Goal: Task Accomplishment & Management: Complete application form

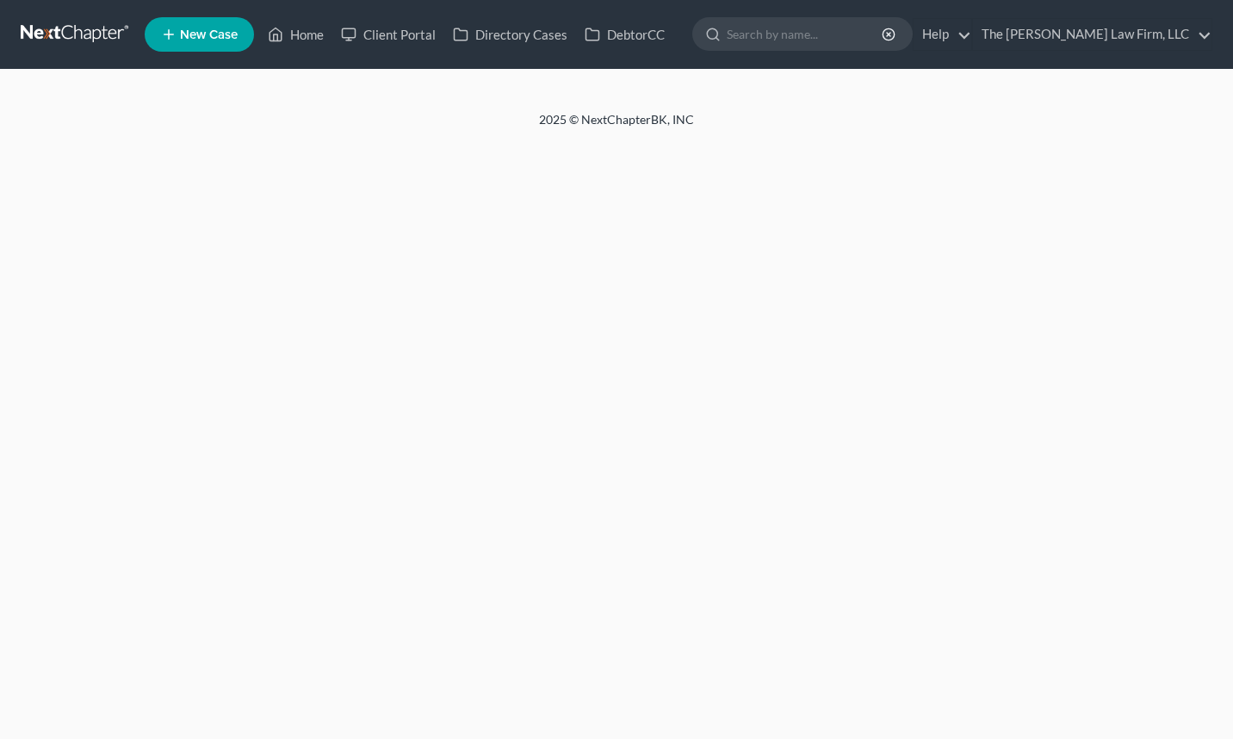
select select "1"
select select "3"
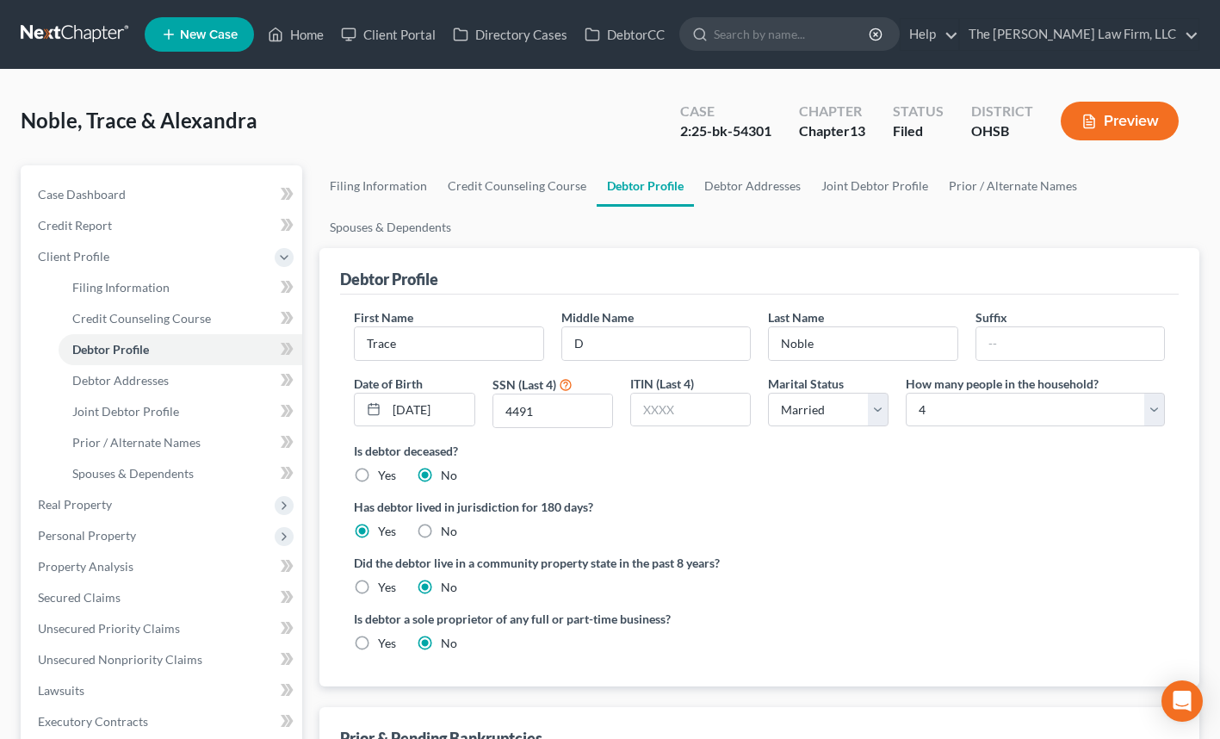
click at [61, 33] on link at bounding box center [76, 34] width 110 height 31
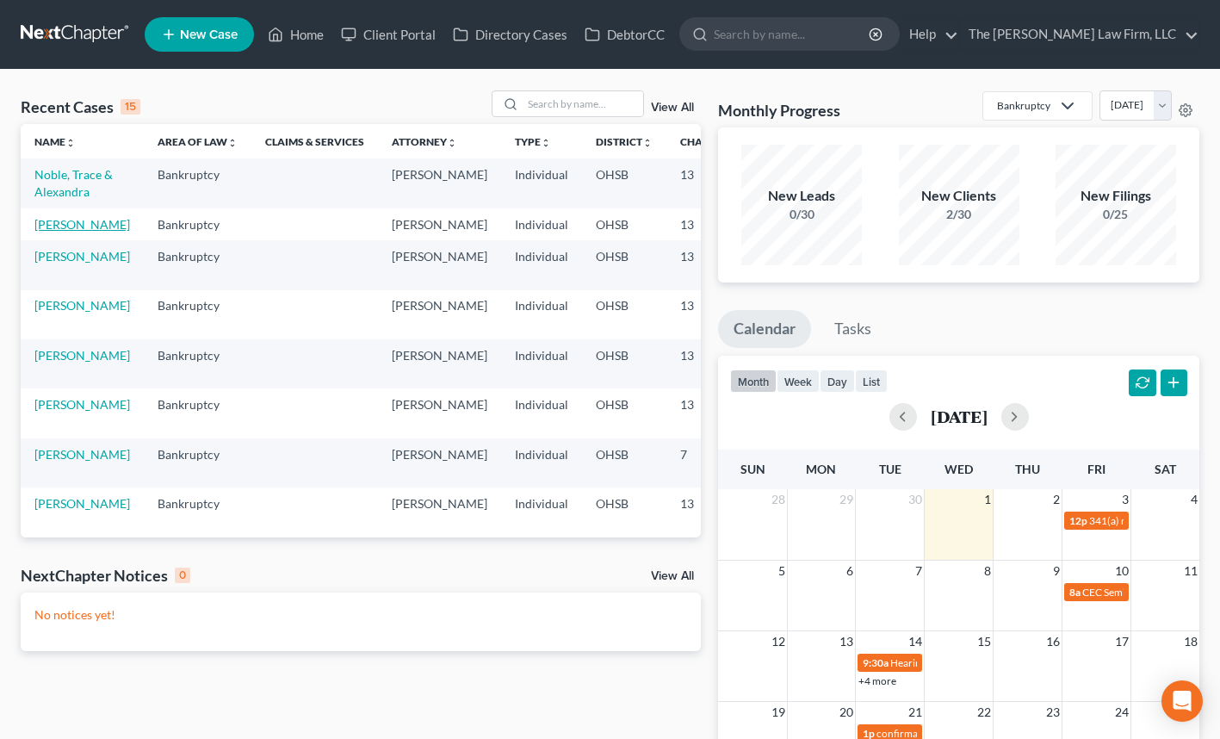
click at [50, 232] on link "[PERSON_NAME]" at bounding box center [82, 224] width 96 height 15
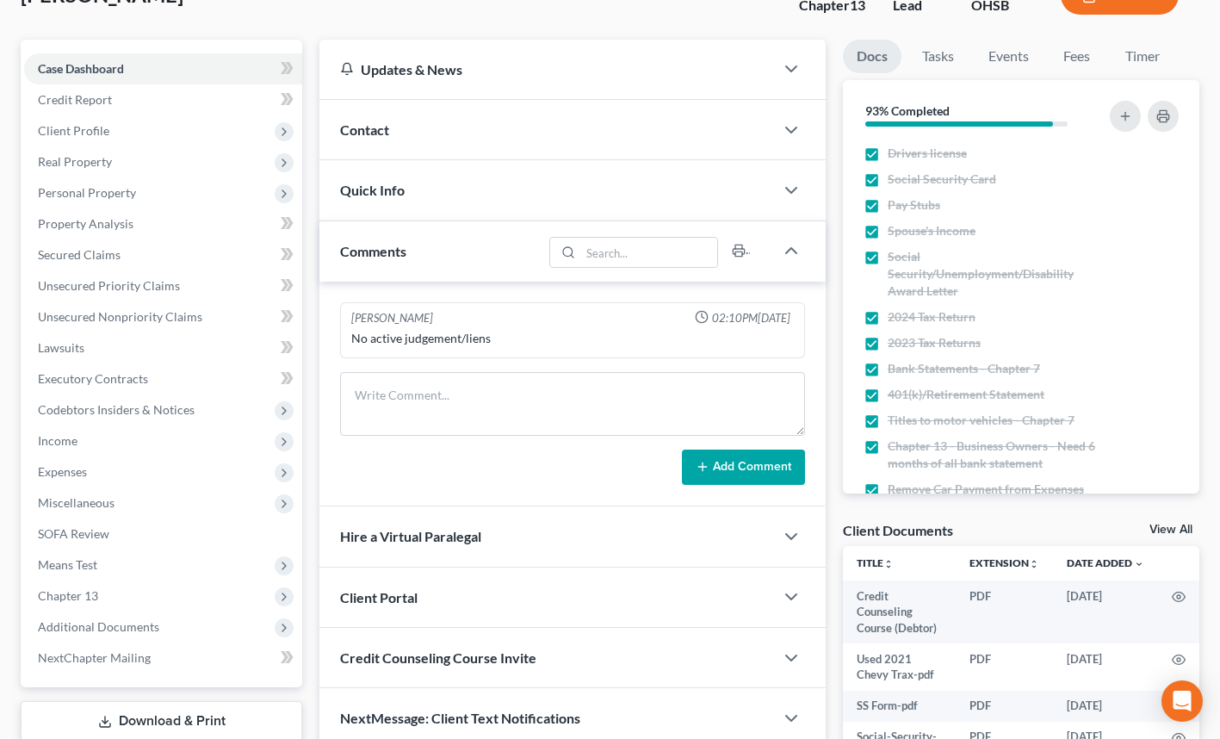
scroll to position [124, 0]
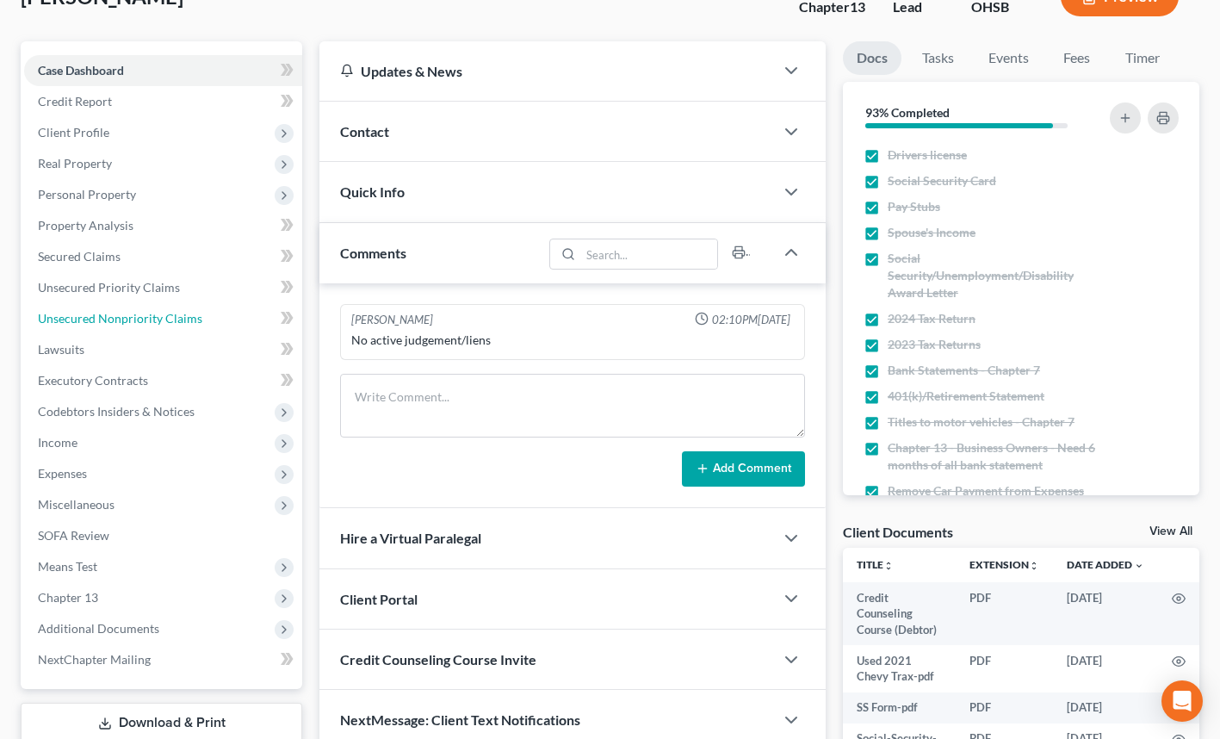
click at [168, 313] on span "Unsecured Nonpriority Claims" at bounding box center [120, 318] width 164 height 15
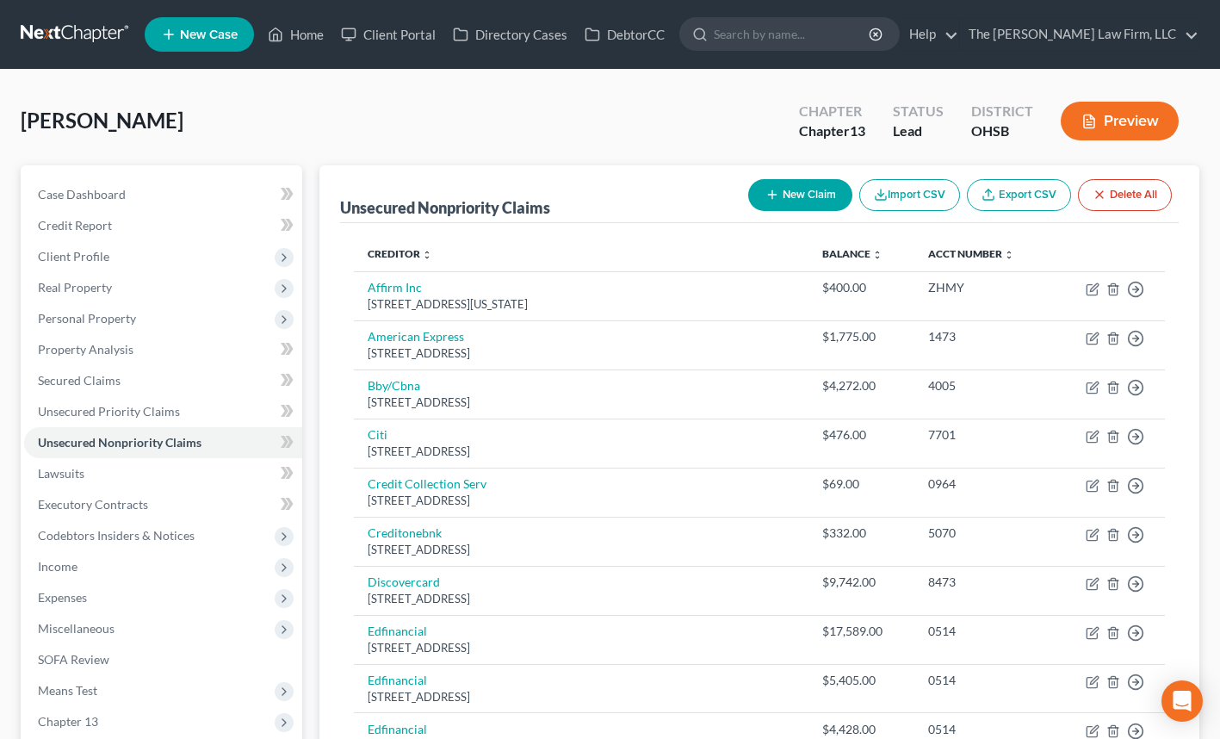
click at [1098, 121] on button "Preview" at bounding box center [1120, 121] width 118 height 39
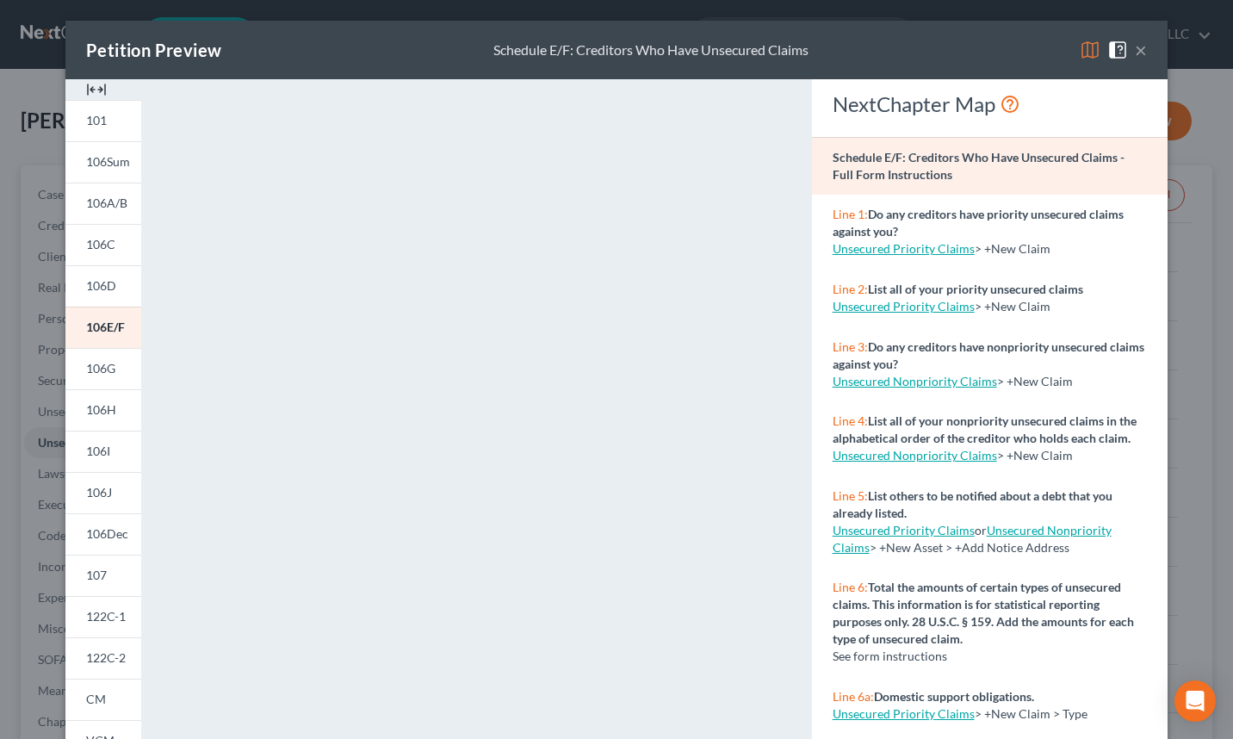
drag, startPoint x: 1130, startPoint y: 53, endPoint x: 962, endPoint y: 39, distance: 169.4
click at [962, 39] on div "Petition Preview Schedule E/F: Creditors Who Have Unsecured Claims ×" at bounding box center [616, 50] width 1102 height 59
click at [1135, 52] on button "×" at bounding box center [1141, 50] width 12 height 21
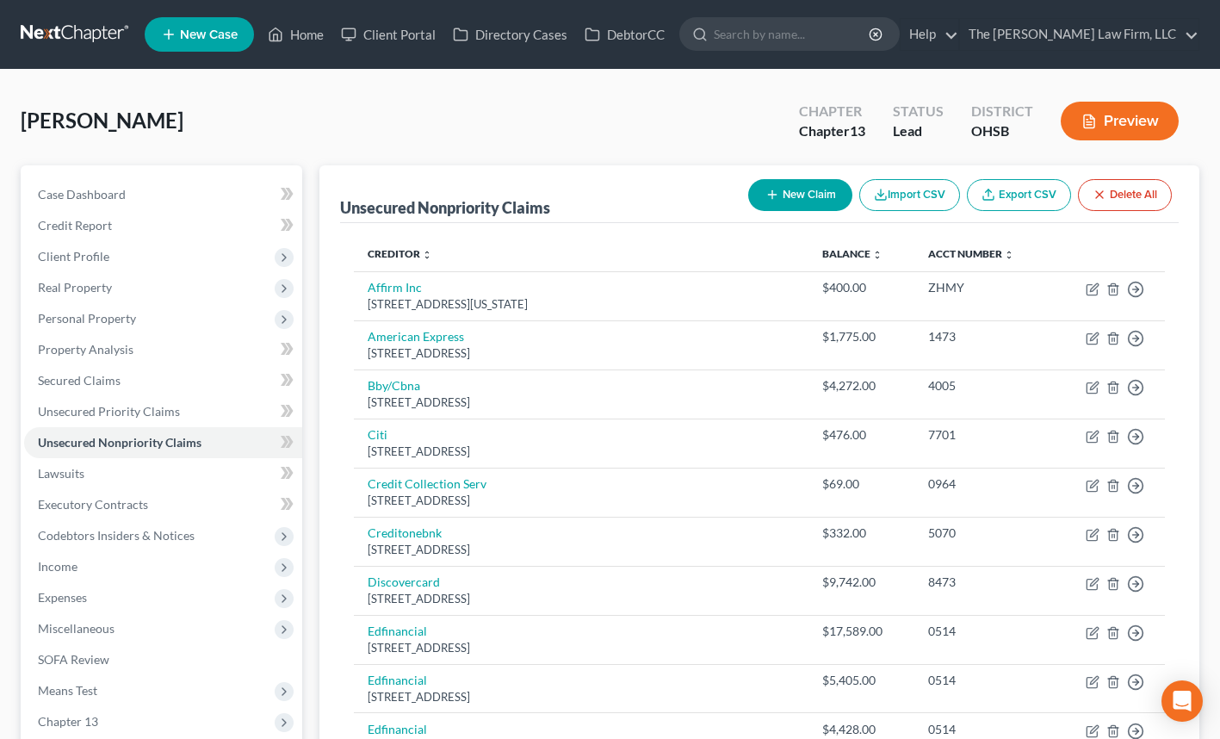
click at [157, 318] on span "Personal Property" at bounding box center [163, 318] width 278 height 31
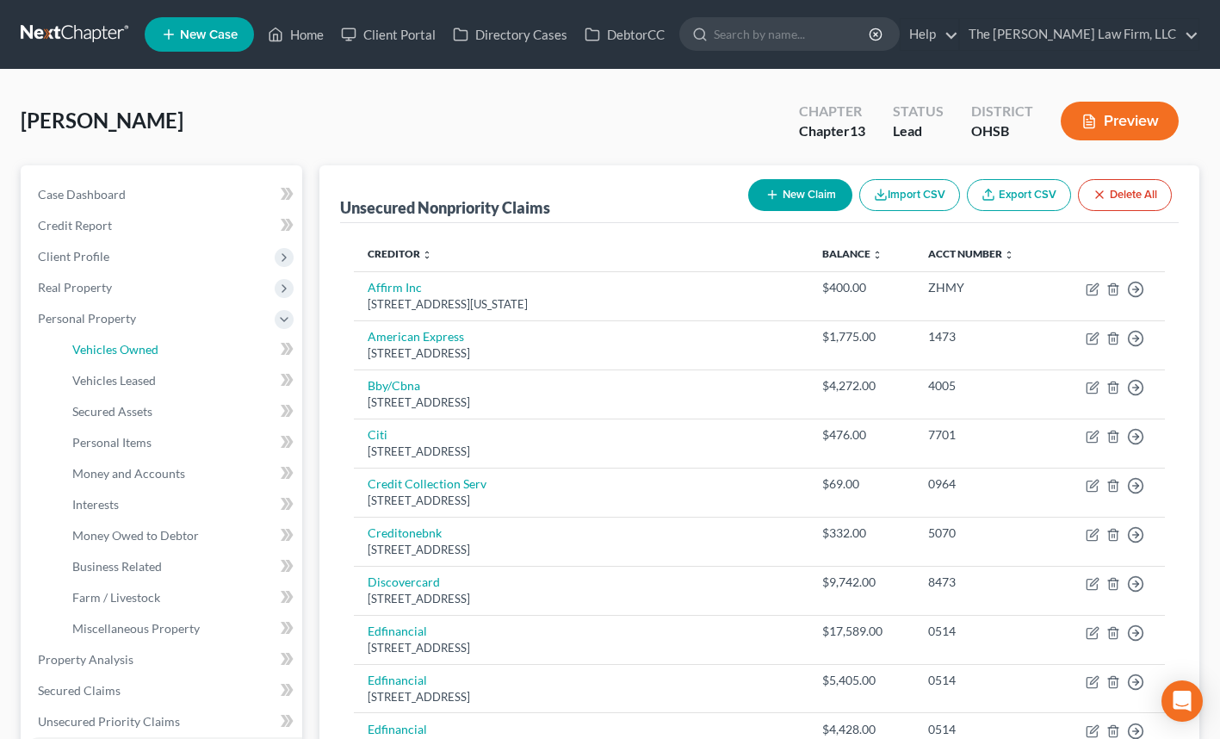
click at [155, 348] on span "Vehicles Owned" at bounding box center [115, 349] width 86 height 15
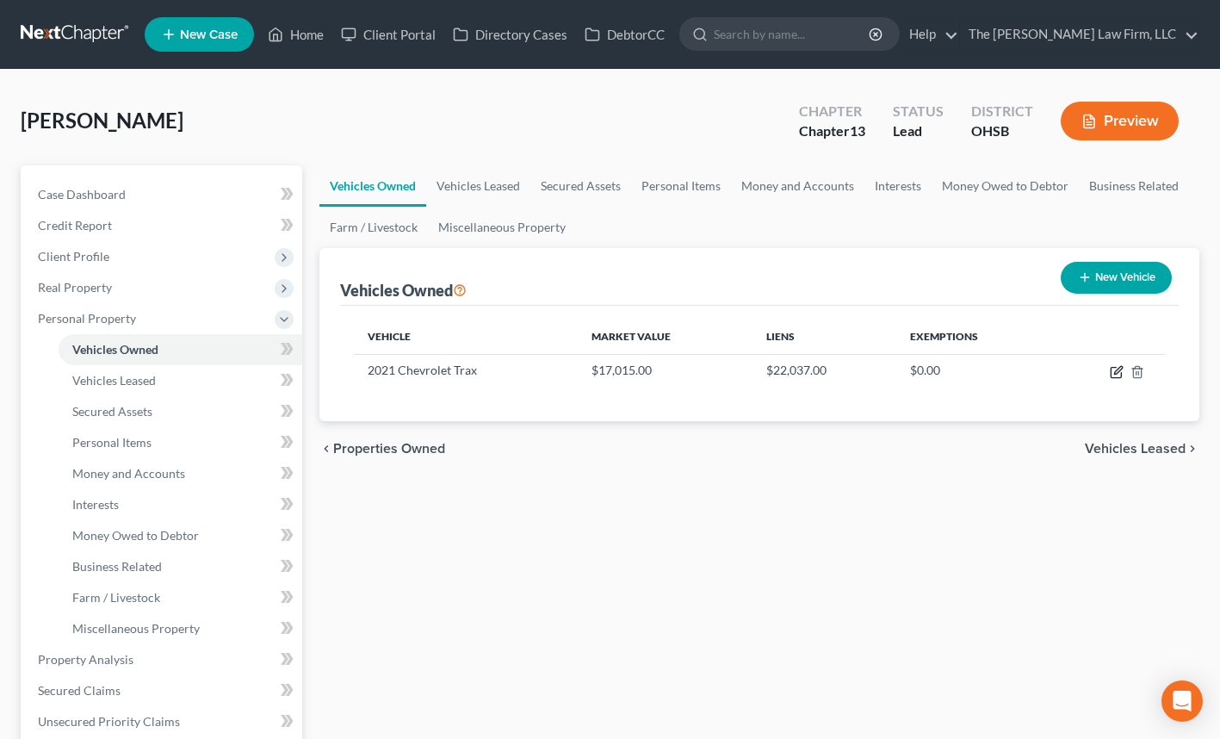
click at [1117, 365] on icon "button" at bounding box center [1117, 372] width 14 height 14
select select "0"
select select "5"
select select "2"
select select "0"
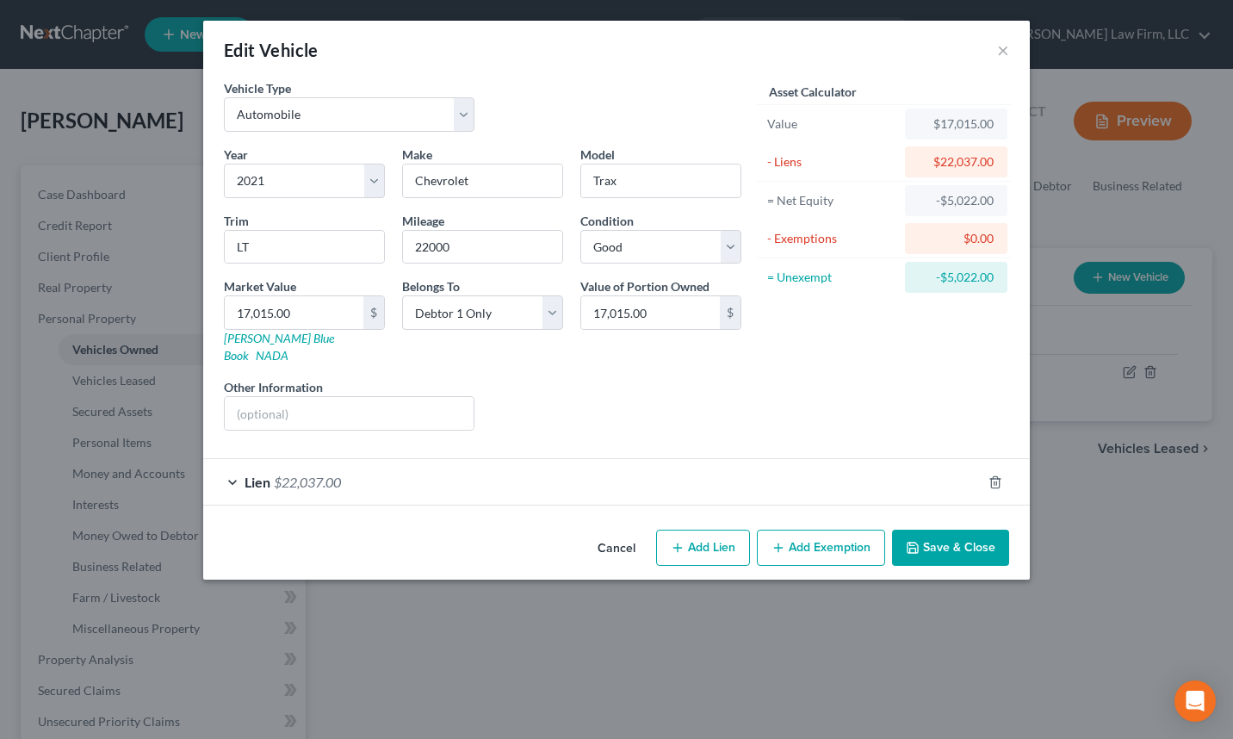
click at [418, 459] on div "Lien $22,037.00" at bounding box center [592, 482] width 778 height 46
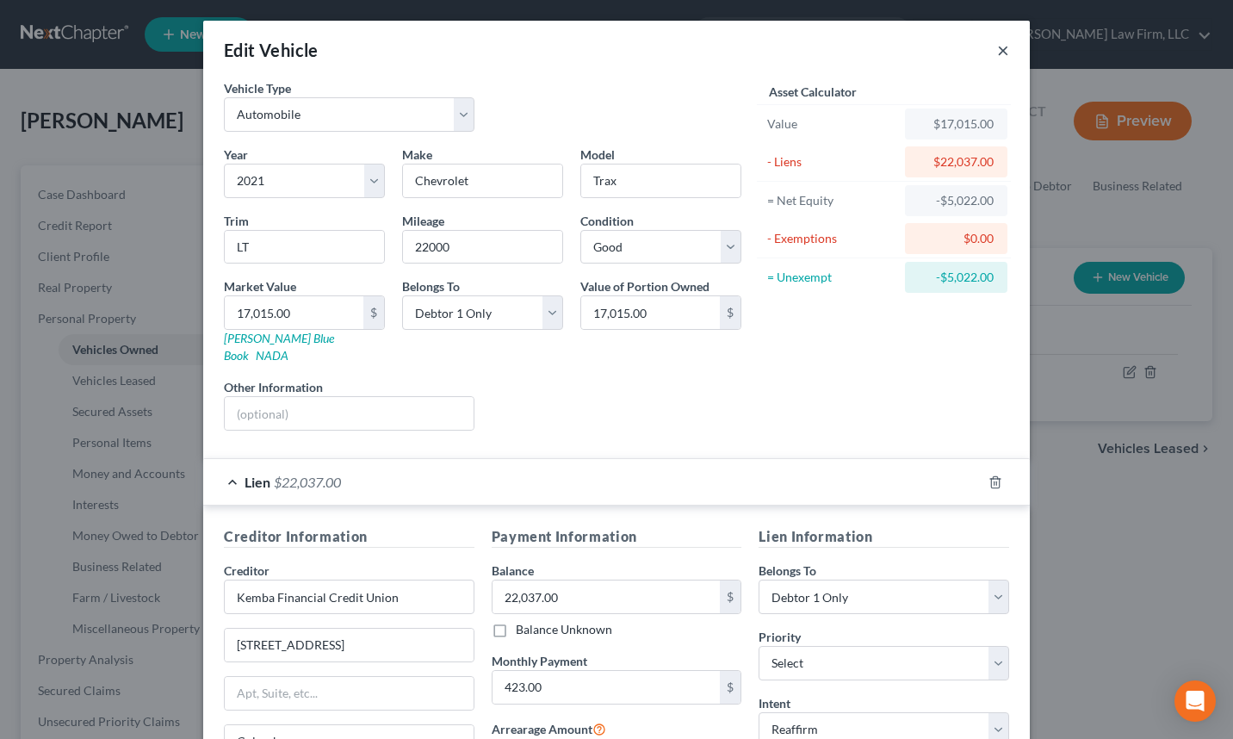
click at [997, 54] on button "×" at bounding box center [1003, 50] width 12 height 21
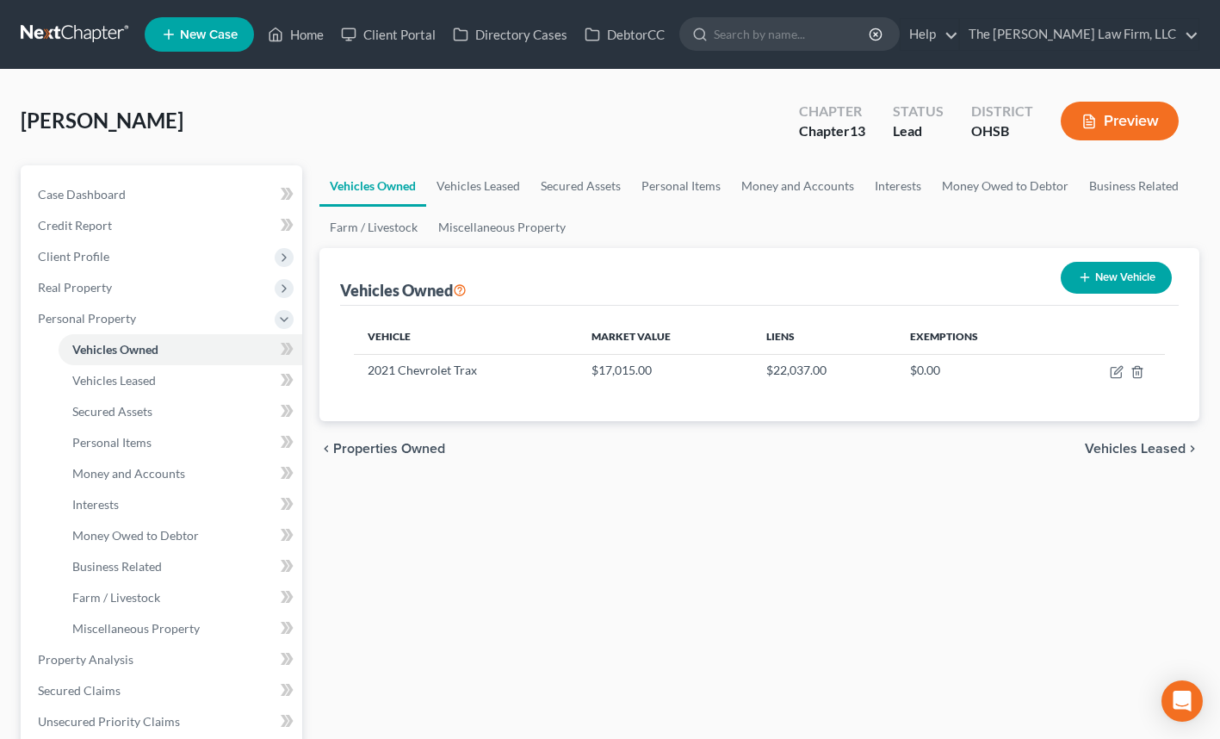
click at [1123, 125] on button "Preview" at bounding box center [1120, 121] width 118 height 39
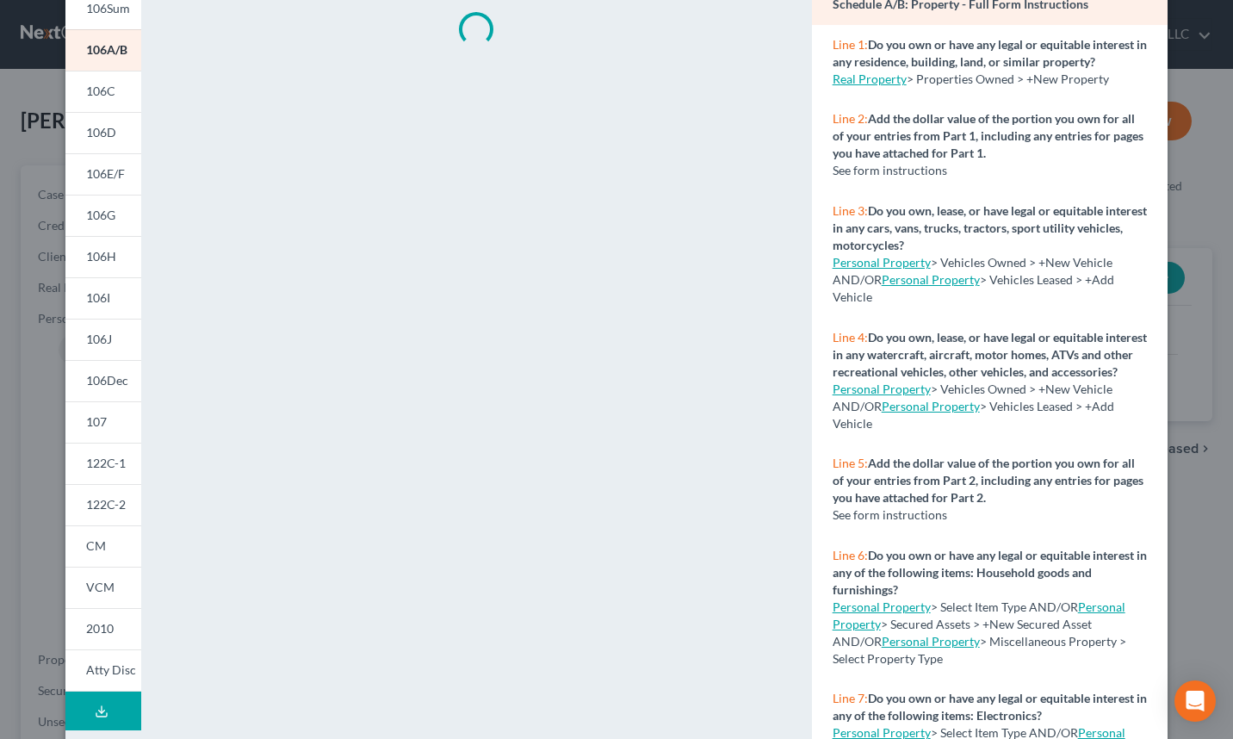
scroll to position [154, 0]
click at [94, 300] on span "106I" at bounding box center [98, 296] width 24 height 15
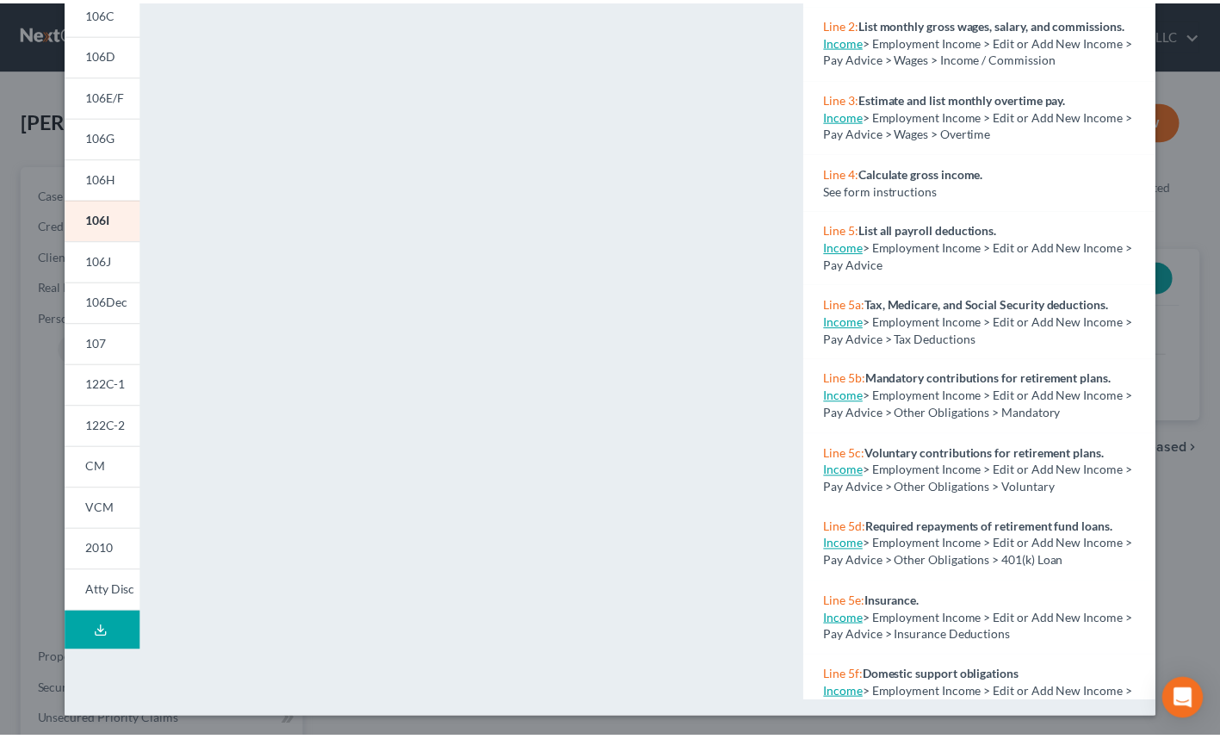
scroll to position [0, 0]
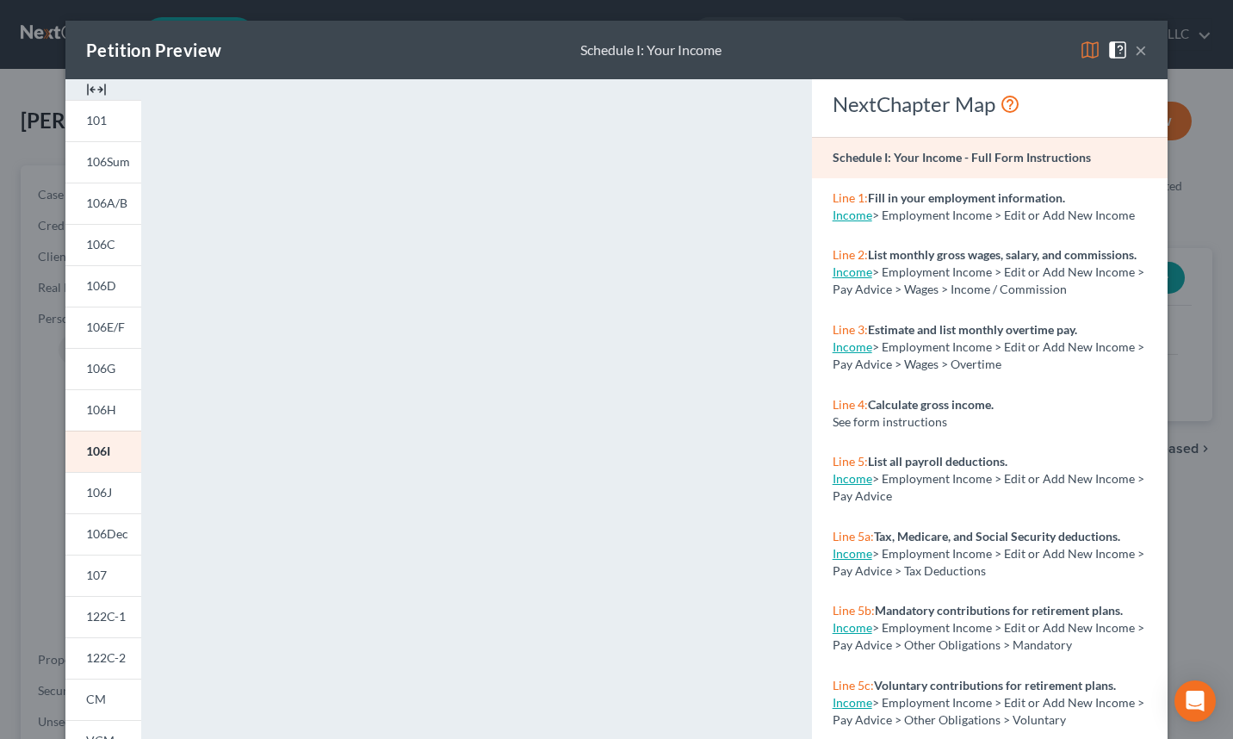
click at [1135, 55] on button "×" at bounding box center [1141, 50] width 12 height 21
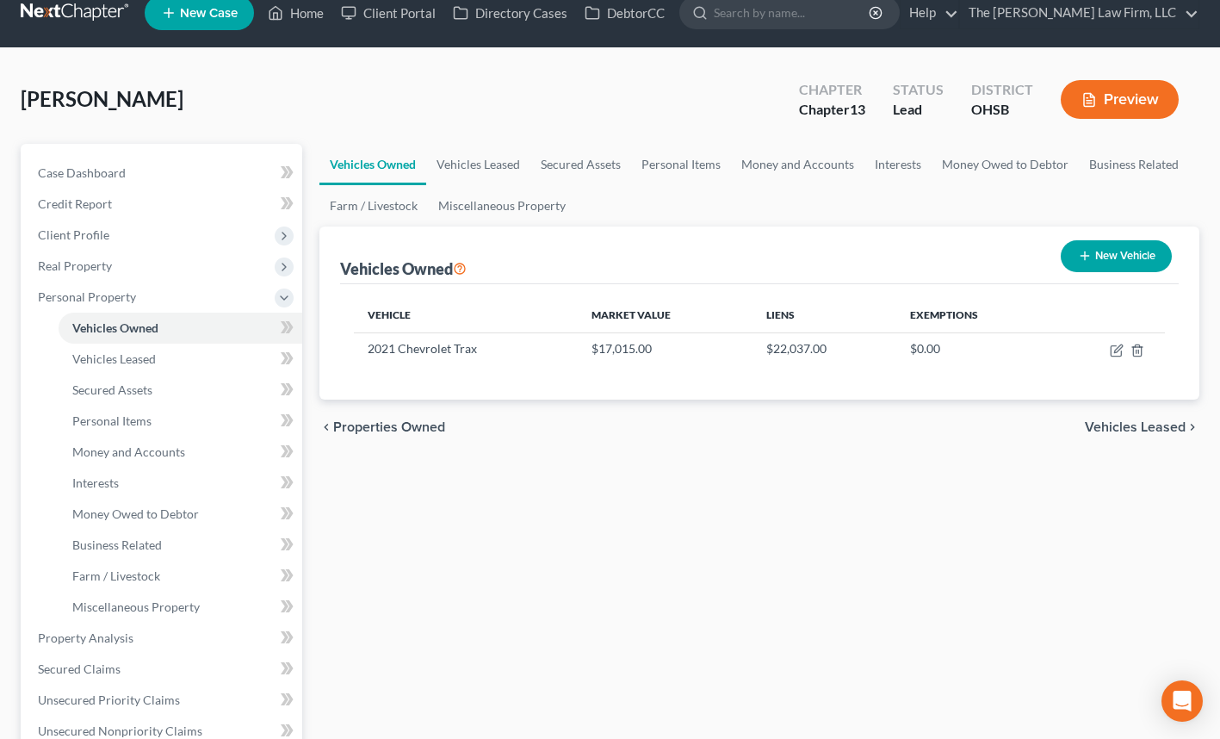
scroll to position [22, 0]
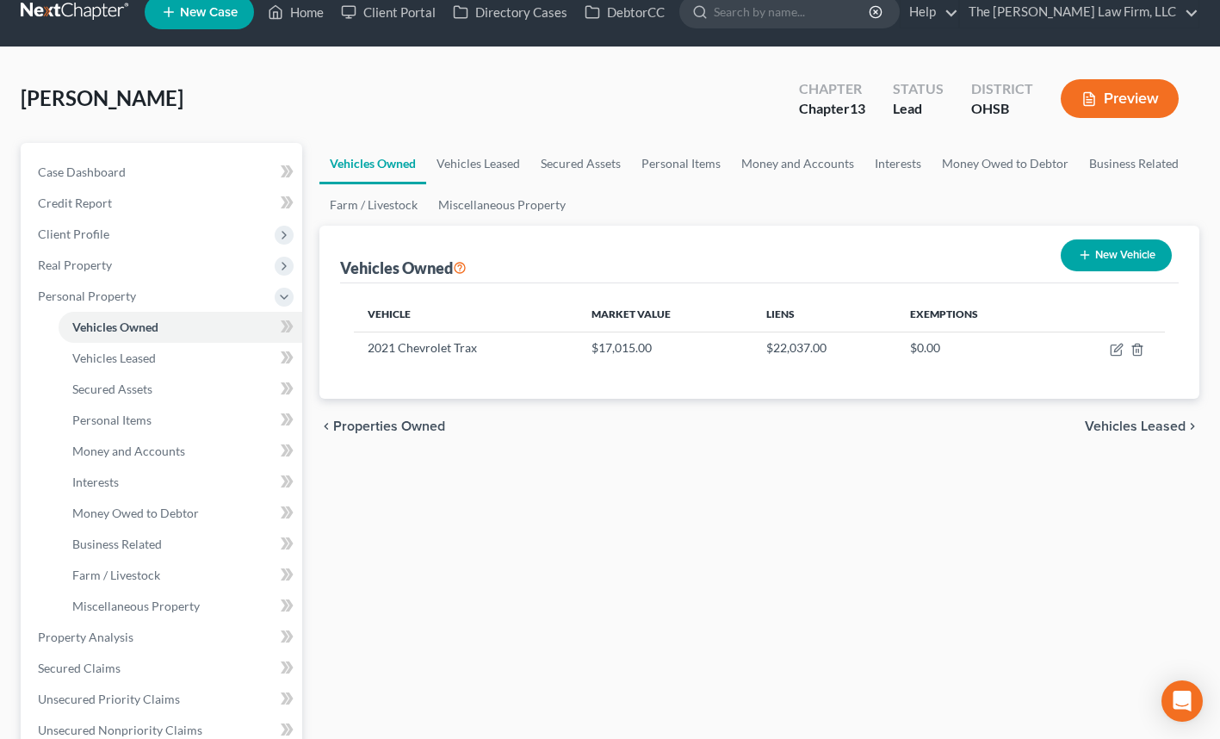
click at [202, 305] on span "Personal Property" at bounding box center [163, 296] width 278 height 31
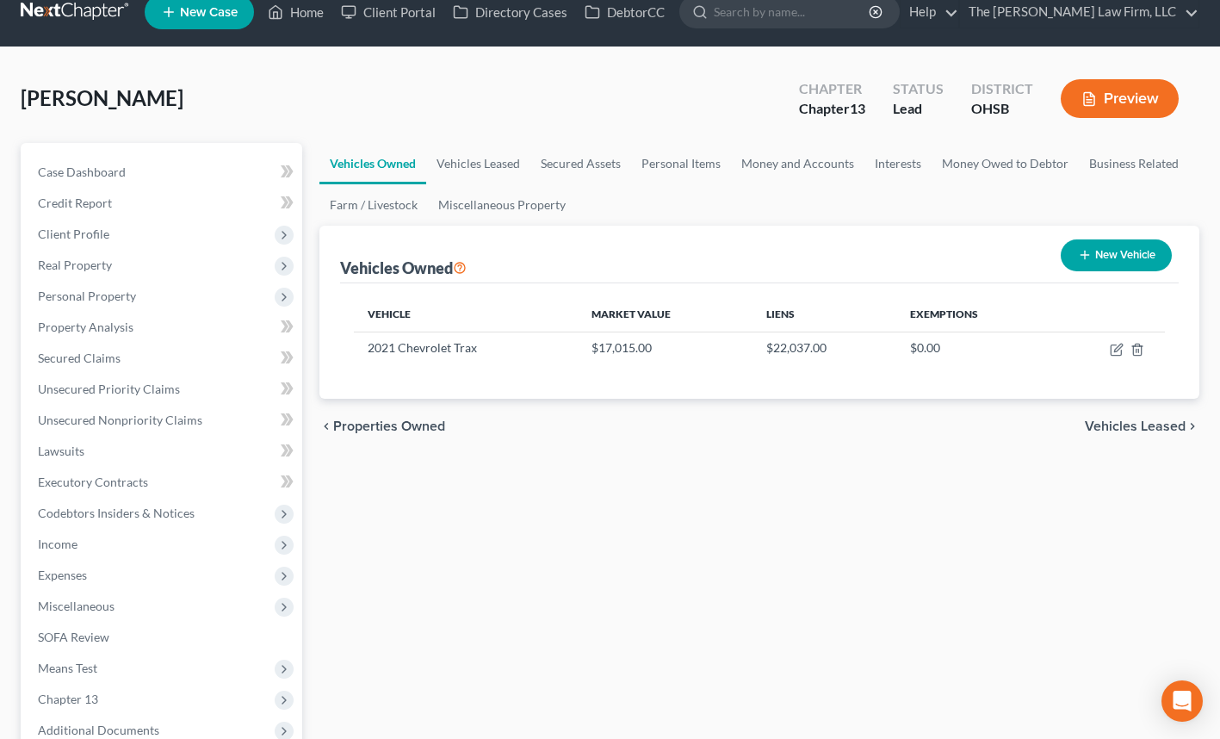
click at [112, 578] on span "Expenses" at bounding box center [163, 575] width 278 height 31
click at [153, 598] on link "Home" at bounding box center [181, 606] width 244 height 31
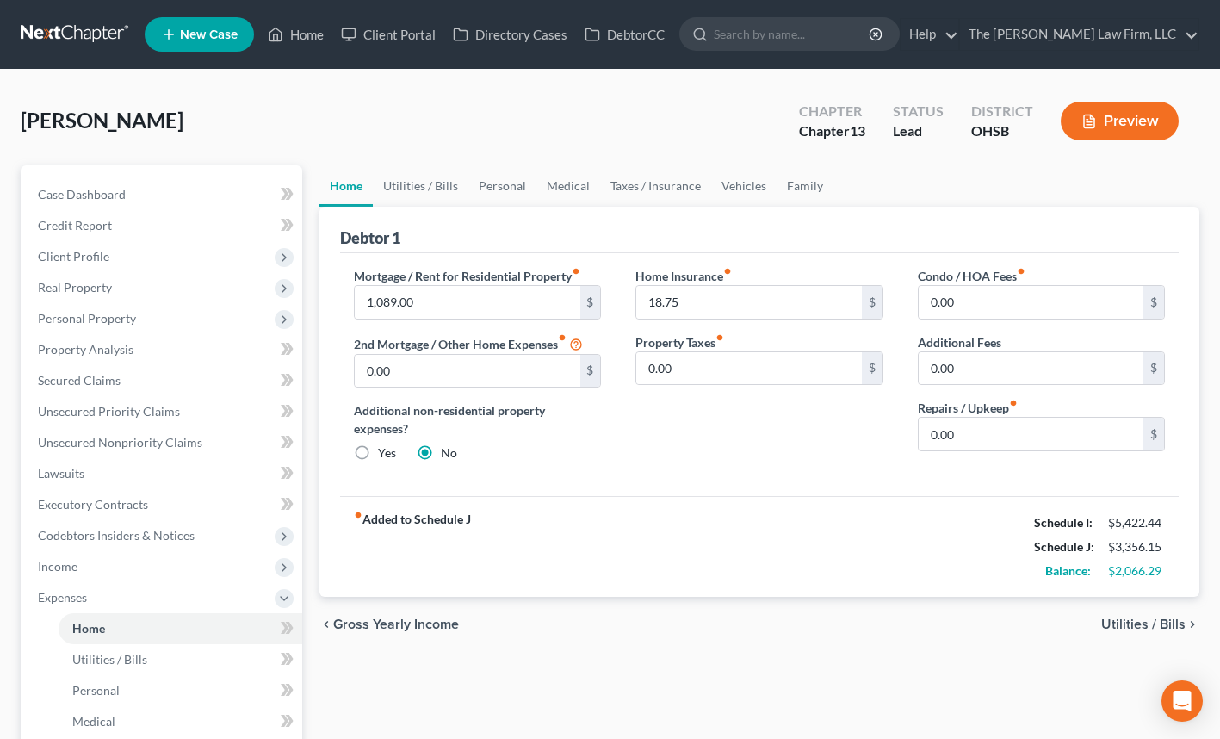
click at [114, 257] on span "Client Profile" at bounding box center [163, 256] width 278 height 31
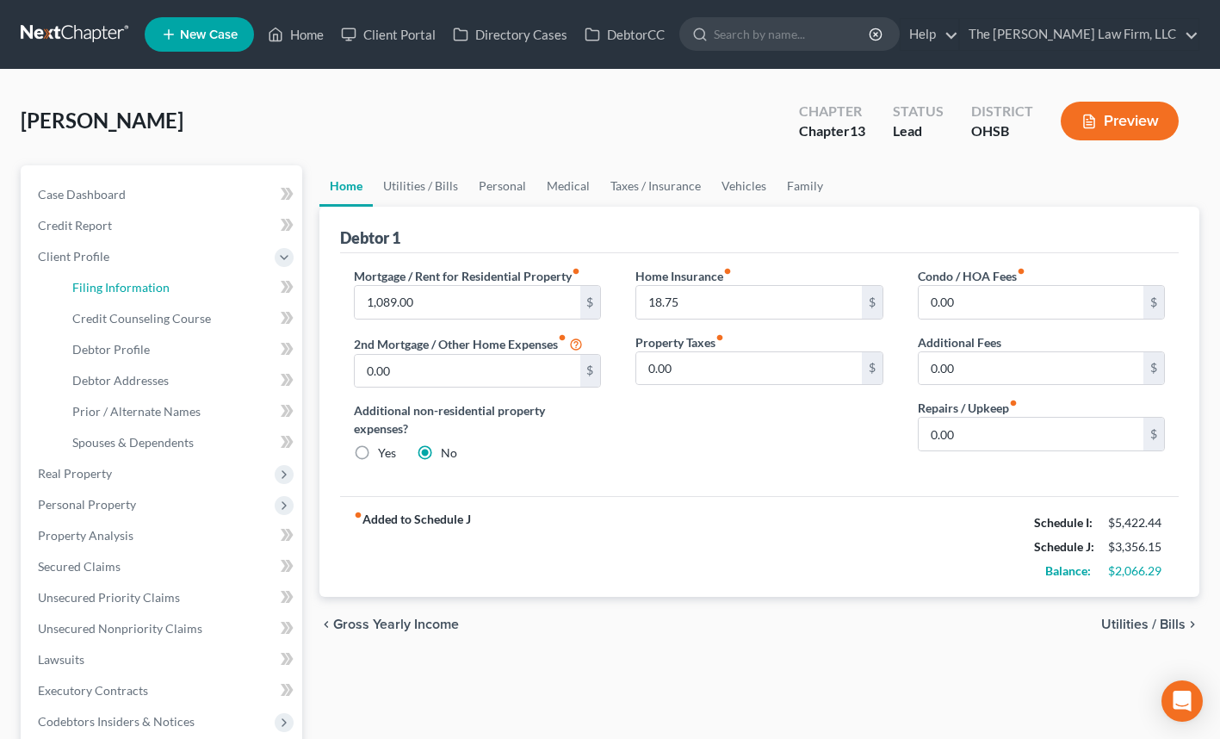
click at [123, 285] on span "Filing Information" at bounding box center [120, 287] width 97 height 15
select select "1"
select select "0"
select select "3"
select select "36"
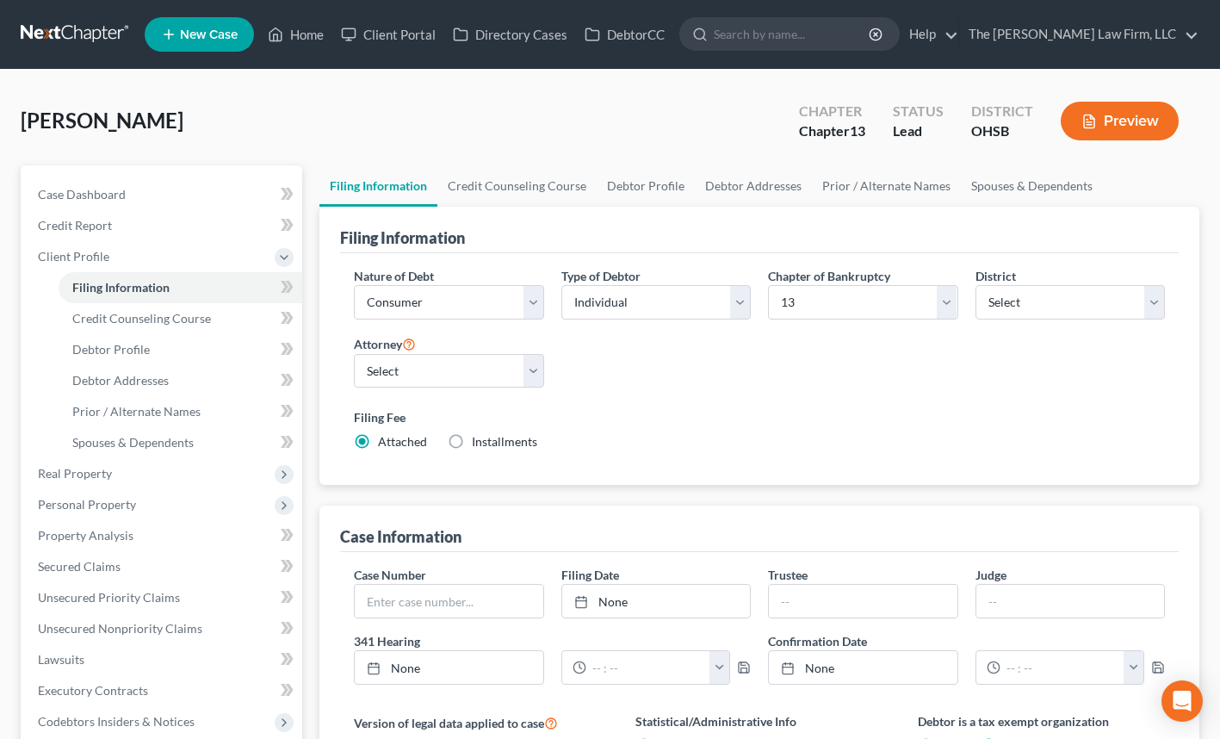
scroll to position [86, 0]
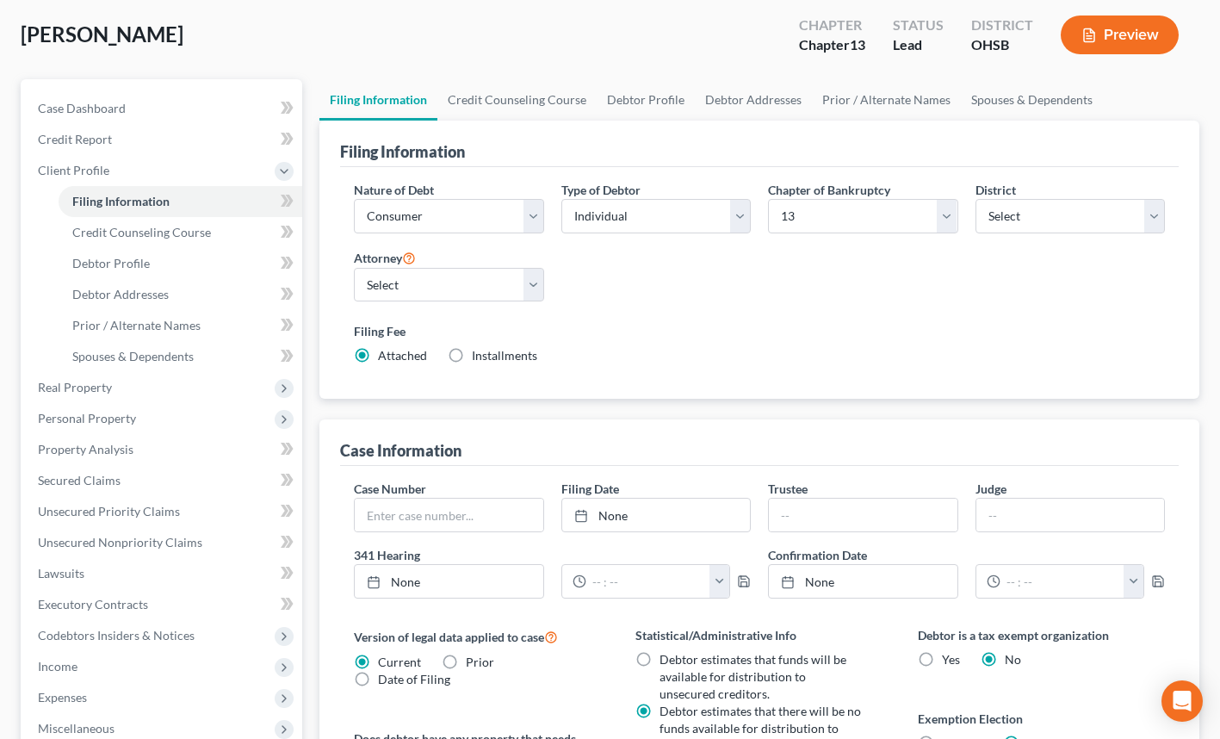
click at [152, 387] on span "Real Property" at bounding box center [163, 387] width 278 height 31
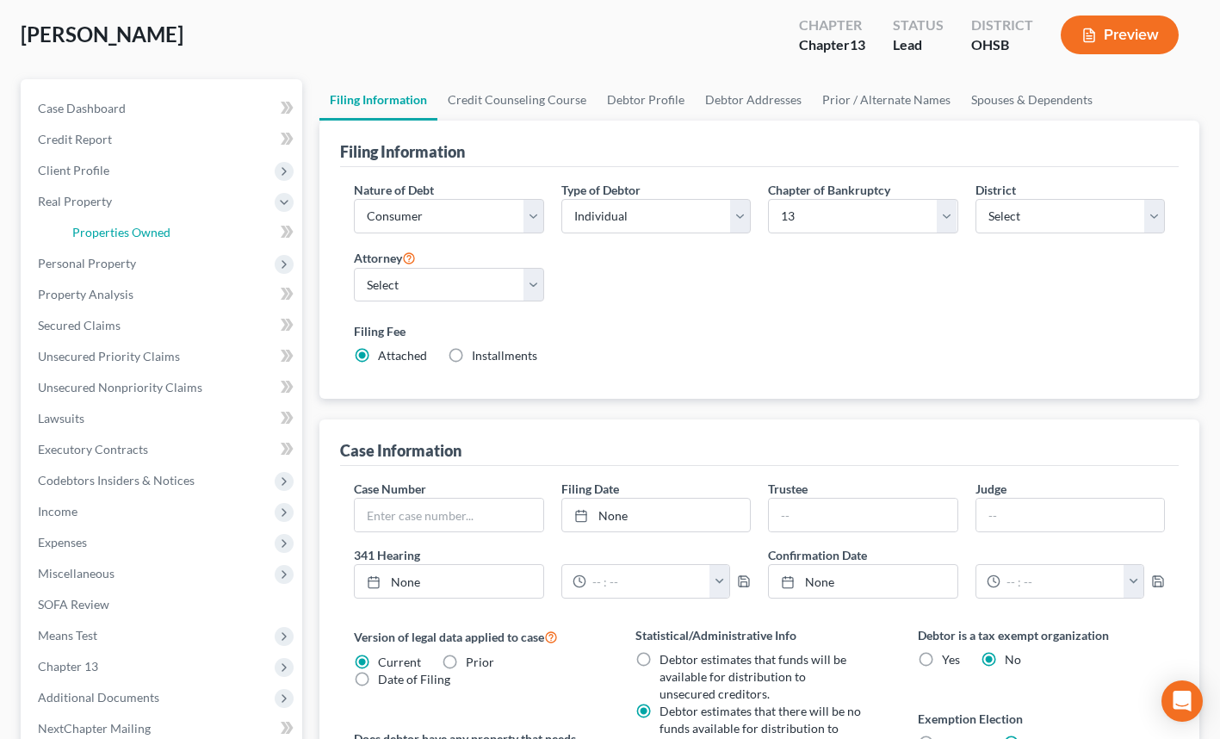
click at [137, 220] on link "Properties Owned" at bounding box center [181, 232] width 244 height 31
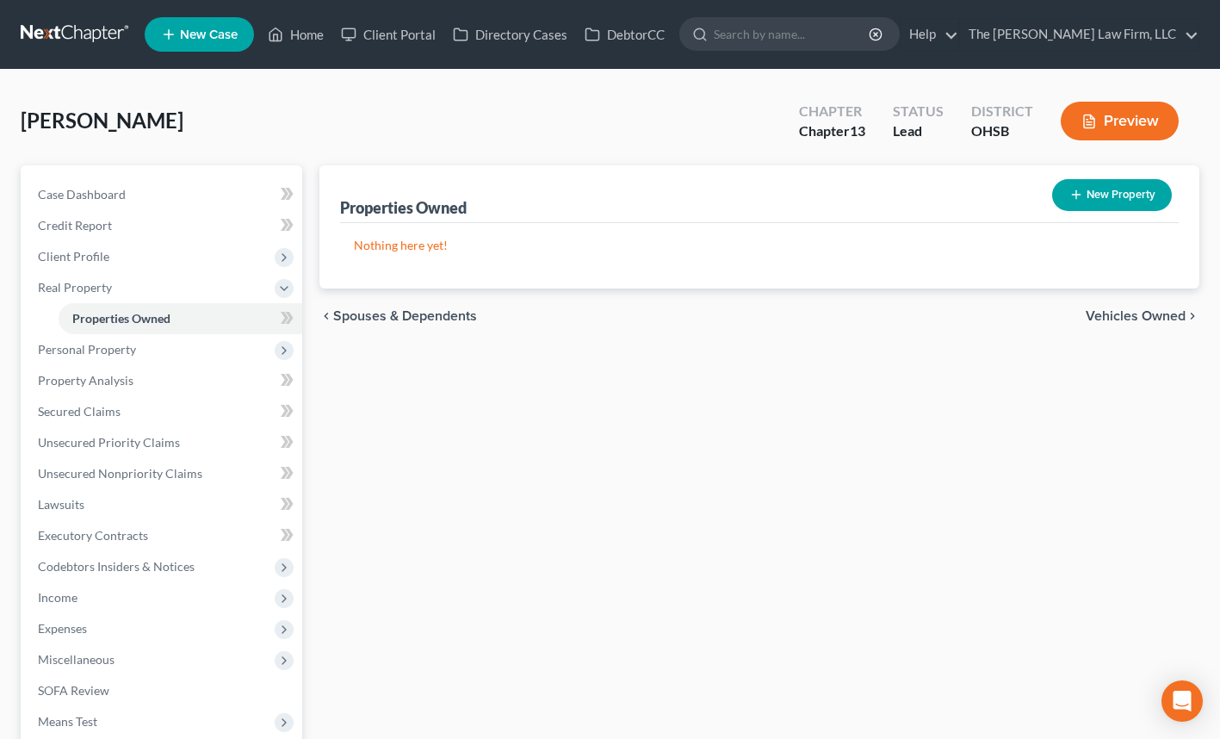
click at [152, 632] on span "Expenses" at bounding box center [163, 628] width 278 height 31
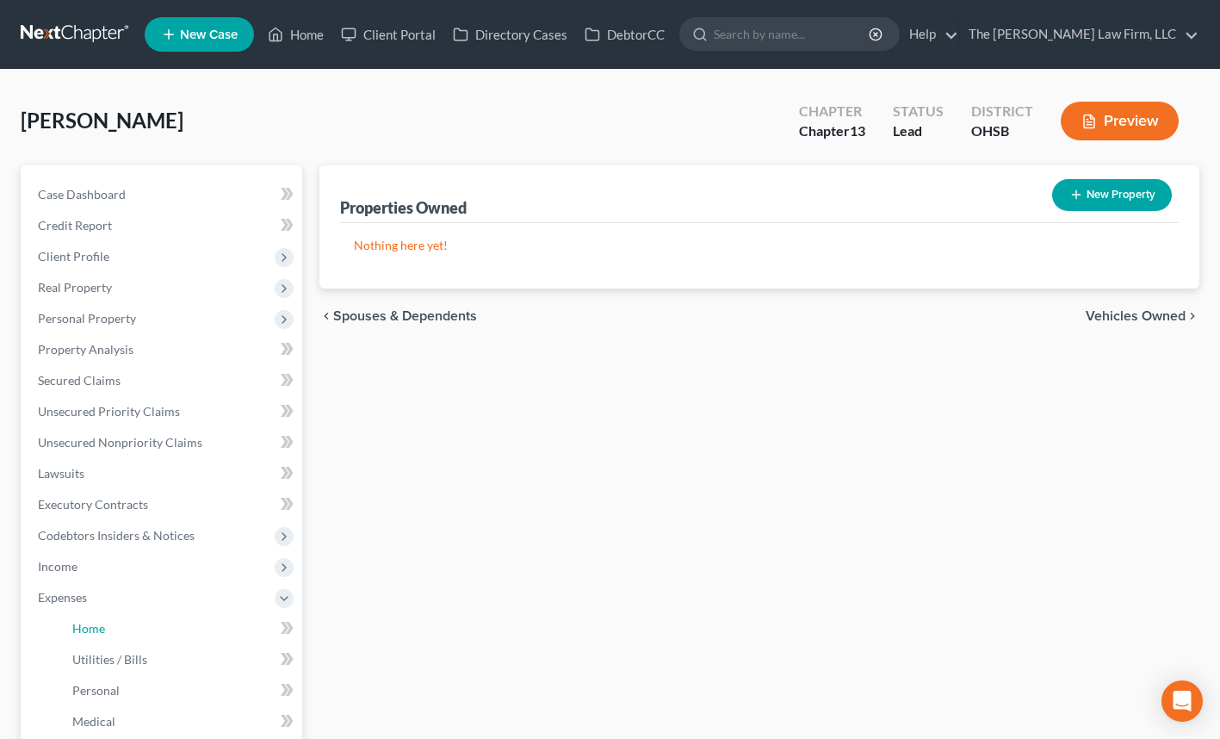
click at [163, 622] on link "Home" at bounding box center [181, 628] width 244 height 31
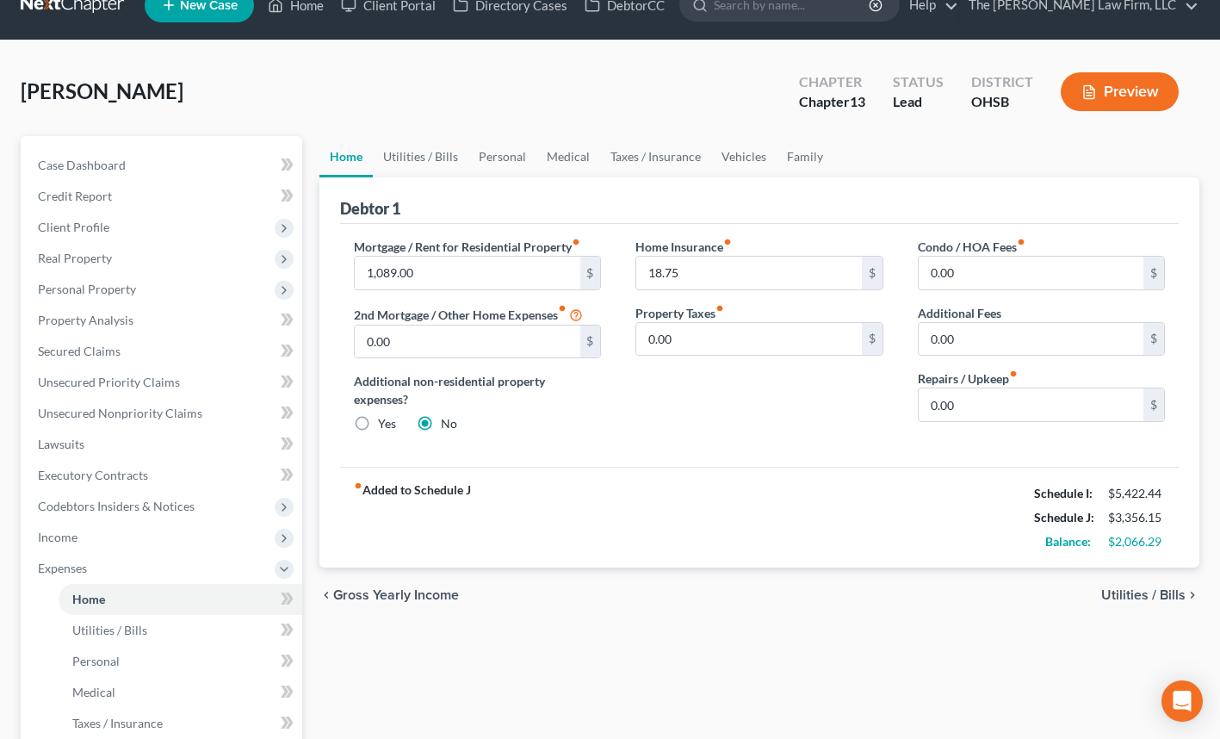
scroll to position [28, 0]
click at [114, 289] on span "Personal Property" at bounding box center [87, 289] width 98 height 15
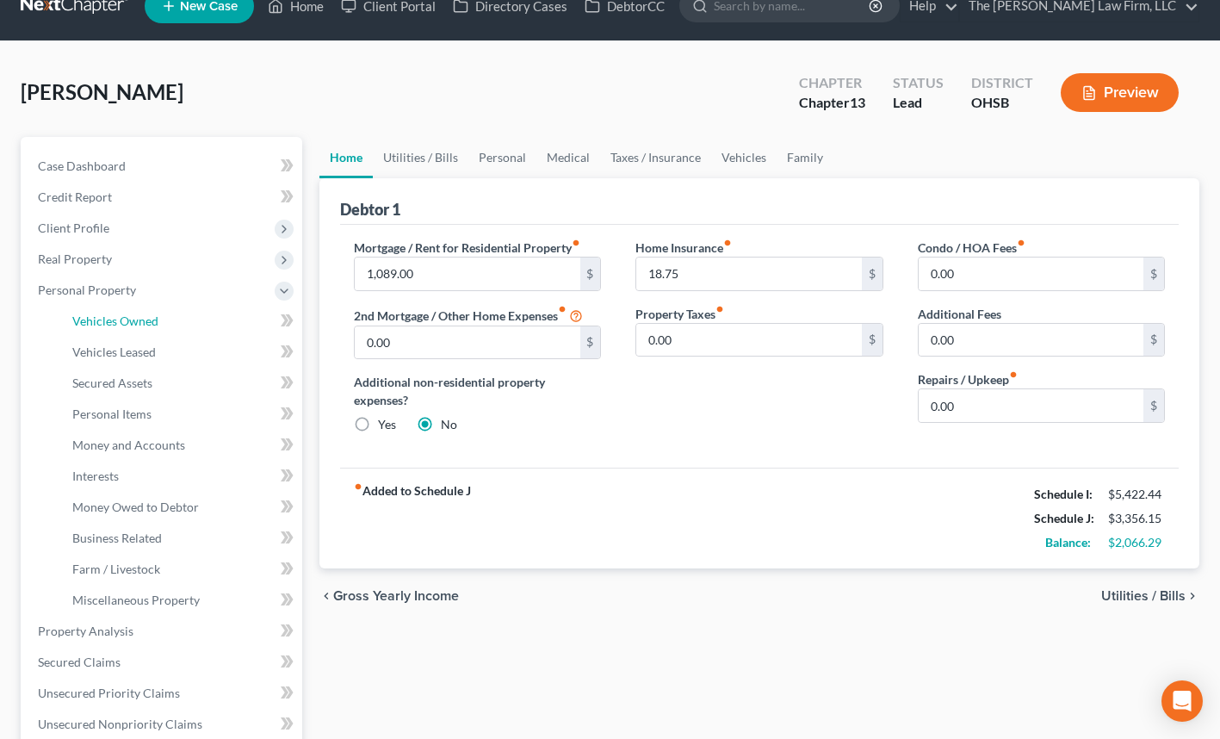
click at [121, 313] on span "Vehicles Owned" at bounding box center [115, 320] width 86 height 15
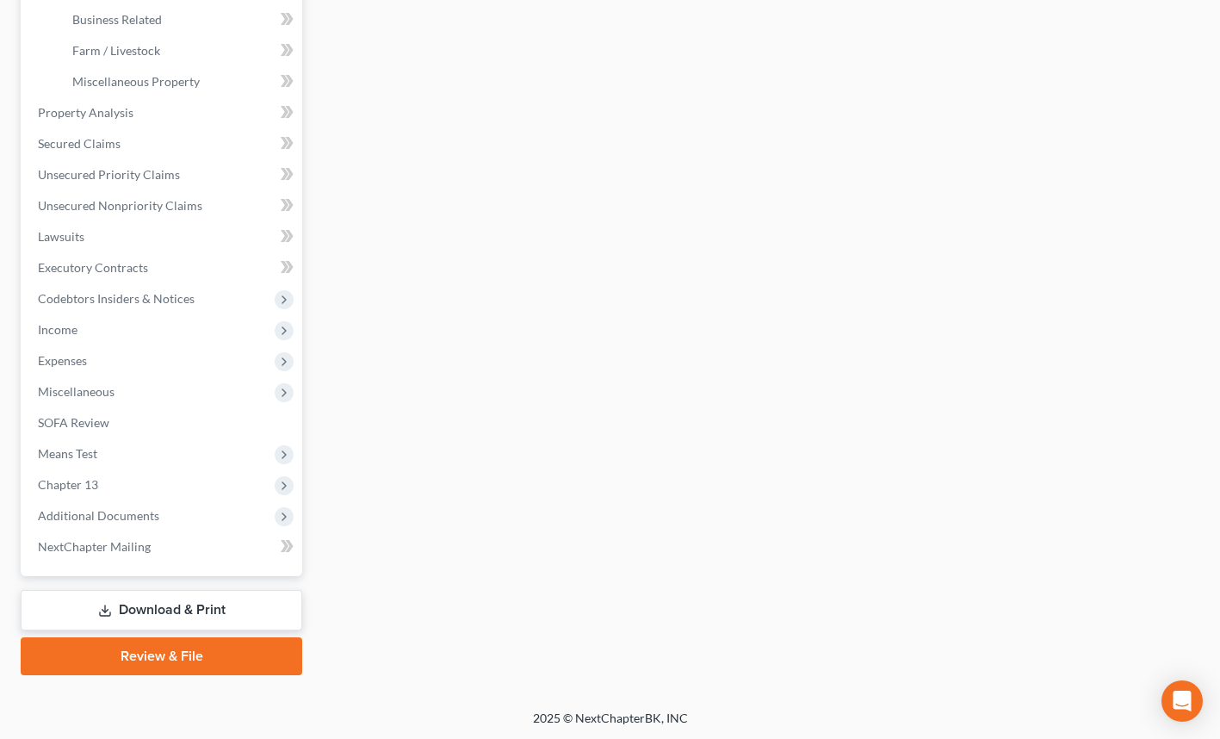
click at [171, 504] on span "Additional Documents" at bounding box center [163, 515] width 278 height 31
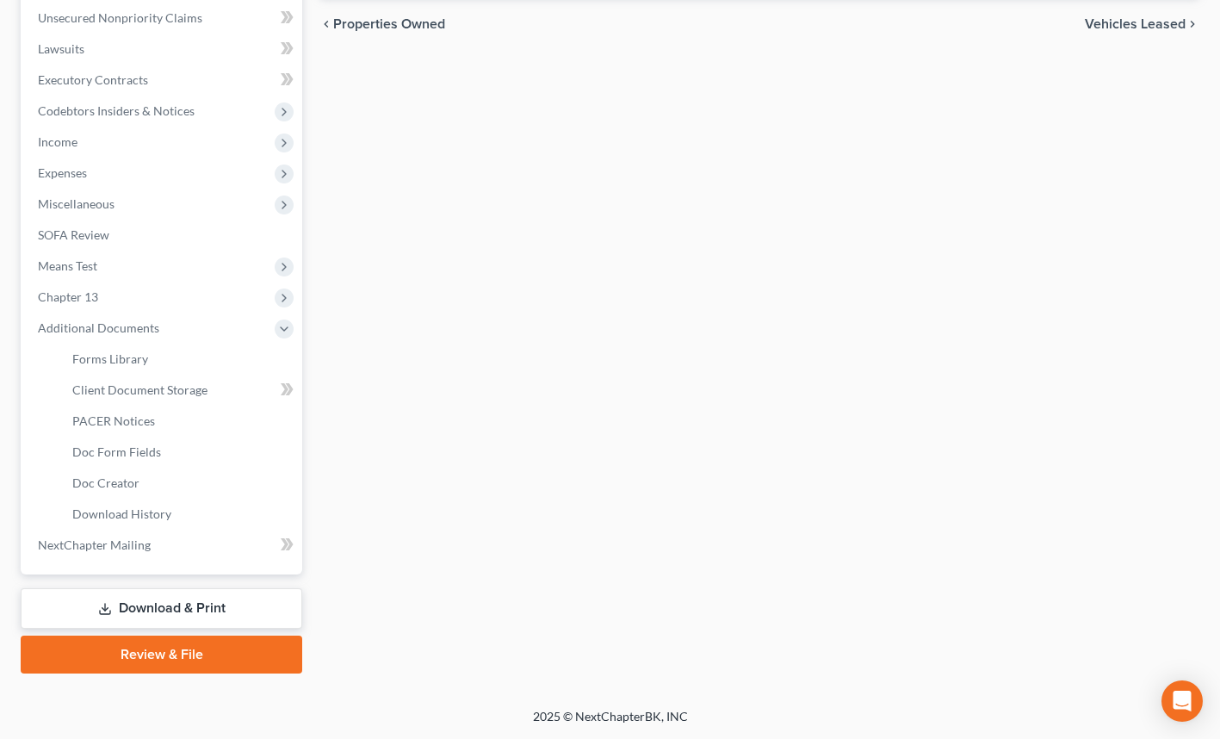
scroll to position [423, 0]
click at [187, 401] on link "Client Document Storage" at bounding box center [181, 391] width 244 height 31
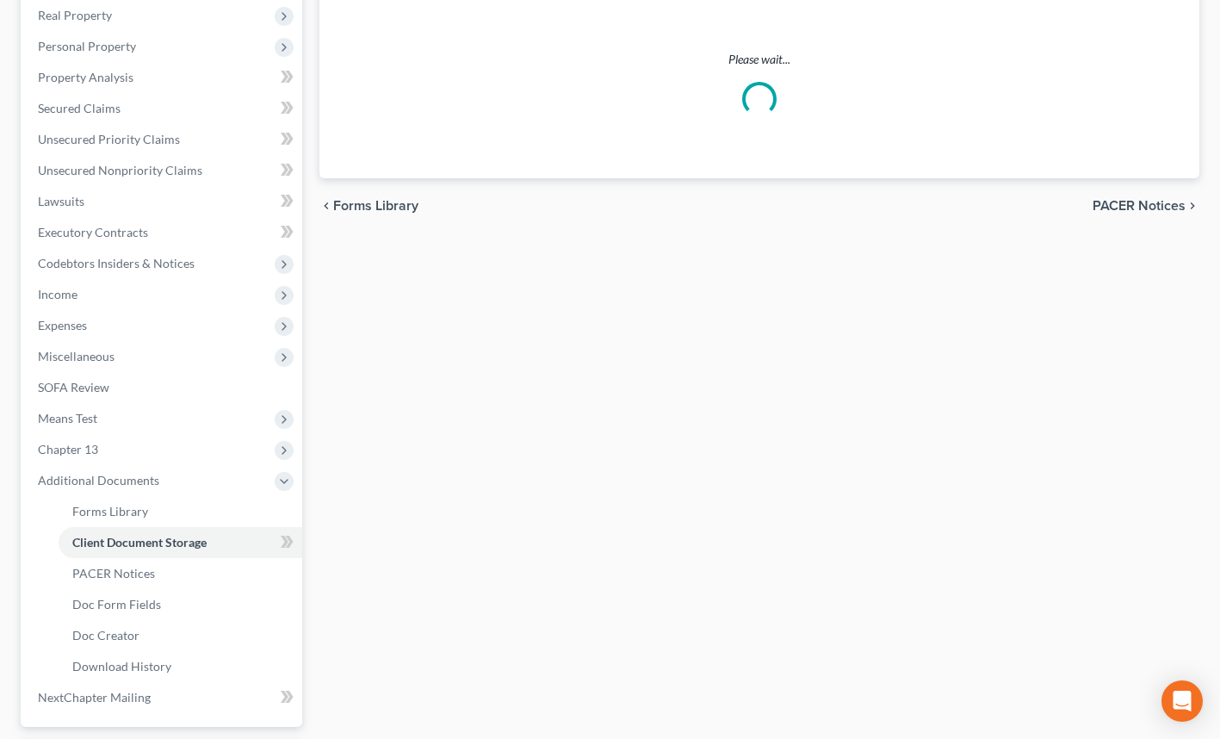
scroll to position [133, 0]
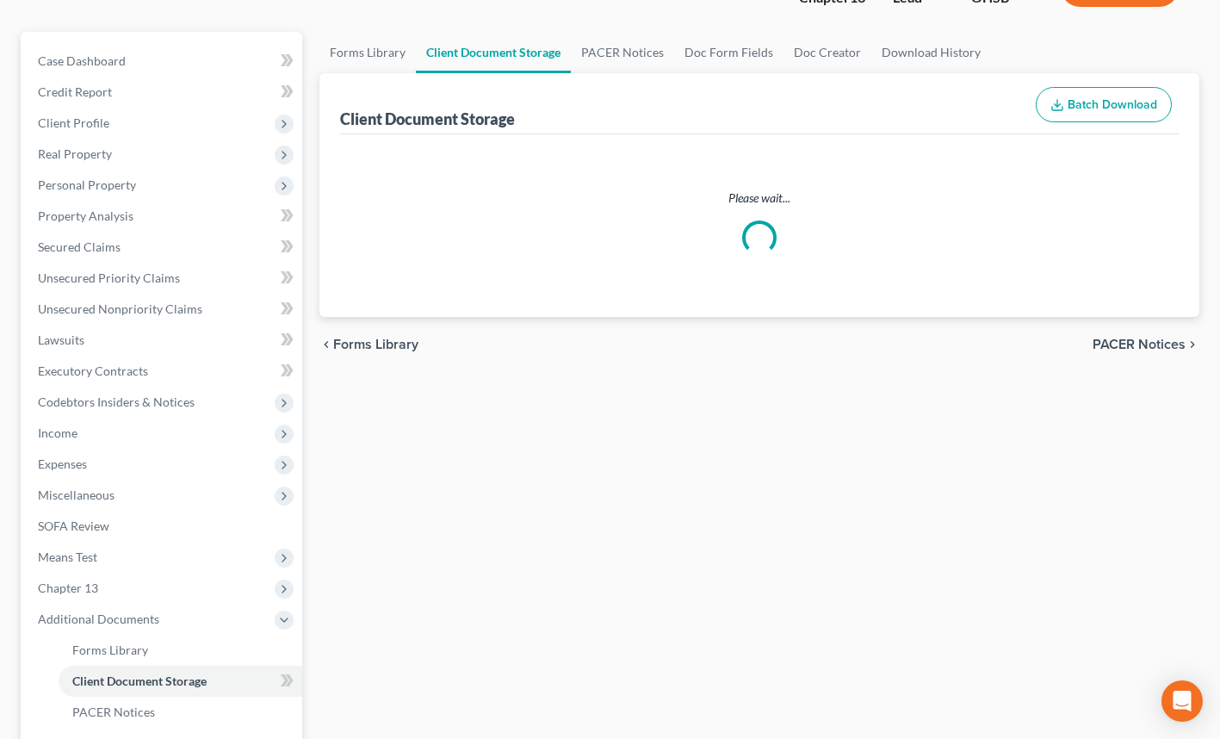
select select "52"
select select "61"
select select "7"
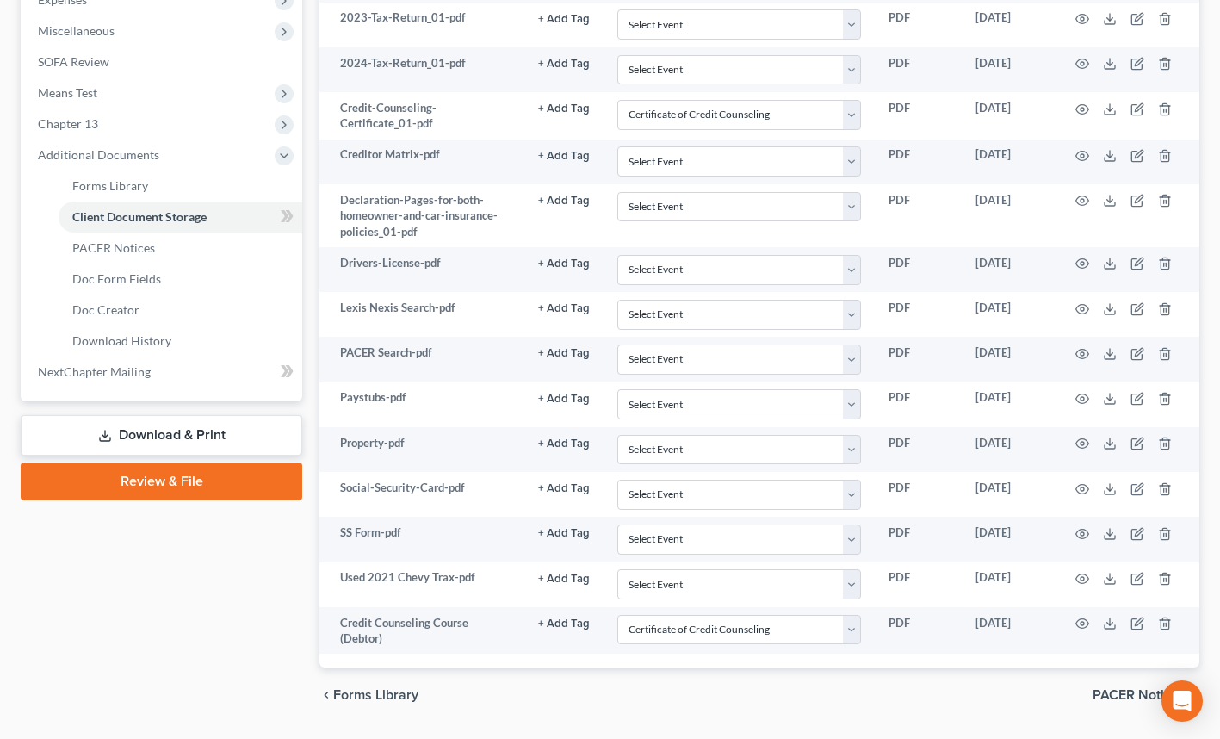
scroll to position [622, 0]
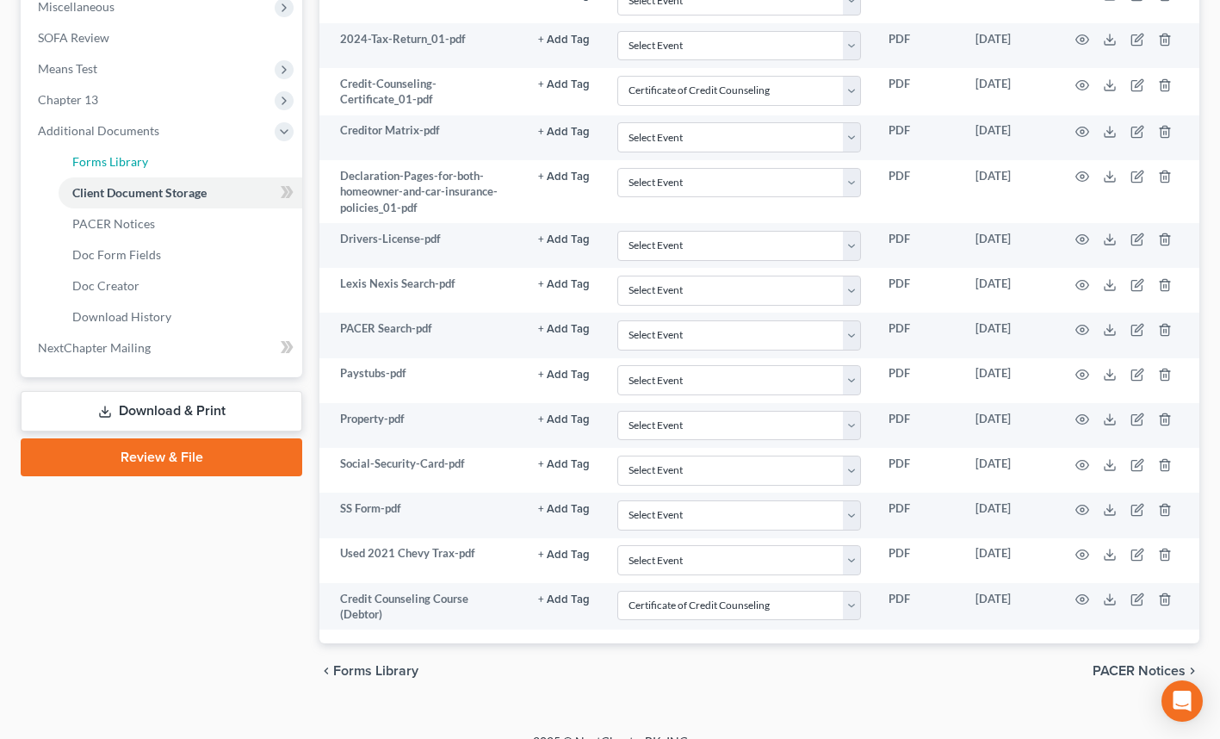
click at [132, 168] on link "Forms Library" at bounding box center [181, 161] width 244 height 31
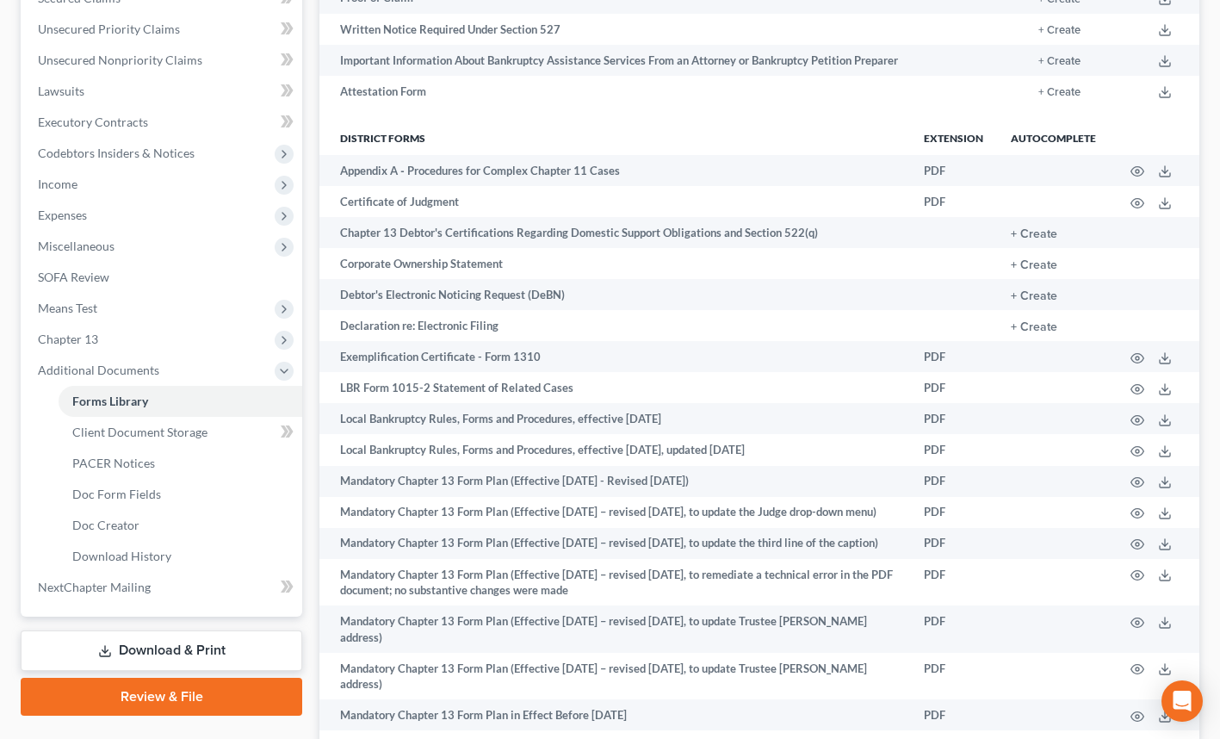
scroll to position [387, 0]
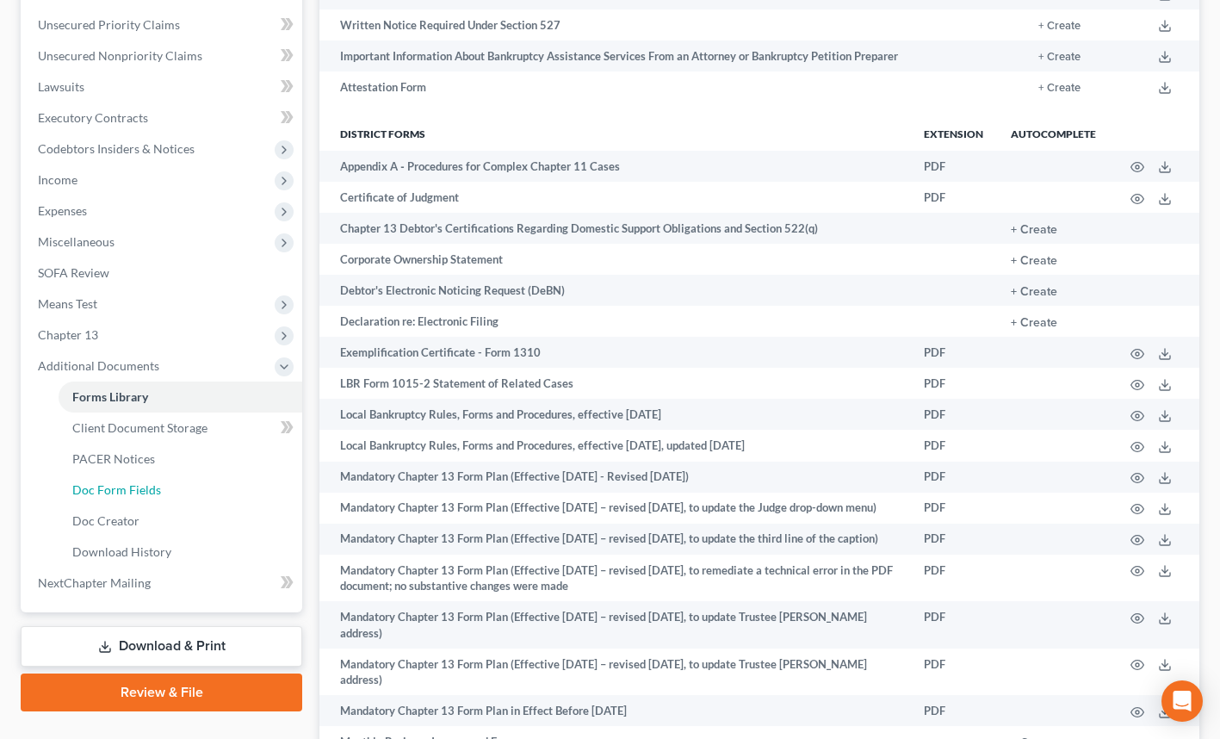
click at [177, 491] on link "Doc Form Fields" at bounding box center [181, 489] width 244 height 31
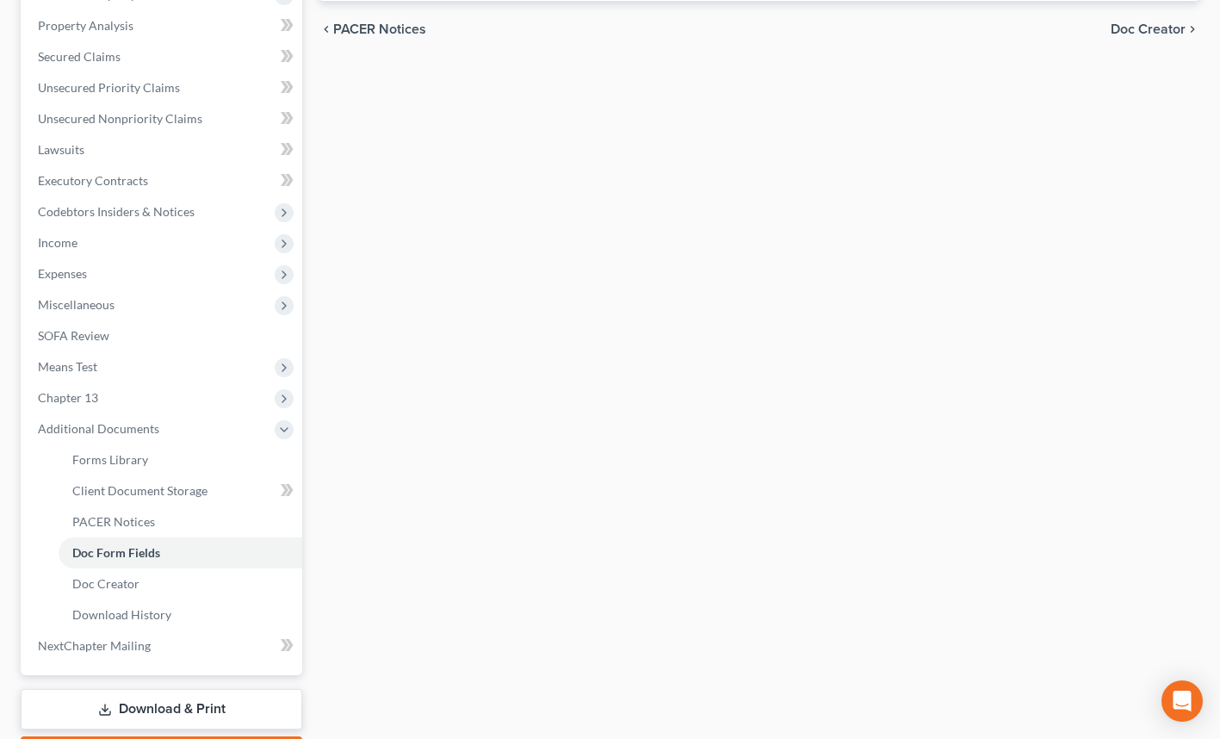
scroll to position [323, 0]
click at [134, 430] on span "Additional Documents" at bounding box center [98, 429] width 121 height 15
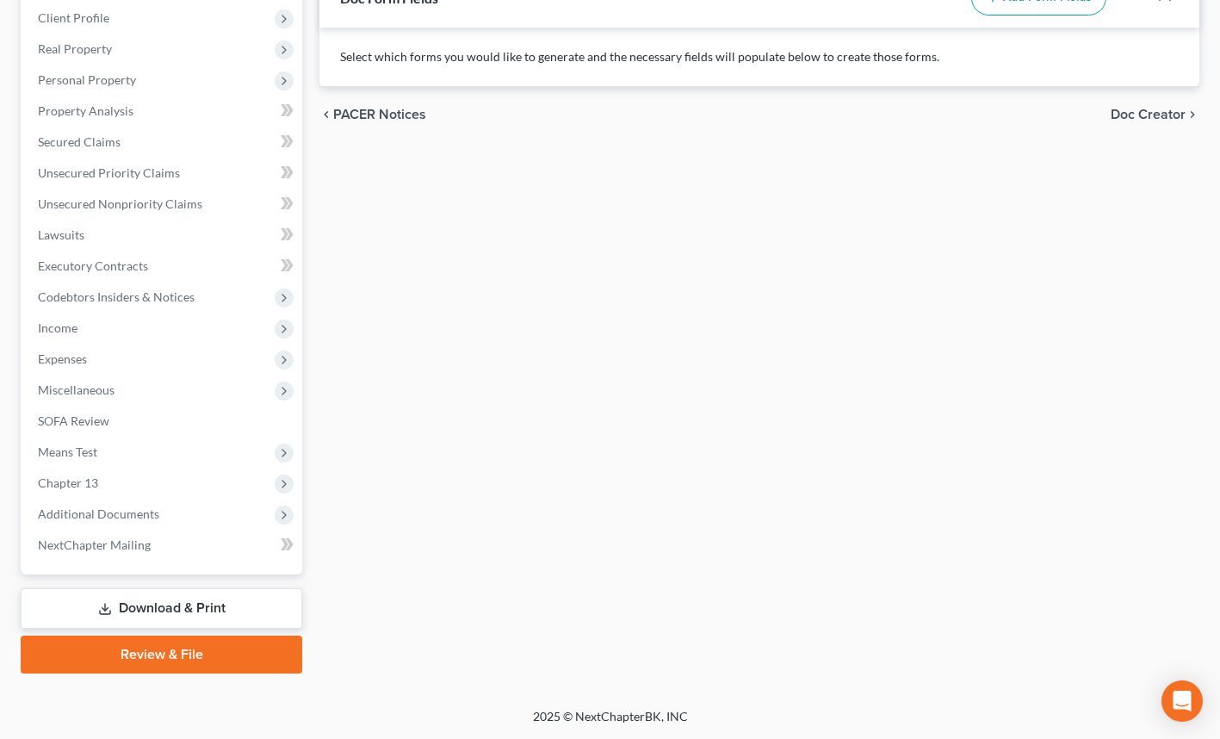
scroll to position [237, 0]
drag, startPoint x: 133, startPoint y: 427, endPoint x: 110, endPoint y: 418, distance: 24.0
click at [110, 418] on link "SOFA Review" at bounding box center [163, 422] width 278 height 31
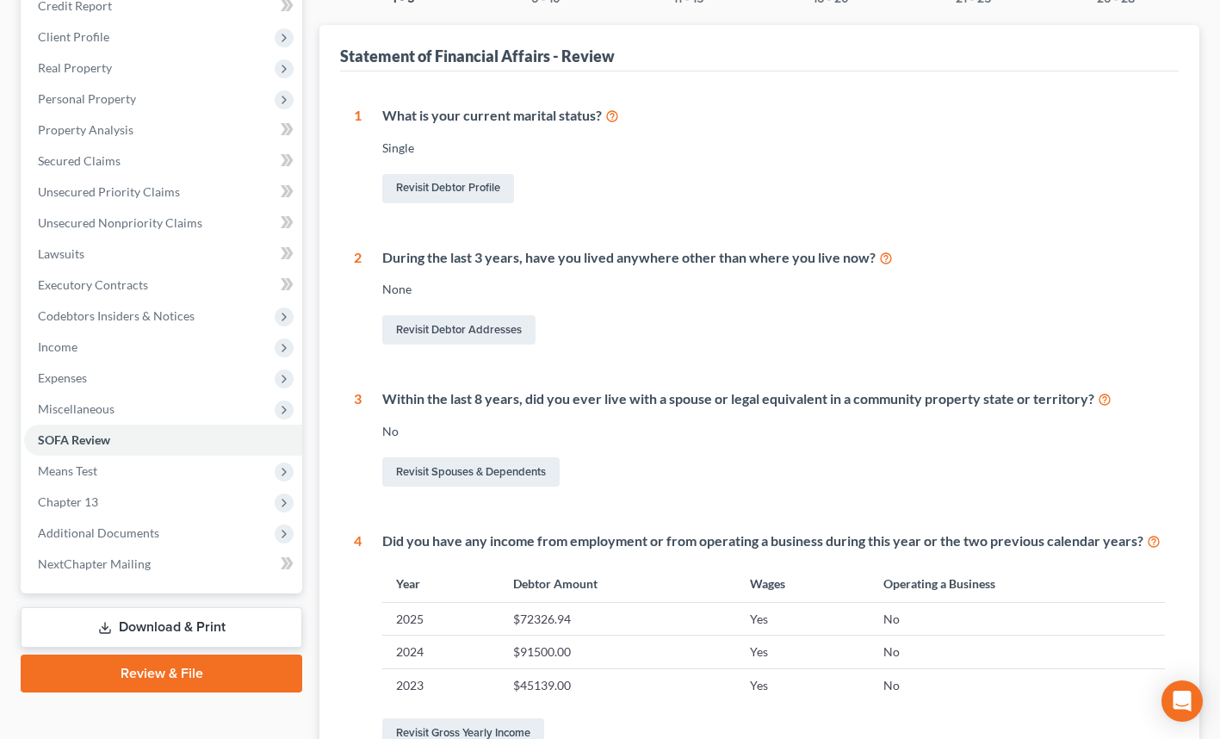
scroll to position [218, 0]
click at [145, 438] on link "SOFA Review" at bounding box center [163, 441] width 278 height 31
click at [141, 539] on span "Additional Documents" at bounding box center [98, 534] width 121 height 15
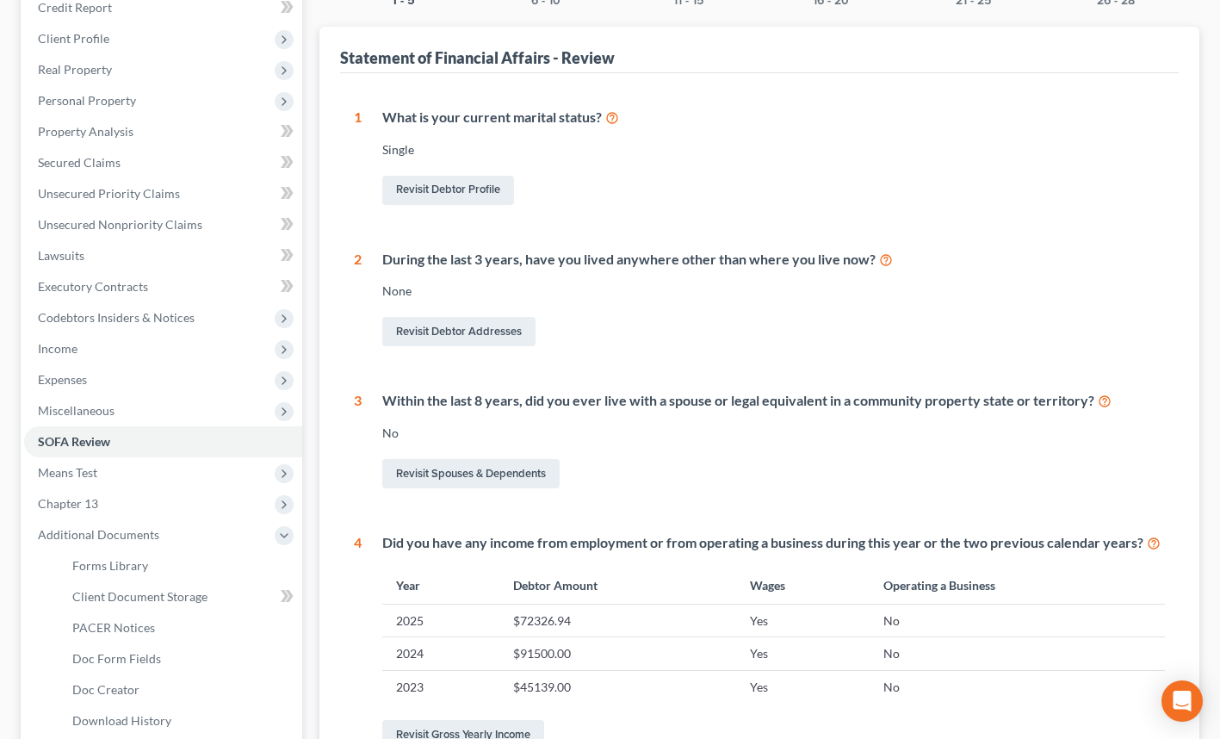
scroll to position [343, 0]
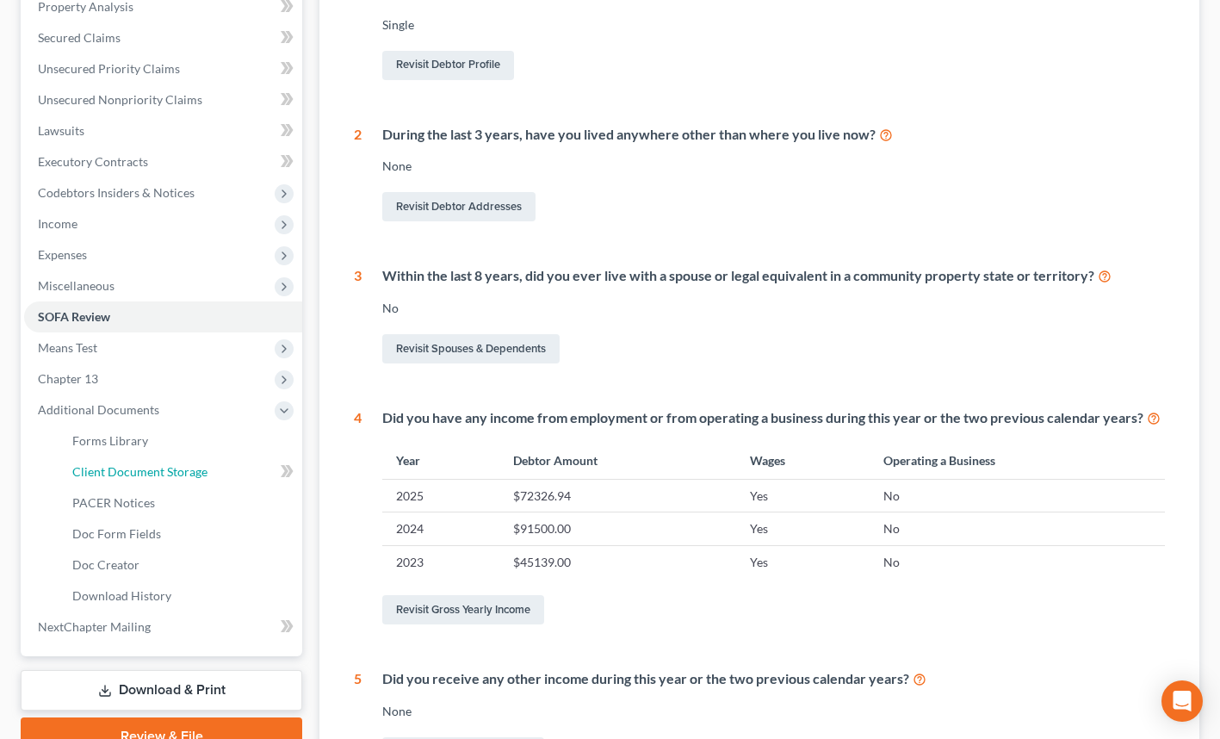
click at [194, 465] on span "Client Document Storage" at bounding box center [139, 471] width 135 height 15
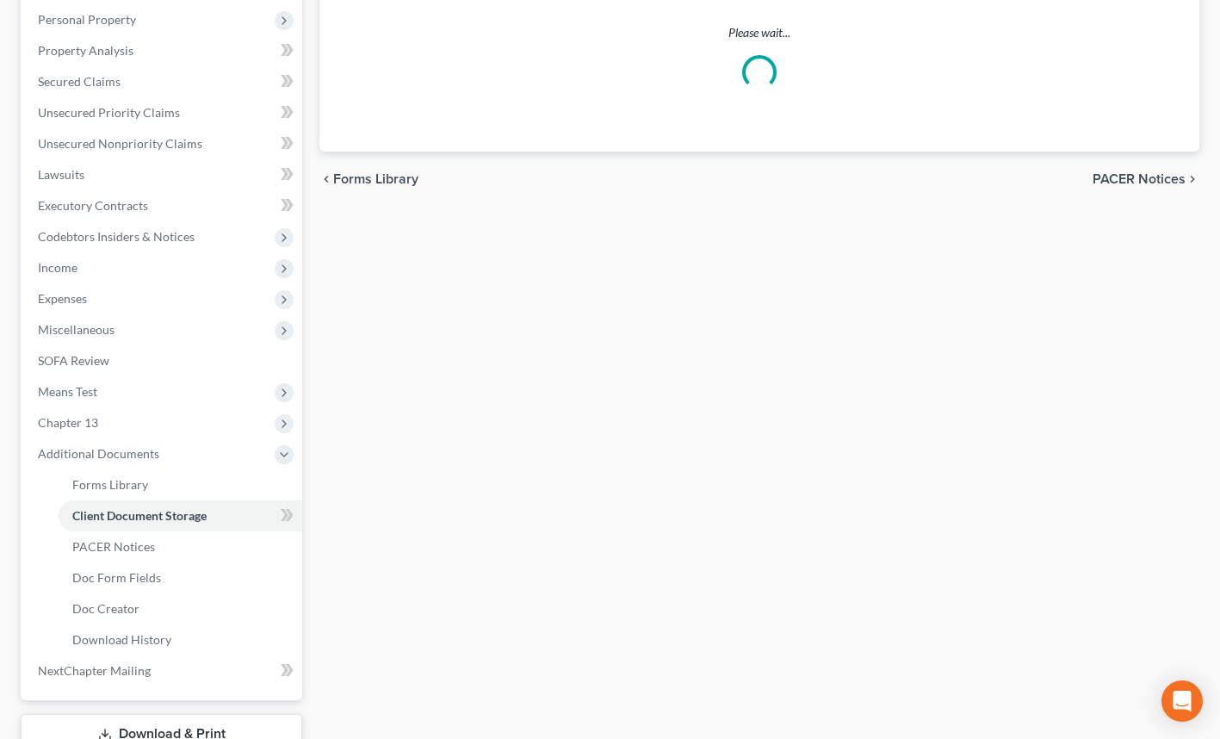
select select "52"
select select "61"
select select "7"
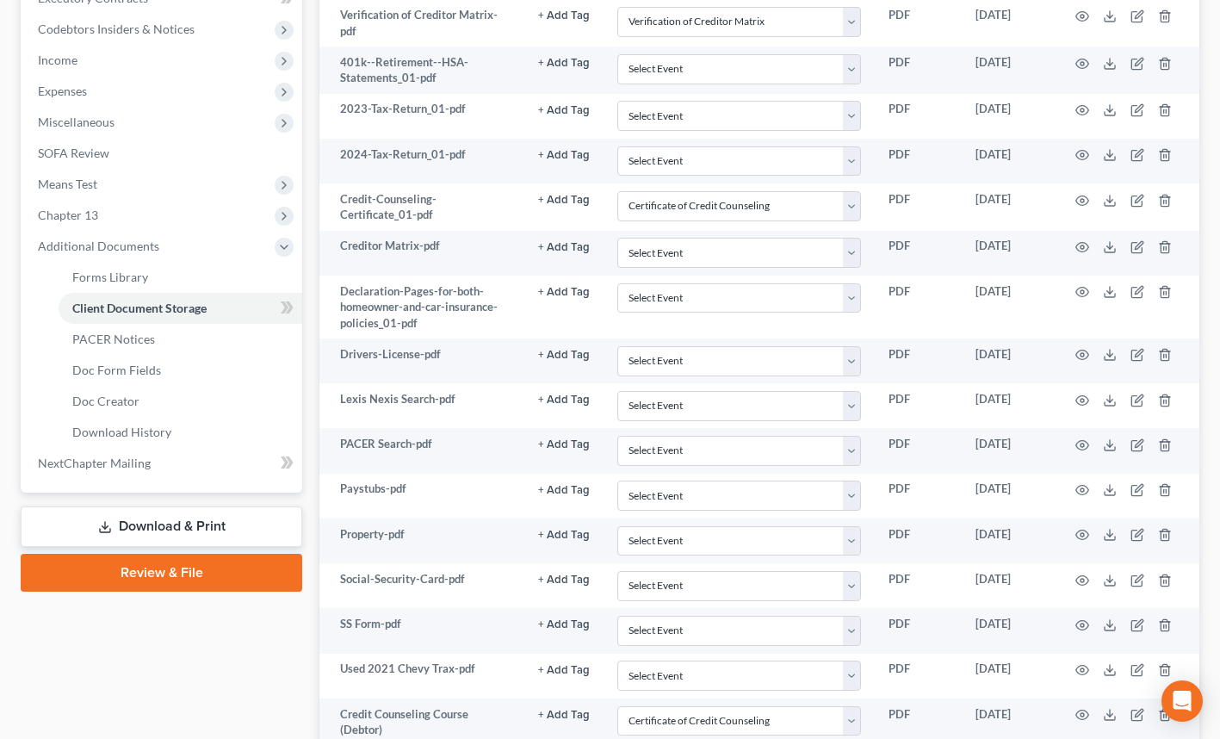
scroll to position [647, 0]
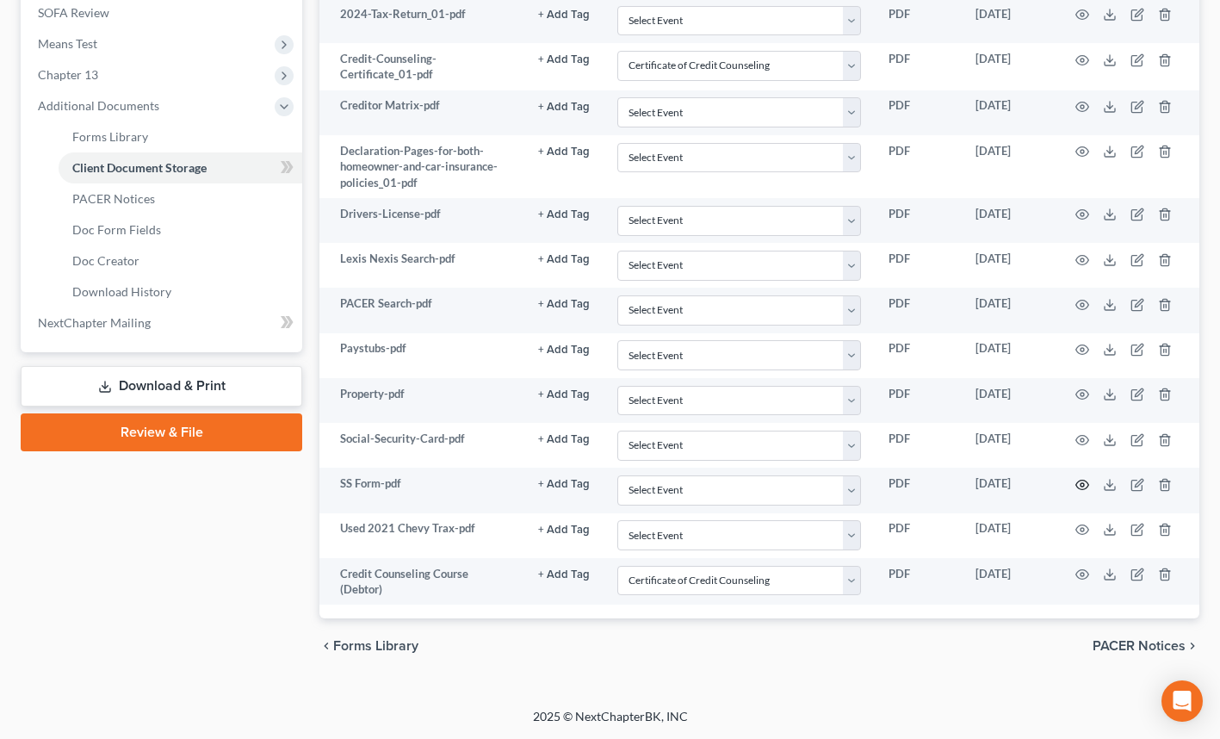
click at [1077, 482] on icon "button" at bounding box center [1082, 484] width 13 height 9
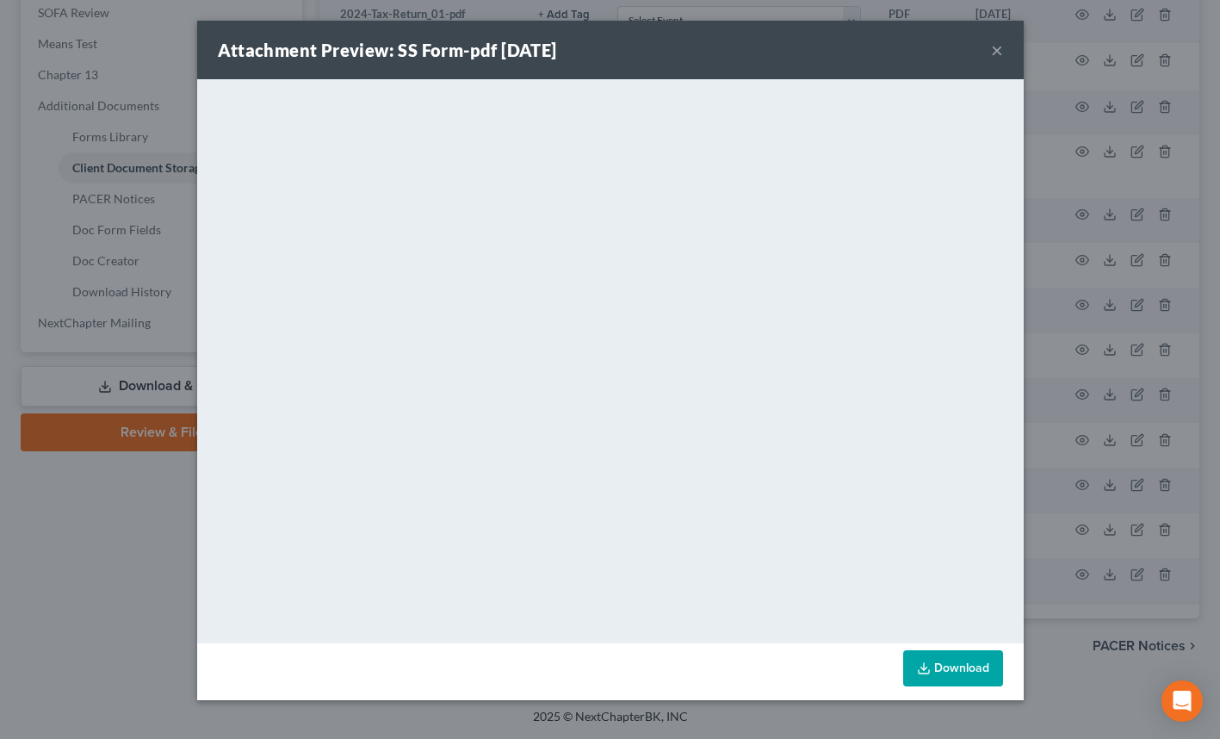
scroll to position [642, 0]
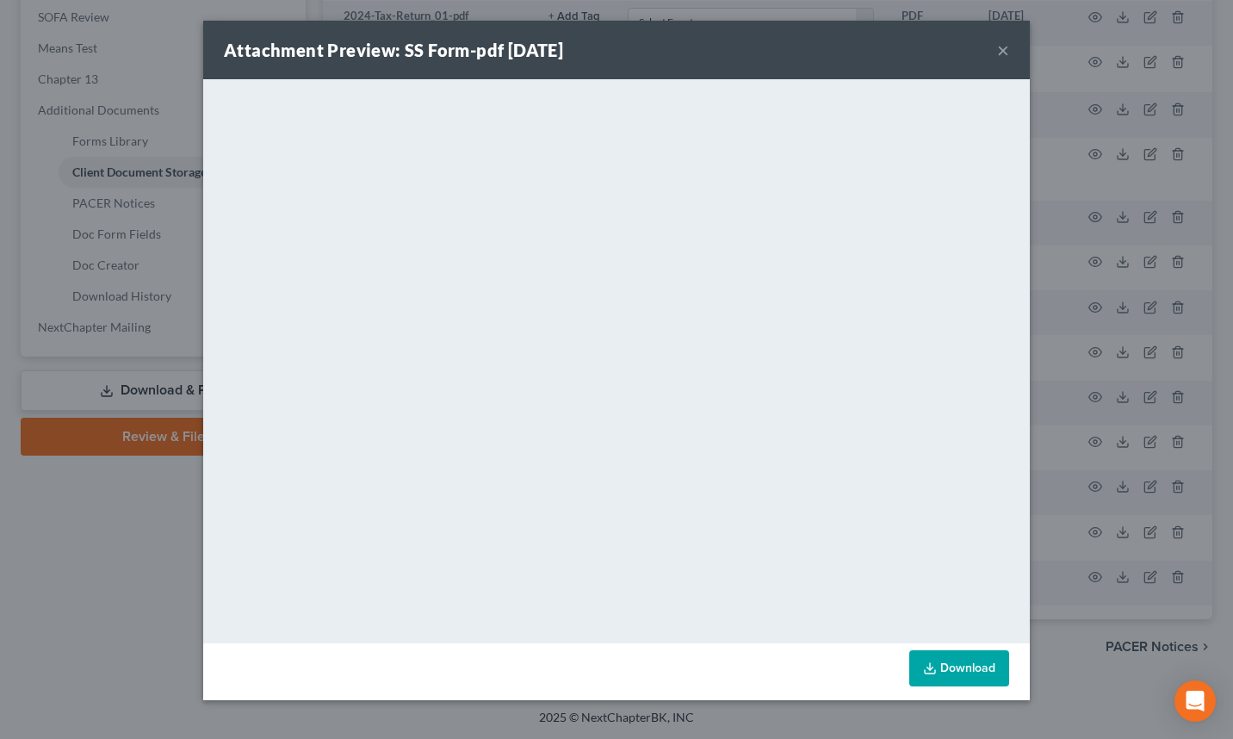
click at [998, 51] on button "×" at bounding box center [1003, 50] width 12 height 21
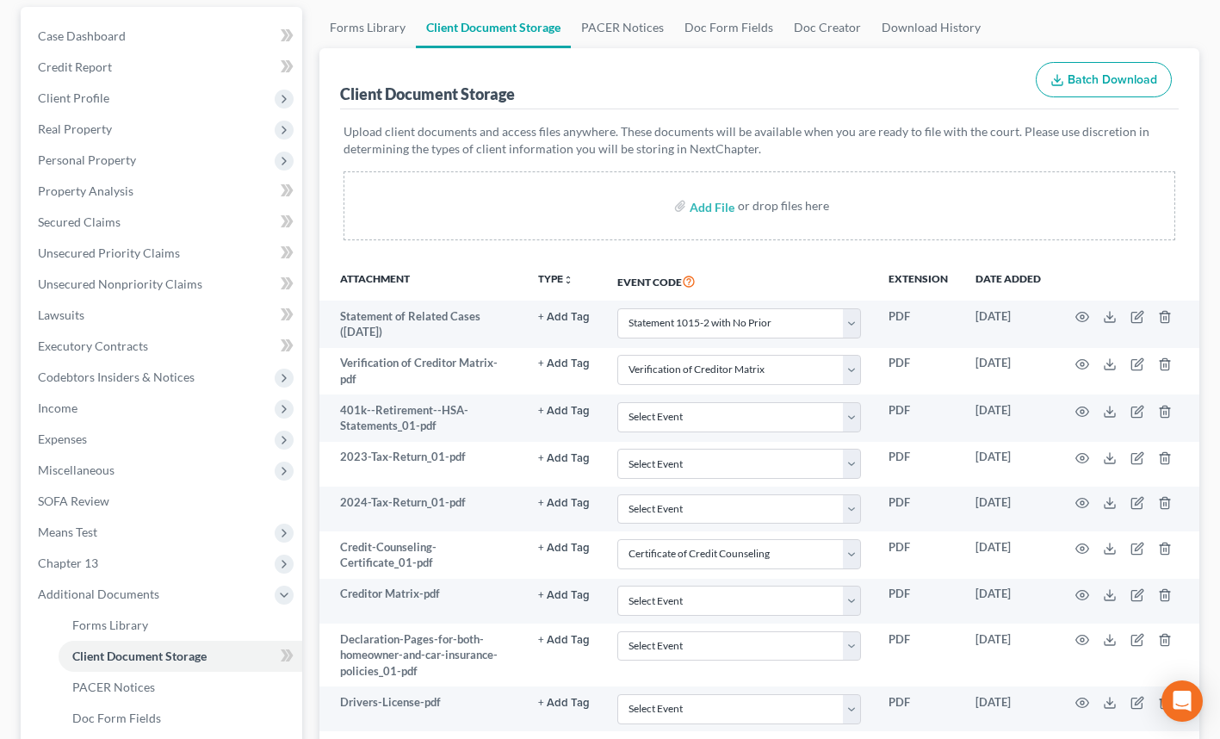
scroll to position [158, 0]
click at [114, 226] on span "Secured Claims" at bounding box center [79, 222] width 83 height 15
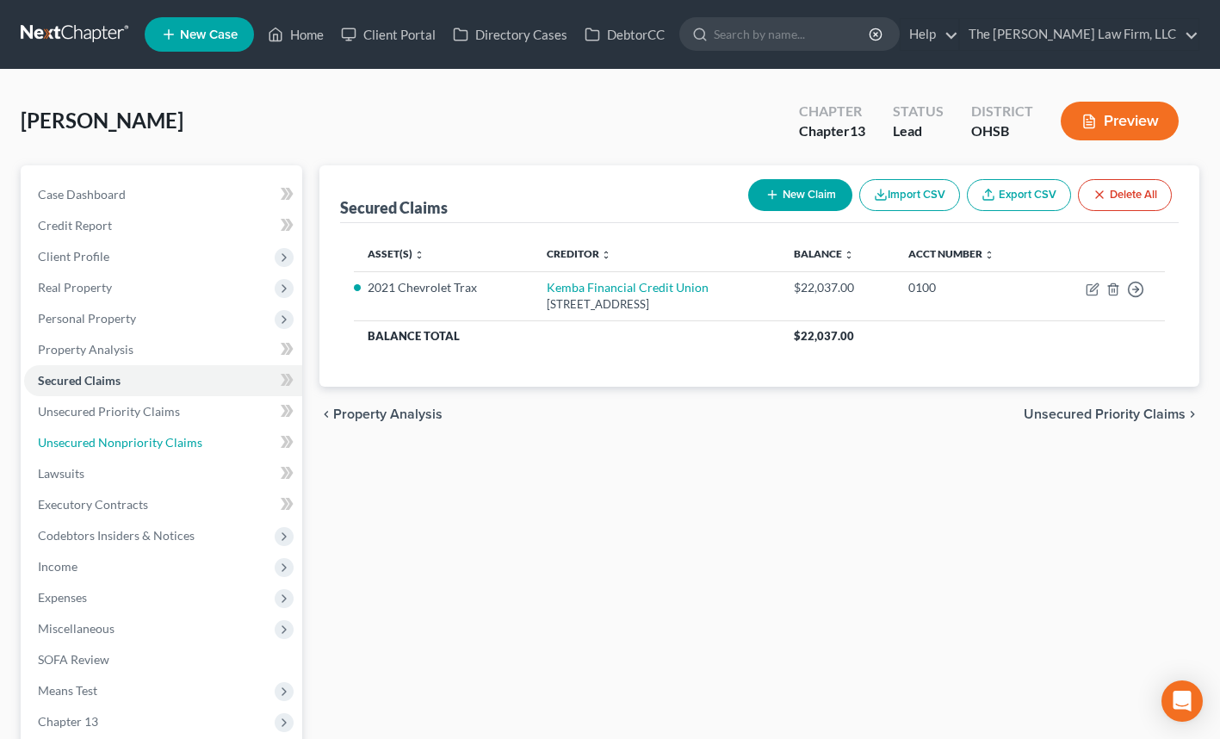
click at [76, 447] on span "Unsecured Nonpriority Claims" at bounding box center [120, 442] width 164 height 15
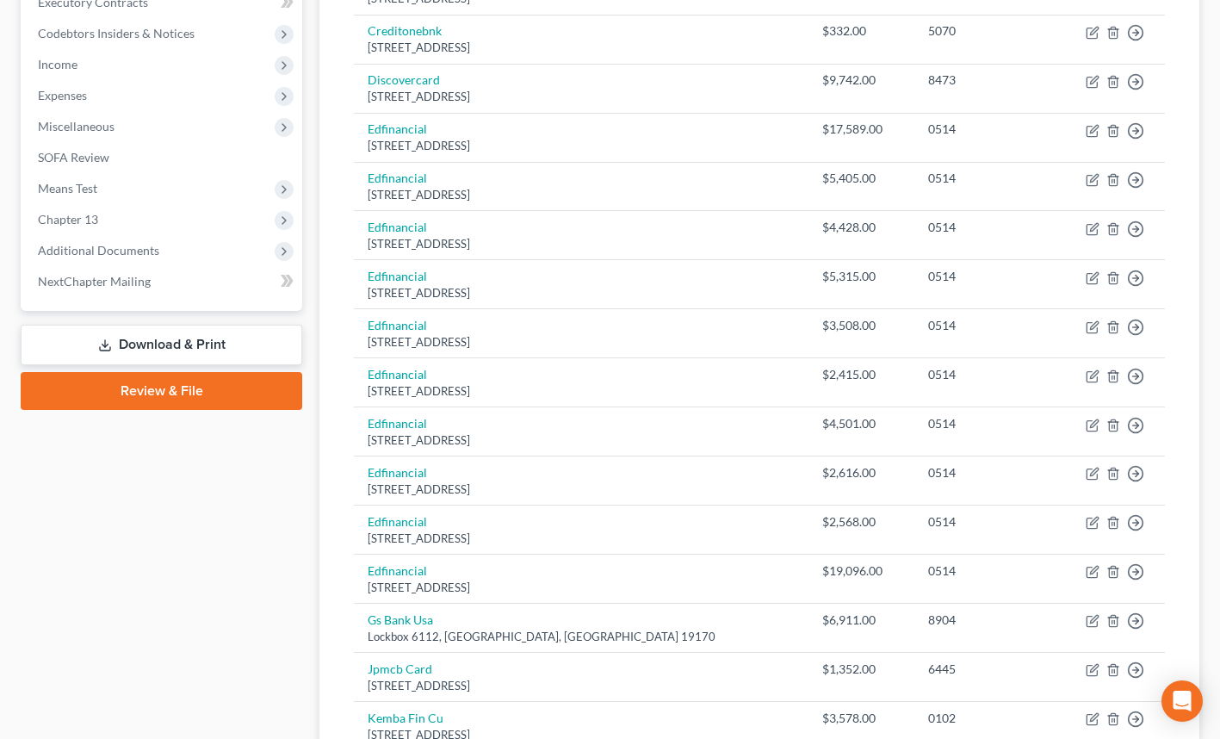
scroll to position [239, 0]
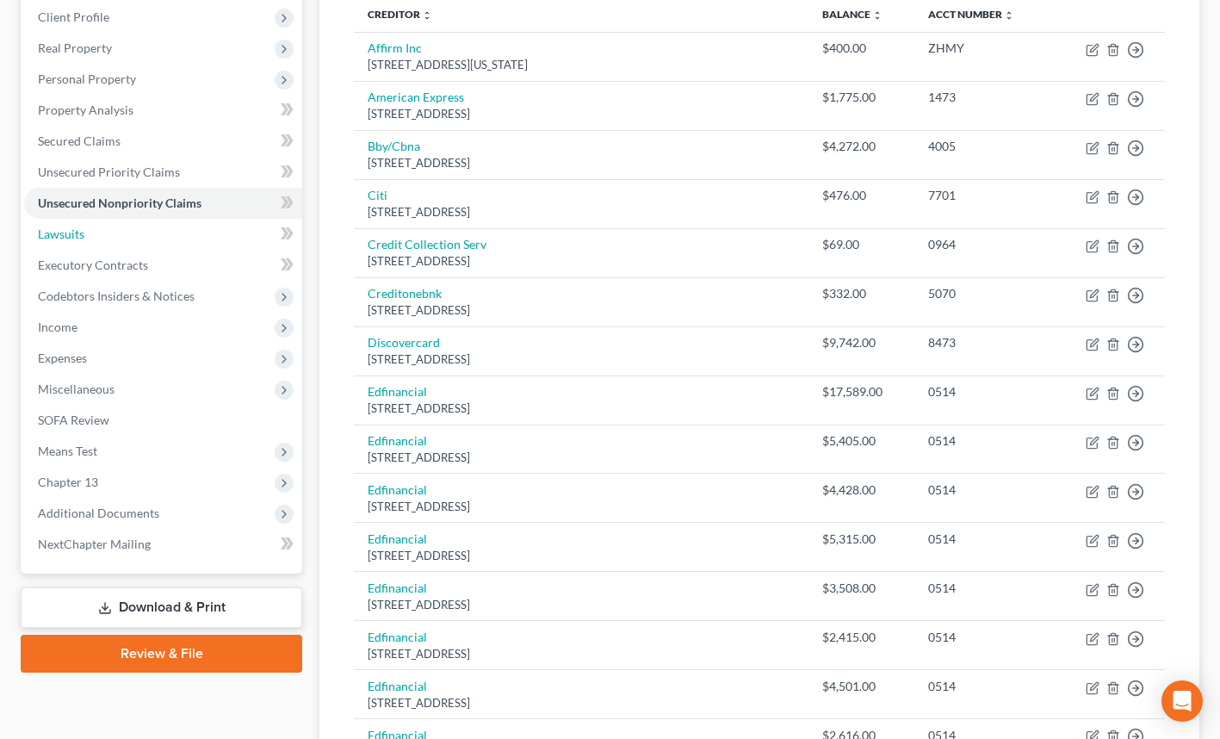
click at [91, 230] on link "Lawsuits" at bounding box center [163, 234] width 278 height 31
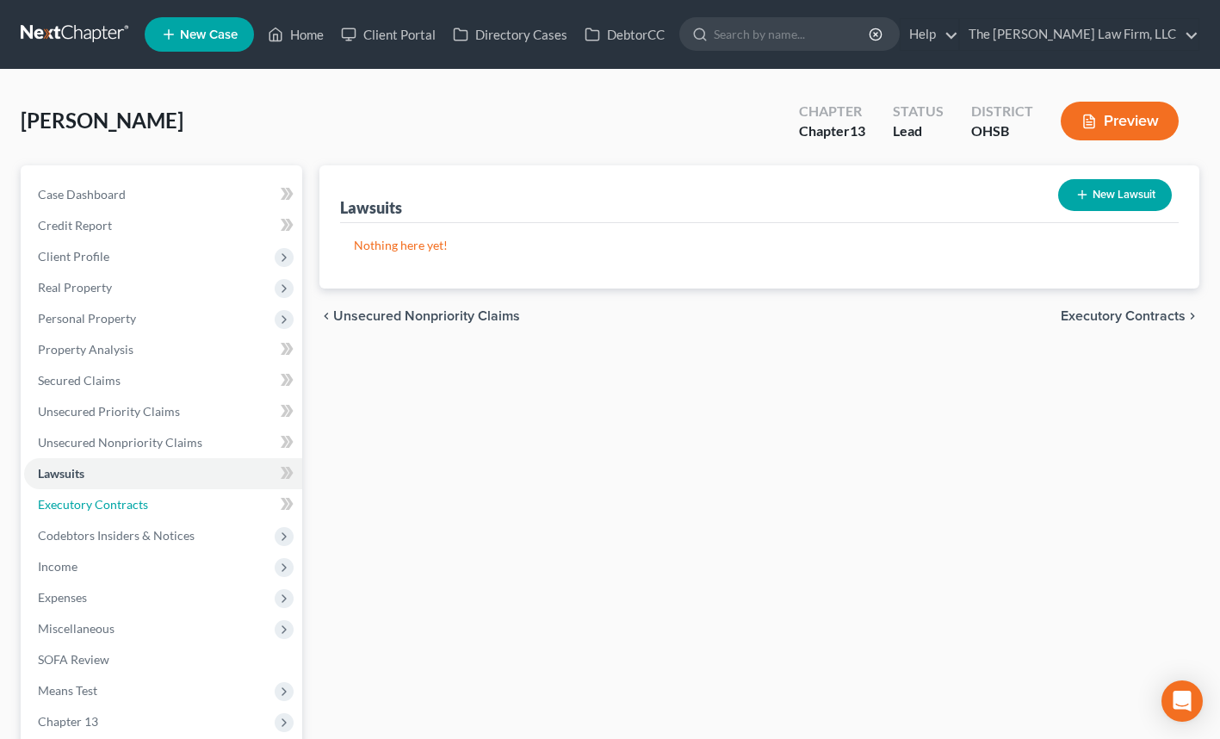
click at [113, 501] on span "Executory Contracts" at bounding box center [93, 504] width 110 height 15
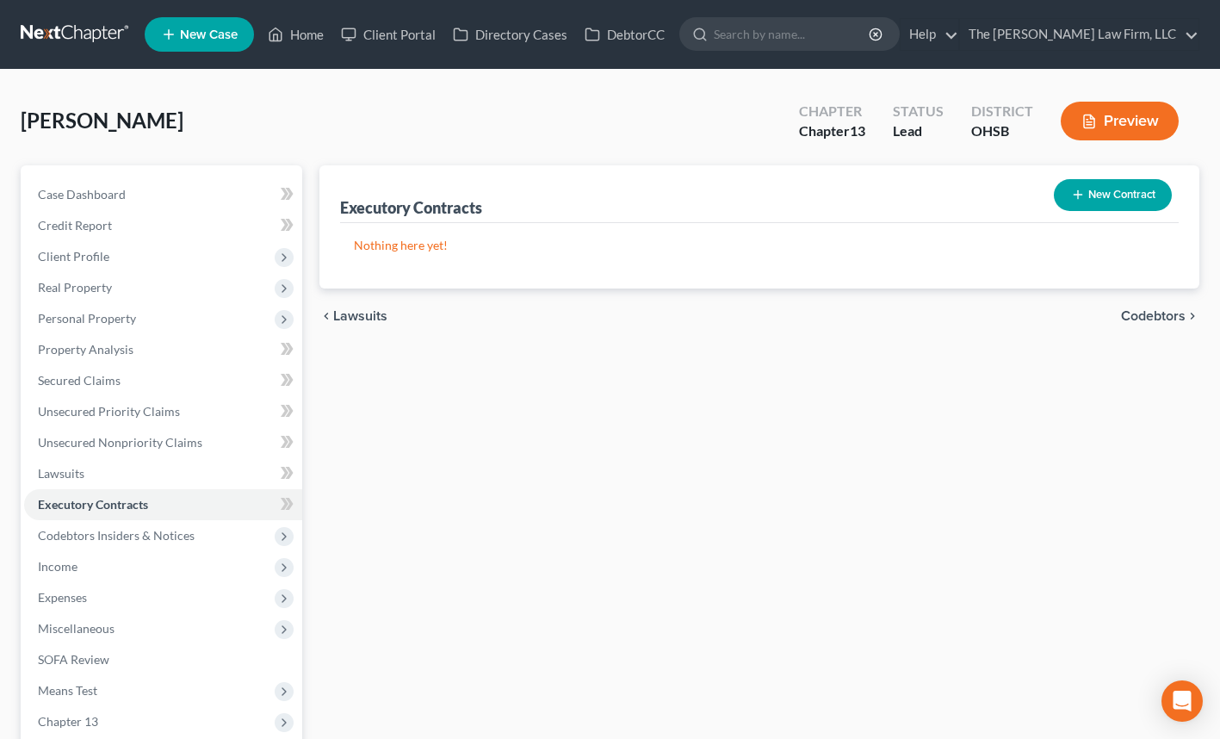
click at [166, 541] on span "Codebtors Insiders & Notices" at bounding box center [116, 535] width 157 height 15
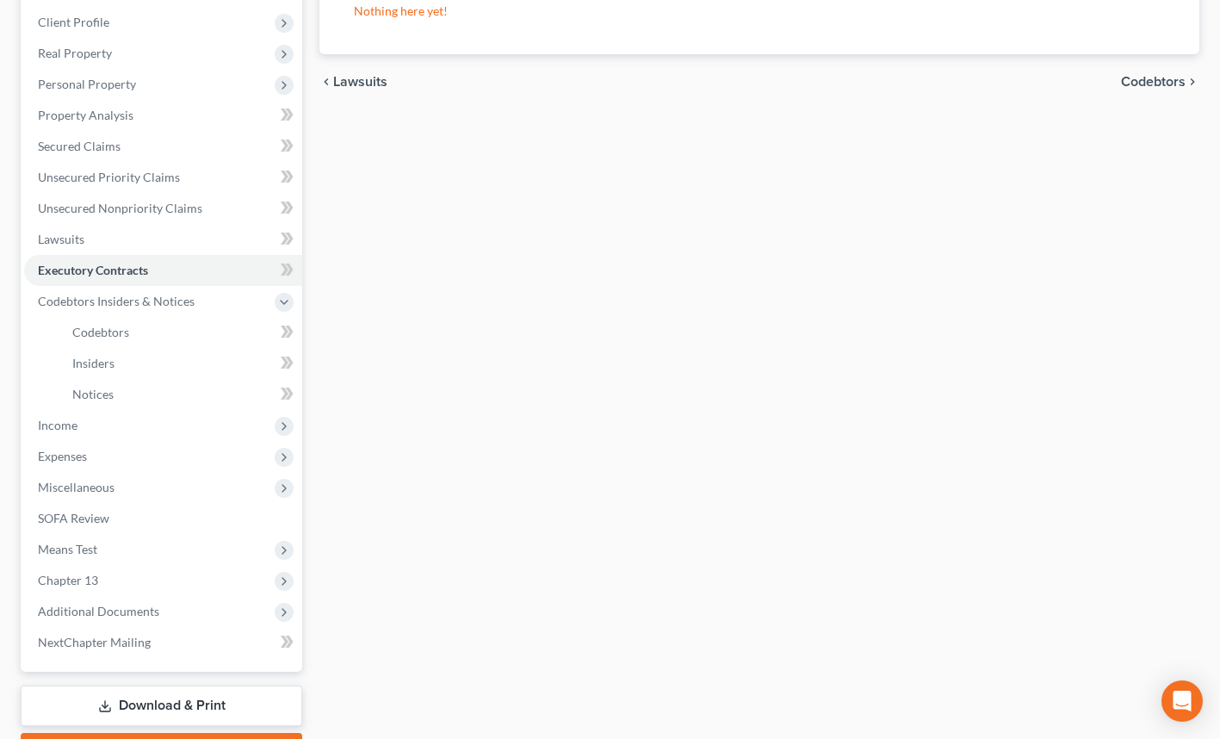
scroll to position [235, 0]
click at [100, 427] on span "Income" at bounding box center [163, 424] width 278 height 31
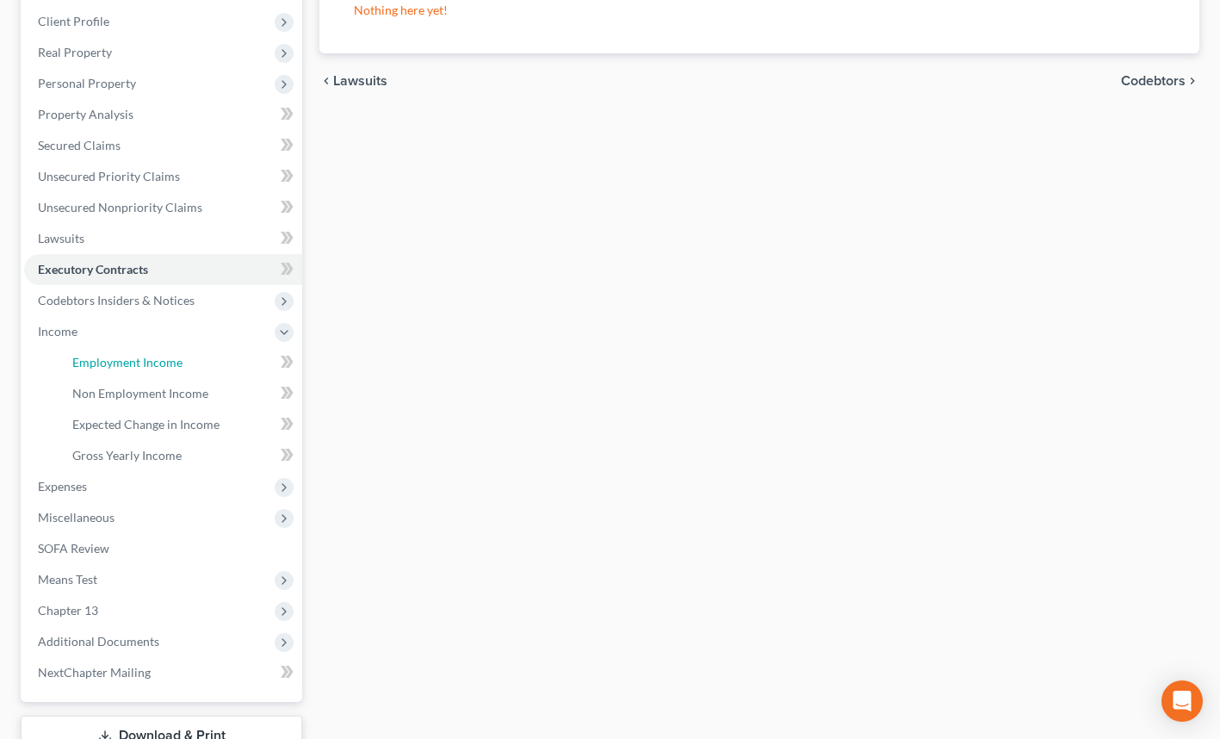
click at [125, 374] on link "Employment Income" at bounding box center [181, 362] width 244 height 31
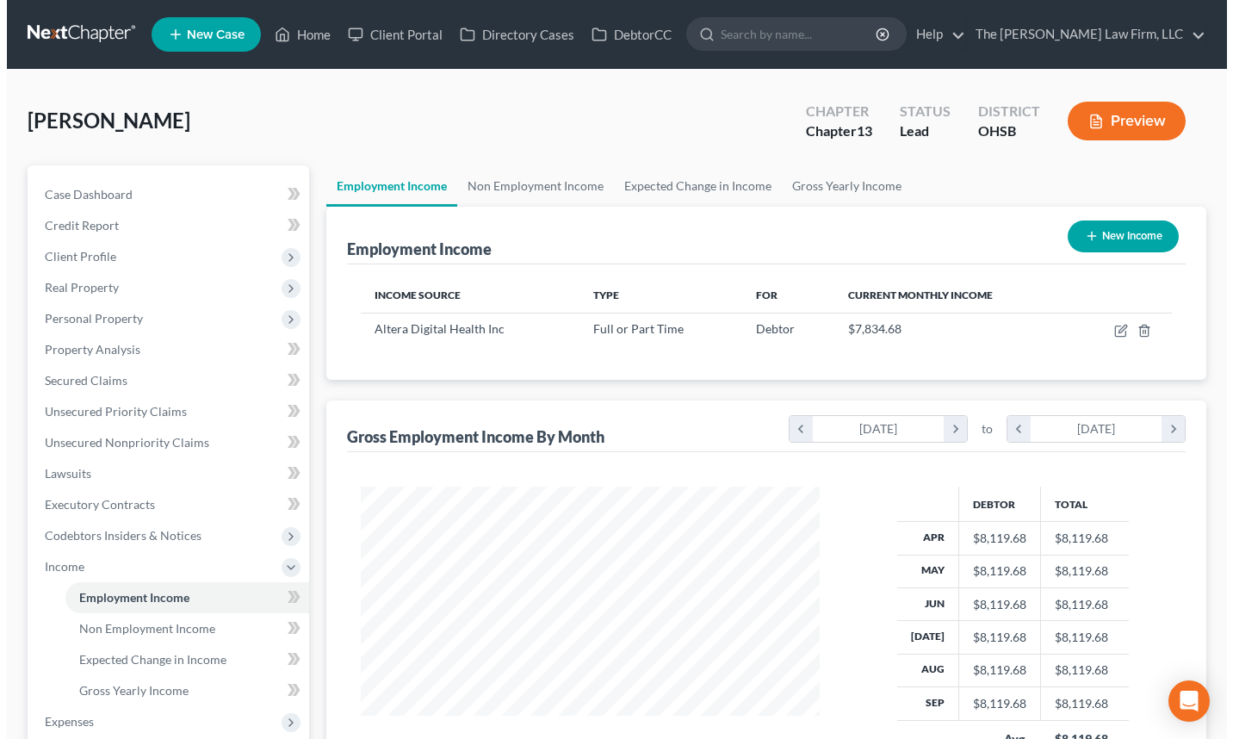
scroll to position [308, 493]
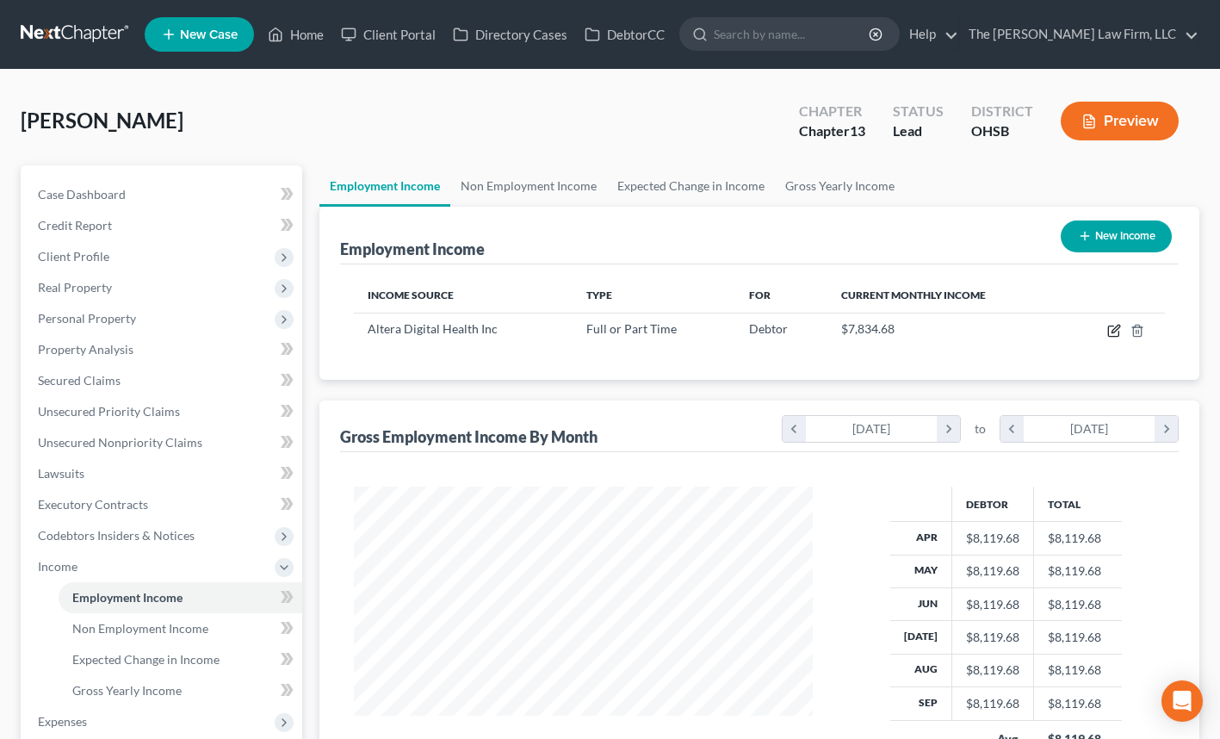
click at [1115, 330] on icon "button" at bounding box center [1115, 329] width 8 height 8
select select "0"
select select "28"
select select "1"
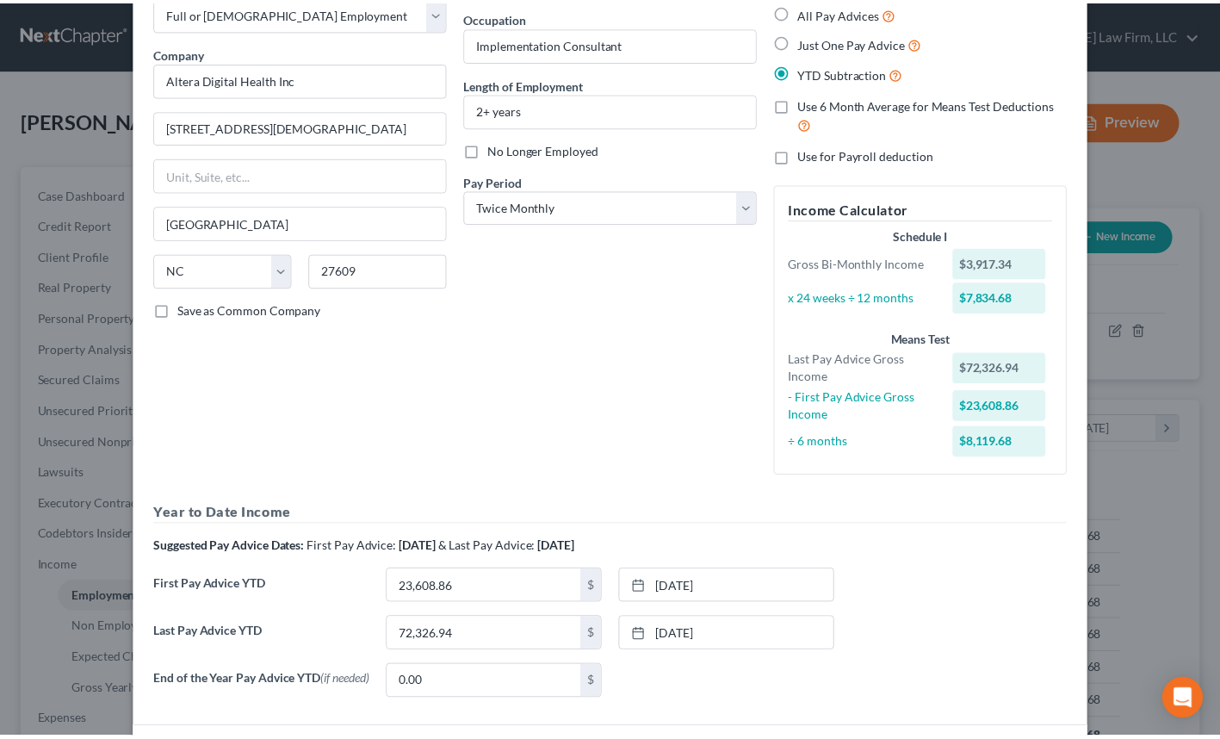
scroll to position [0, 0]
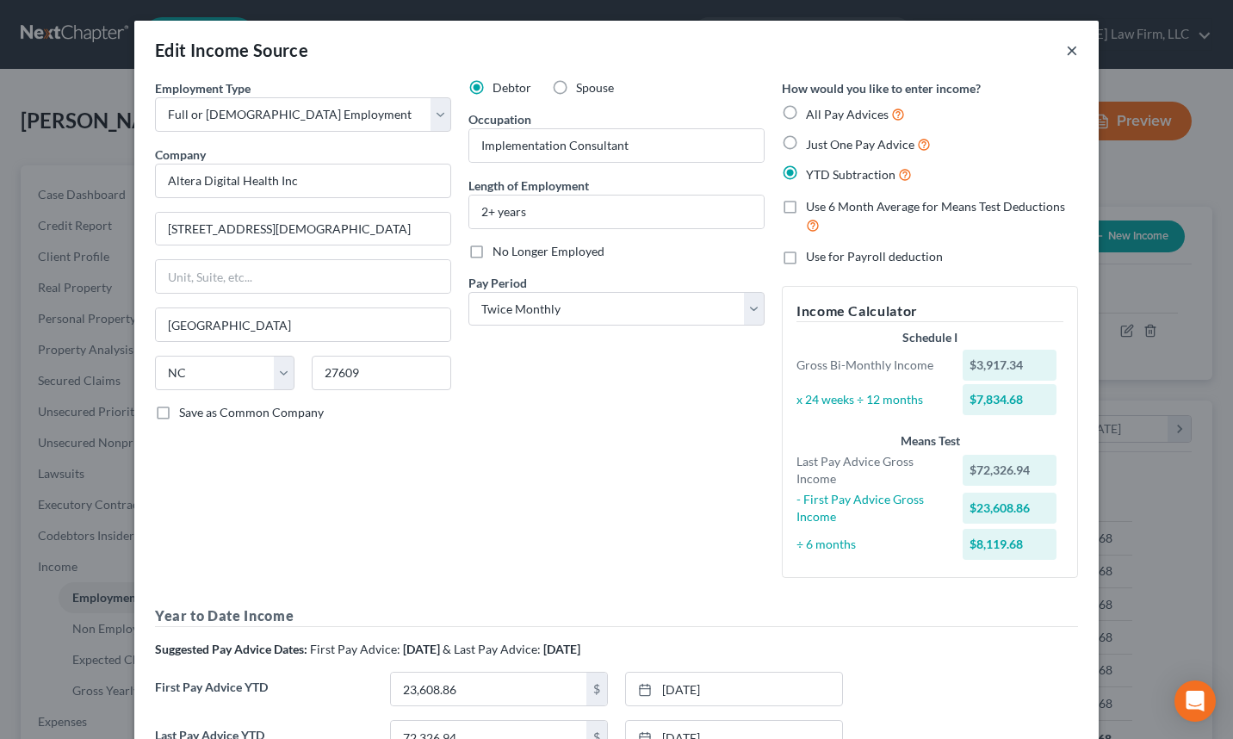
click at [1066, 53] on button "×" at bounding box center [1072, 50] width 12 height 21
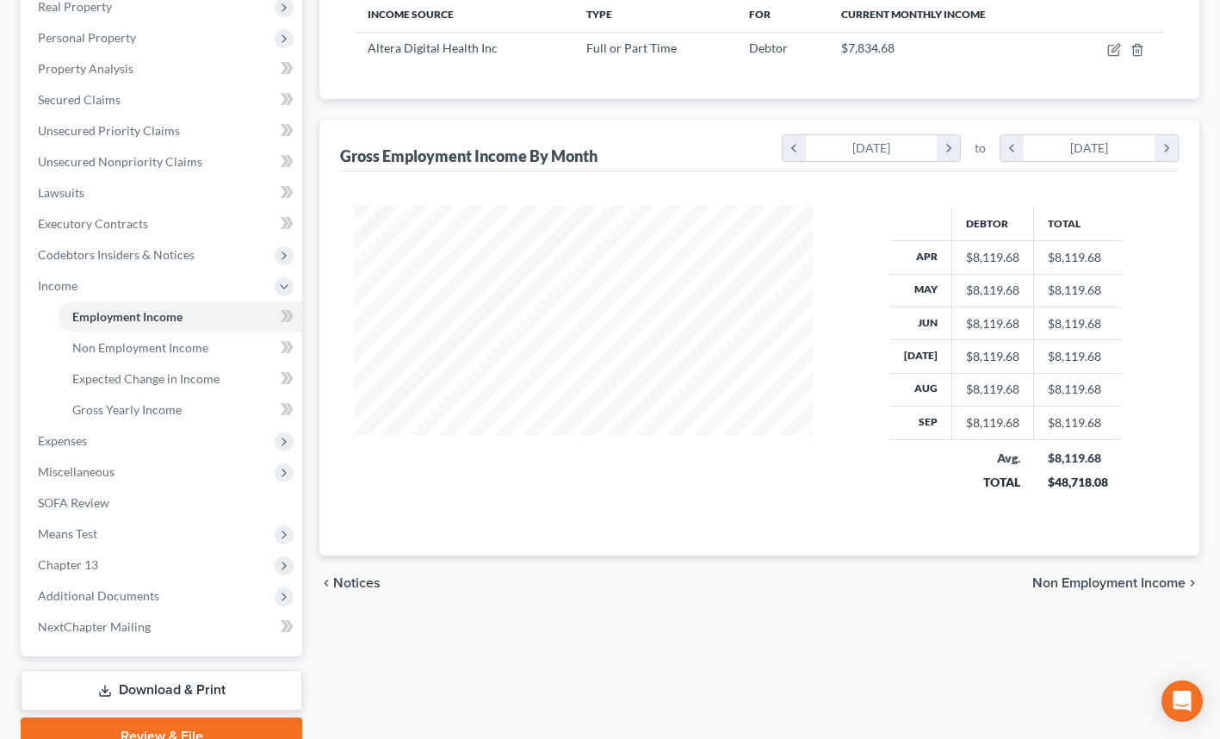
scroll to position [285, 0]
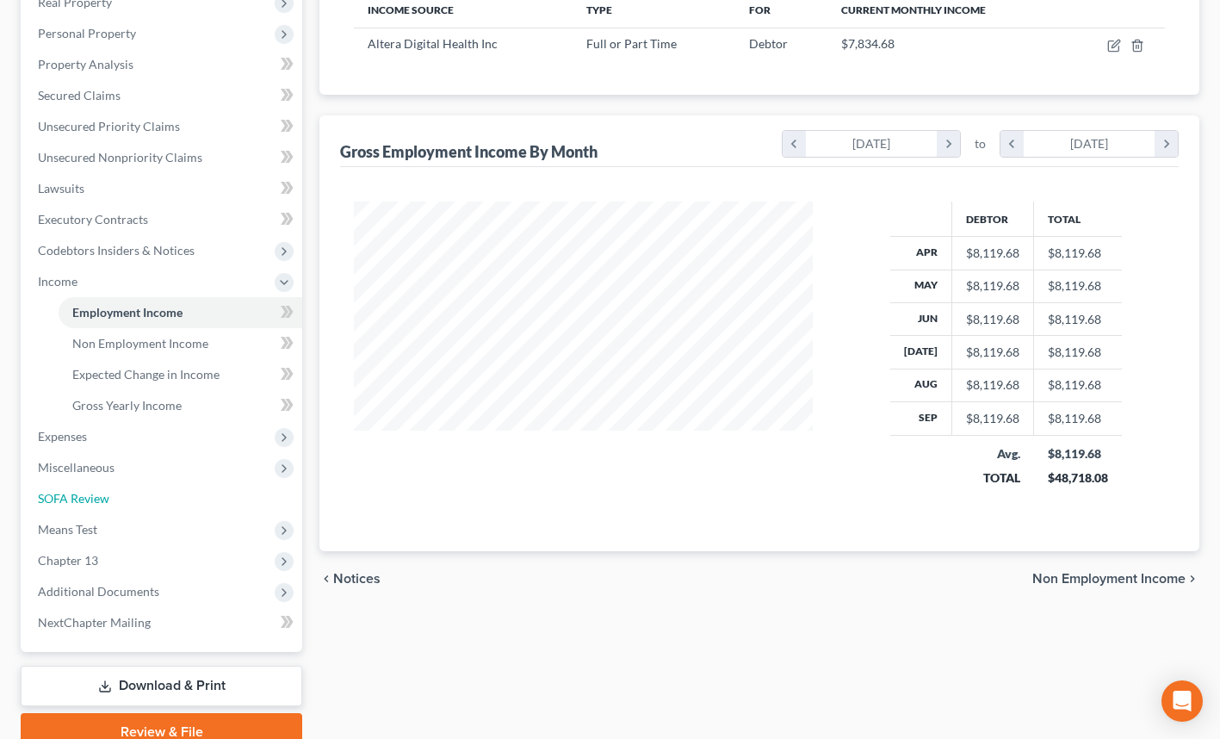
click at [105, 501] on span "SOFA Review" at bounding box center [73, 498] width 71 height 15
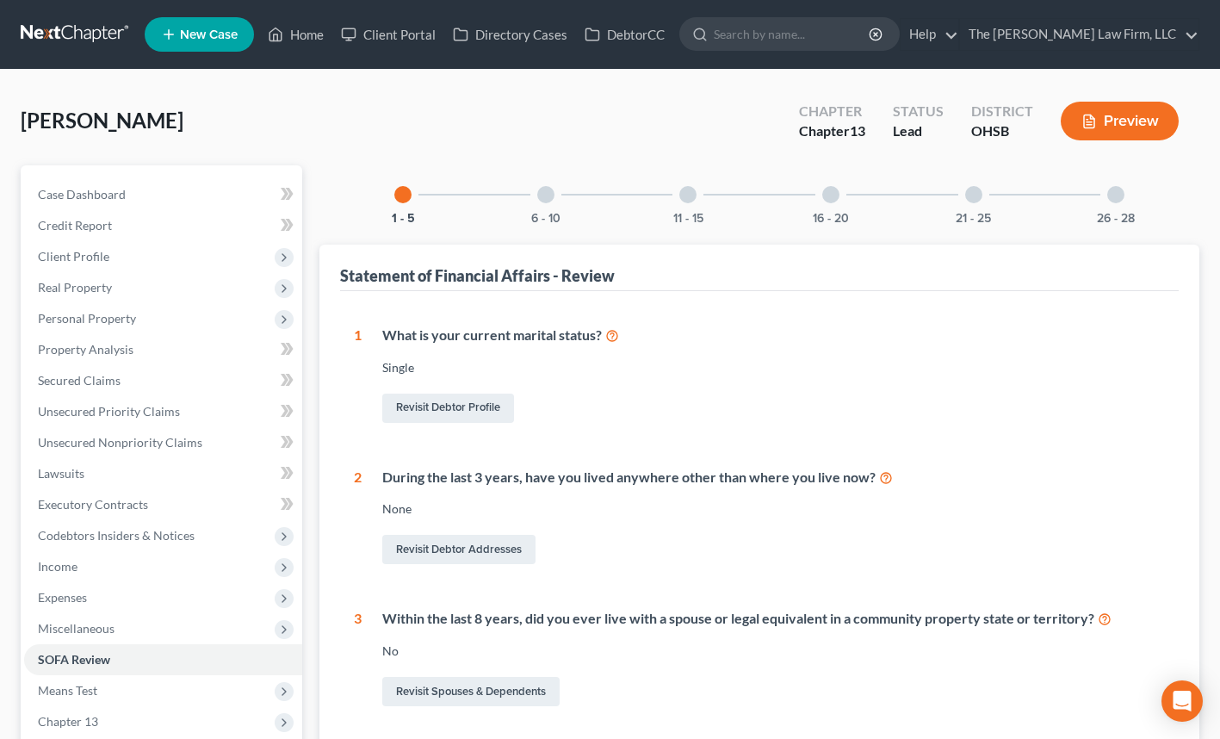
click at [546, 189] on div at bounding box center [545, 194] width 17 height 17
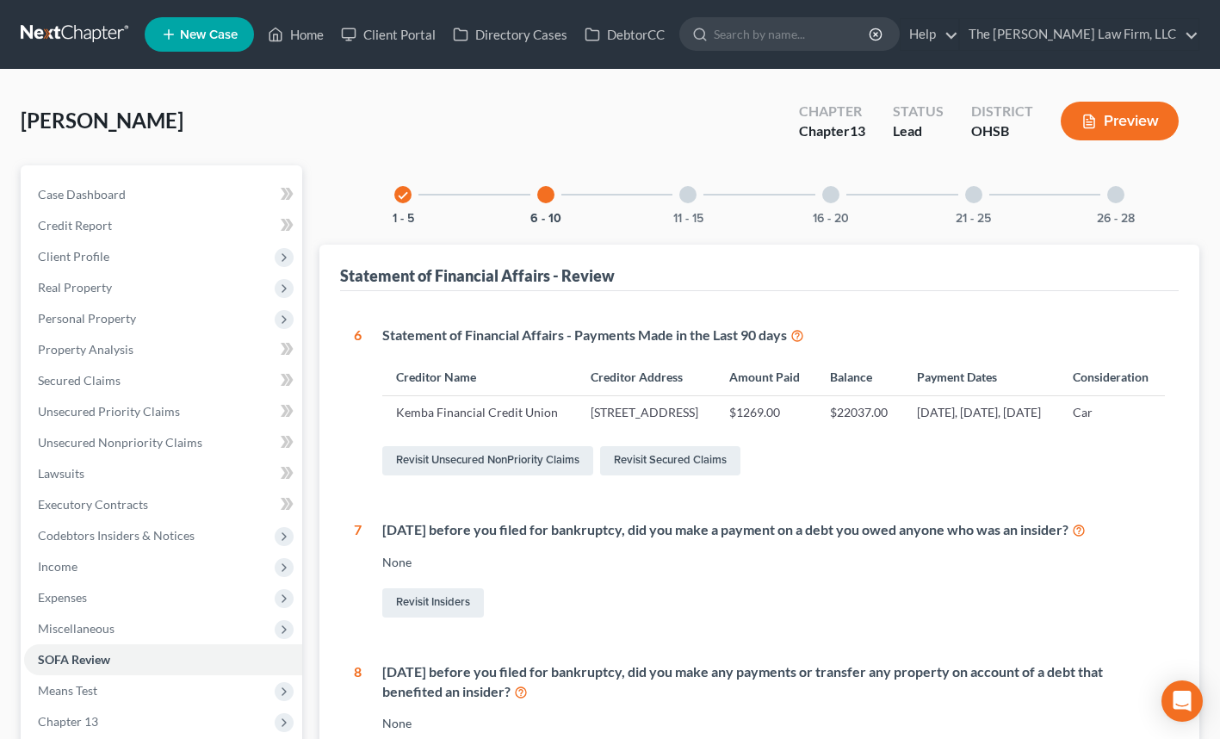
click at [687, 196] on div at bounding box center [687, 194] width 17 height 17
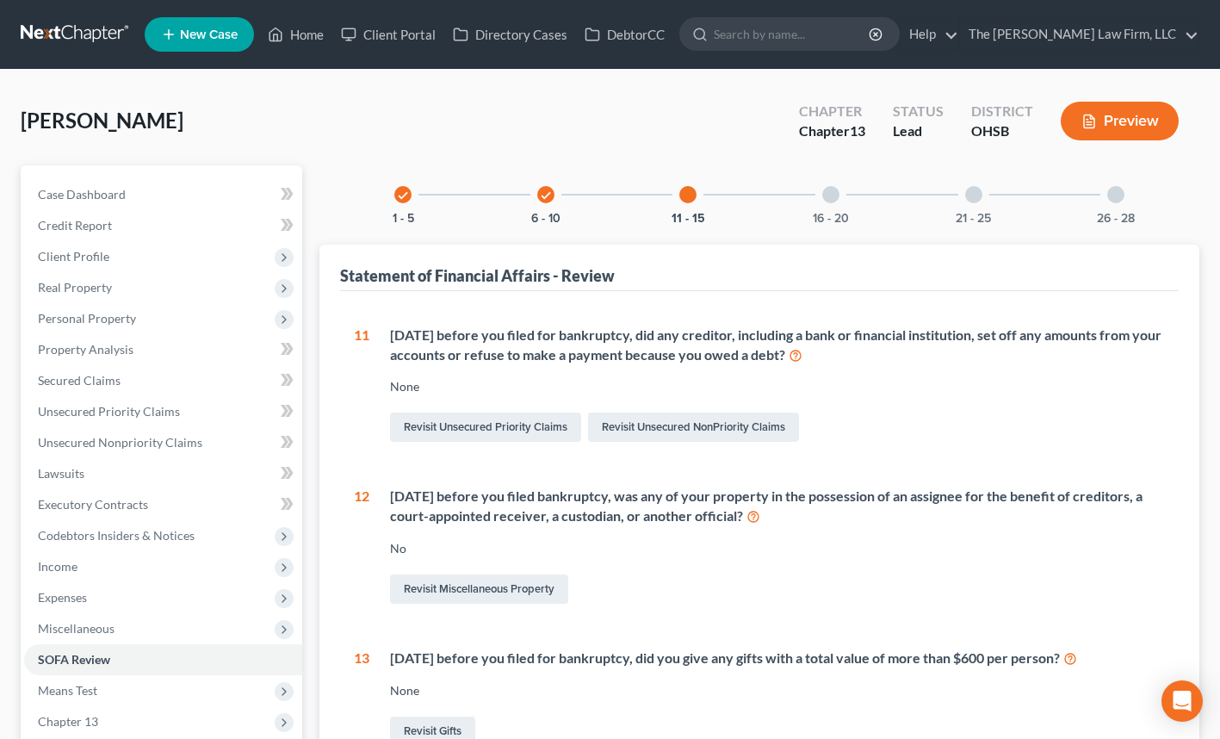
click at [839, 201] on div "16 - 20" at bounding box center [830, 194] width 59 height 59
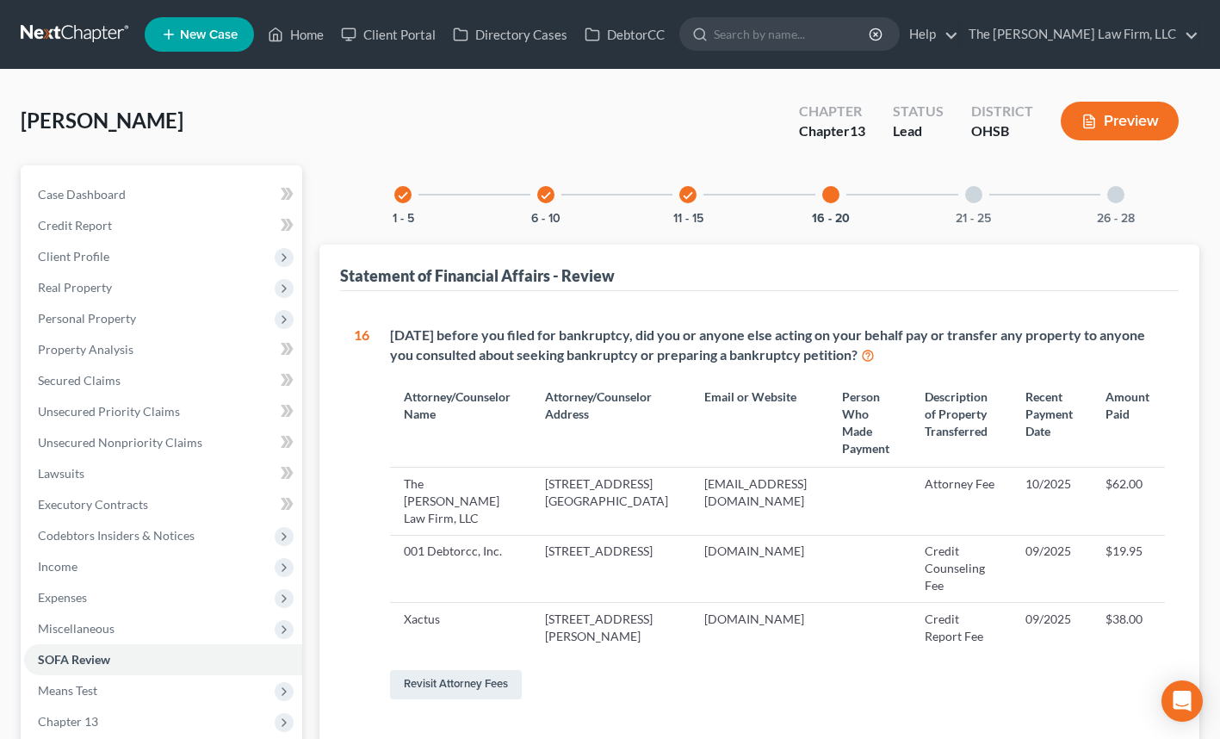
click at [975, 199] on div at bounding box center [973, 194] width 17 height 17
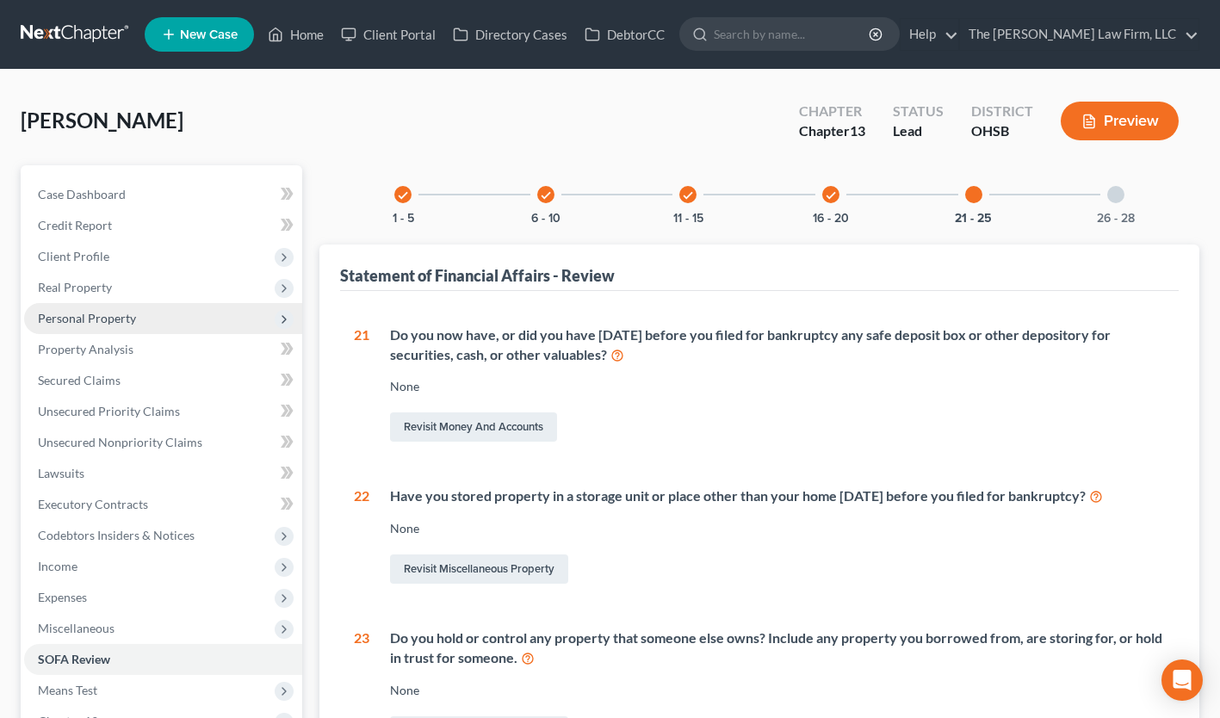
click at [99, 304] on span "Personal Property" at bounding box center [163, 318] width 278 height 31
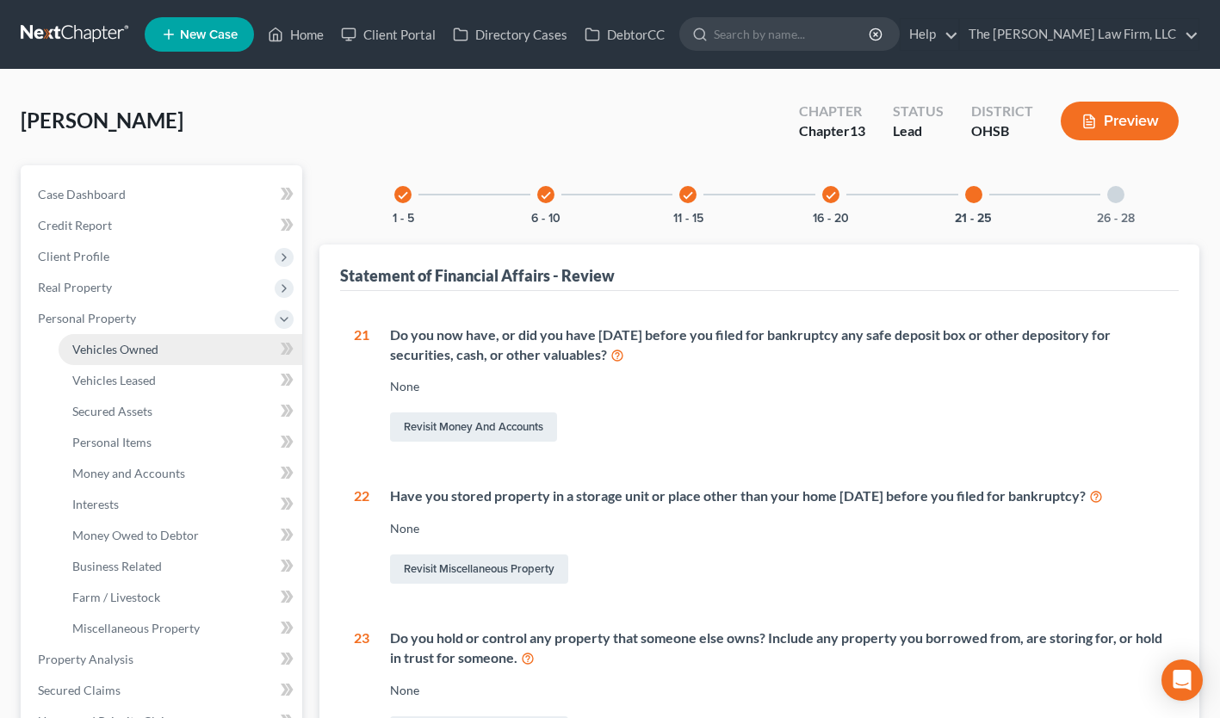
click at [117, 343] on span "Vehicles Owned" at bounding box center [115, 349] width 86 height 15
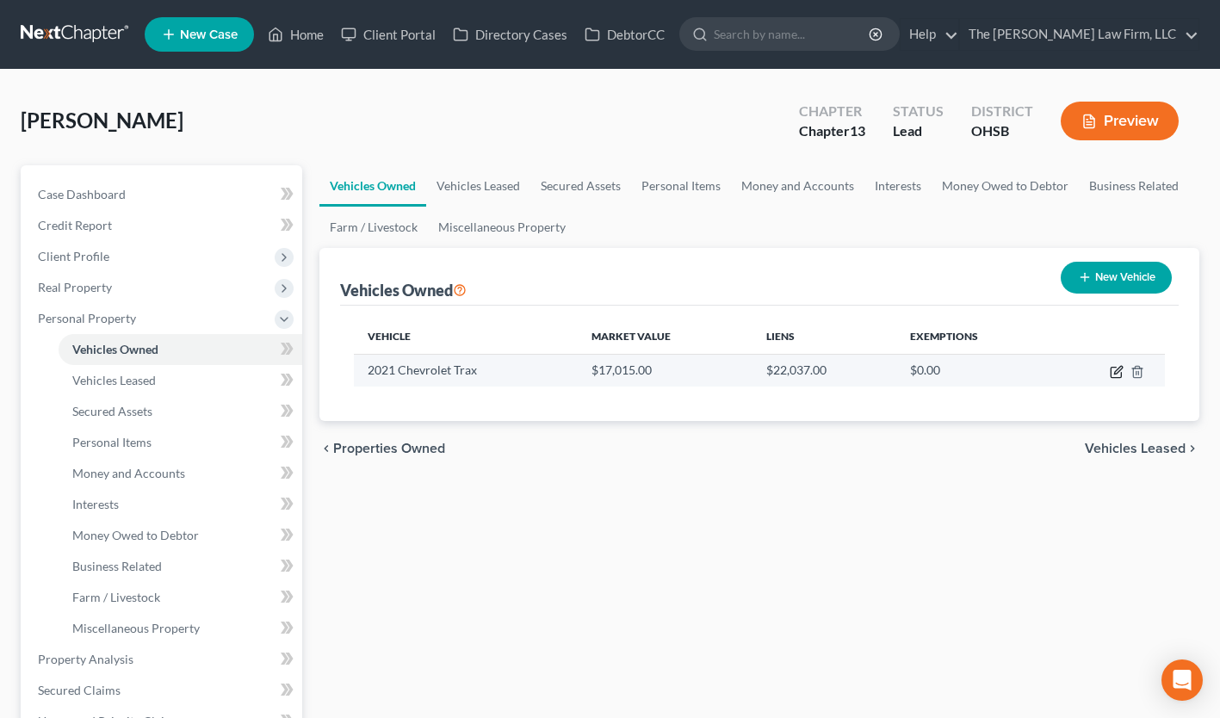
click at [1117, 369] on icon "button" at bounding box center [1118, 370] width 8 height 8
select select "0"
select select "5"
select select "2"
select select "0"
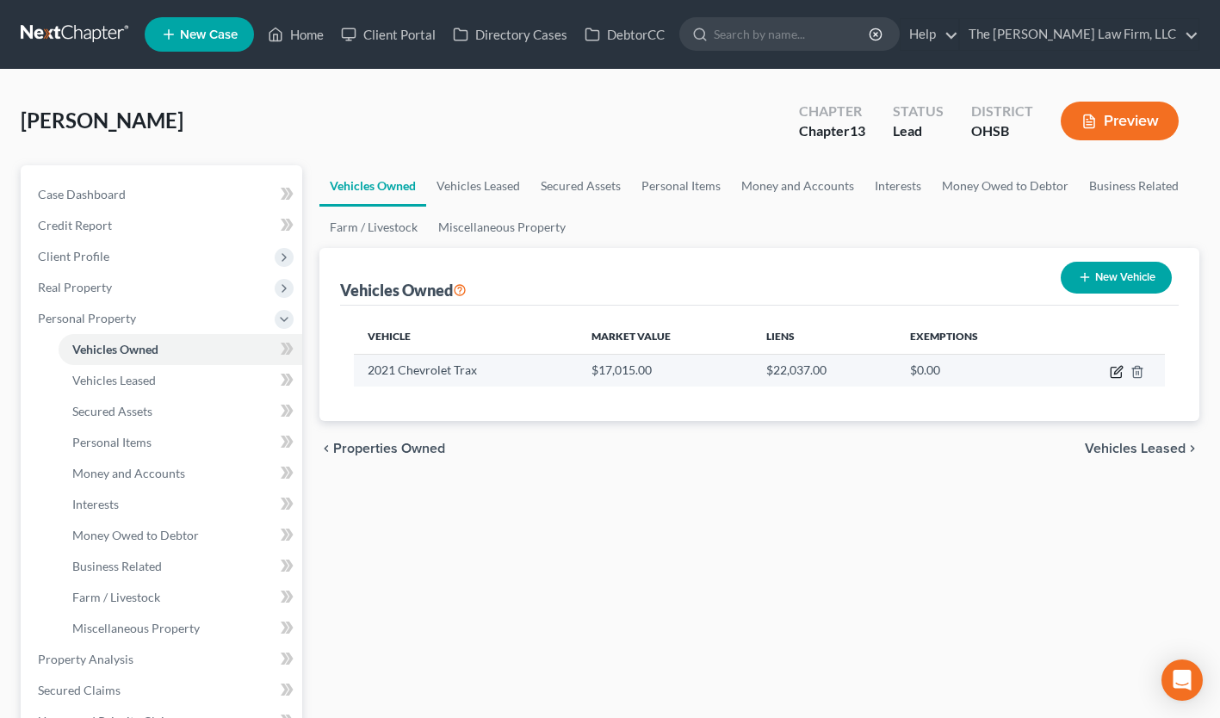
select select "36"
select select "0"
select select "2"
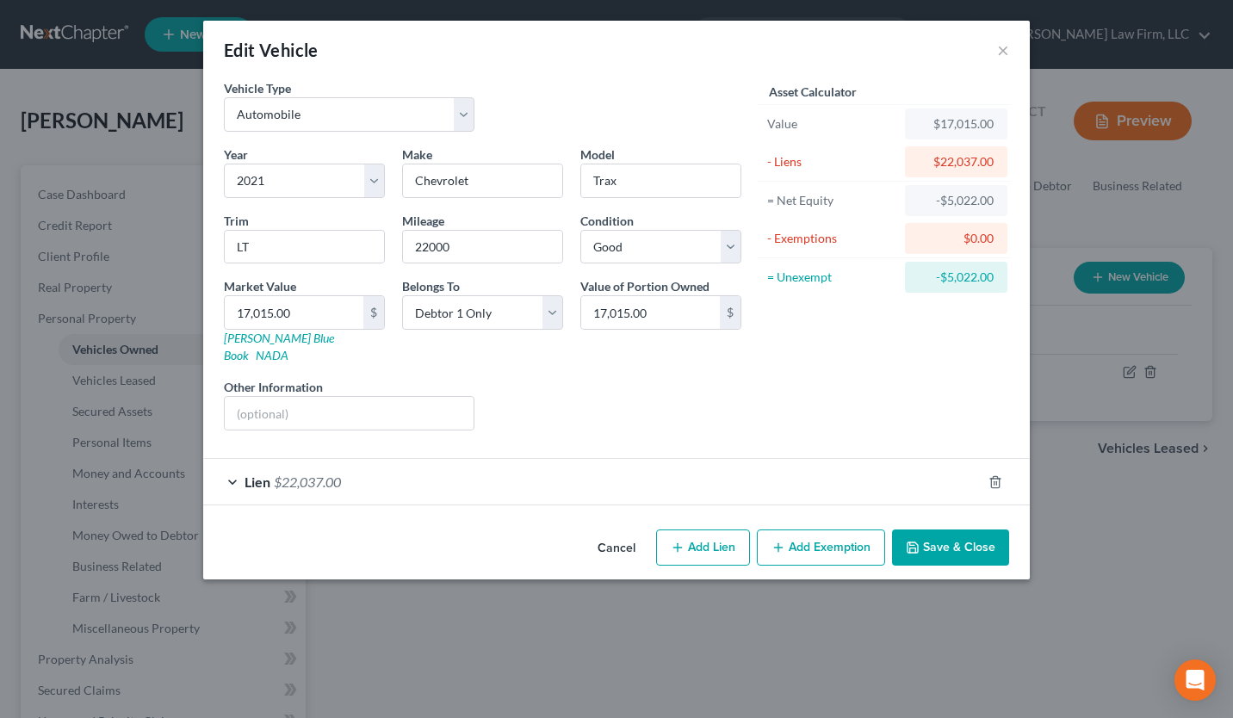
click at [251, 473] on span "Lien" at bounding box center [257, 481] width 26 height 16
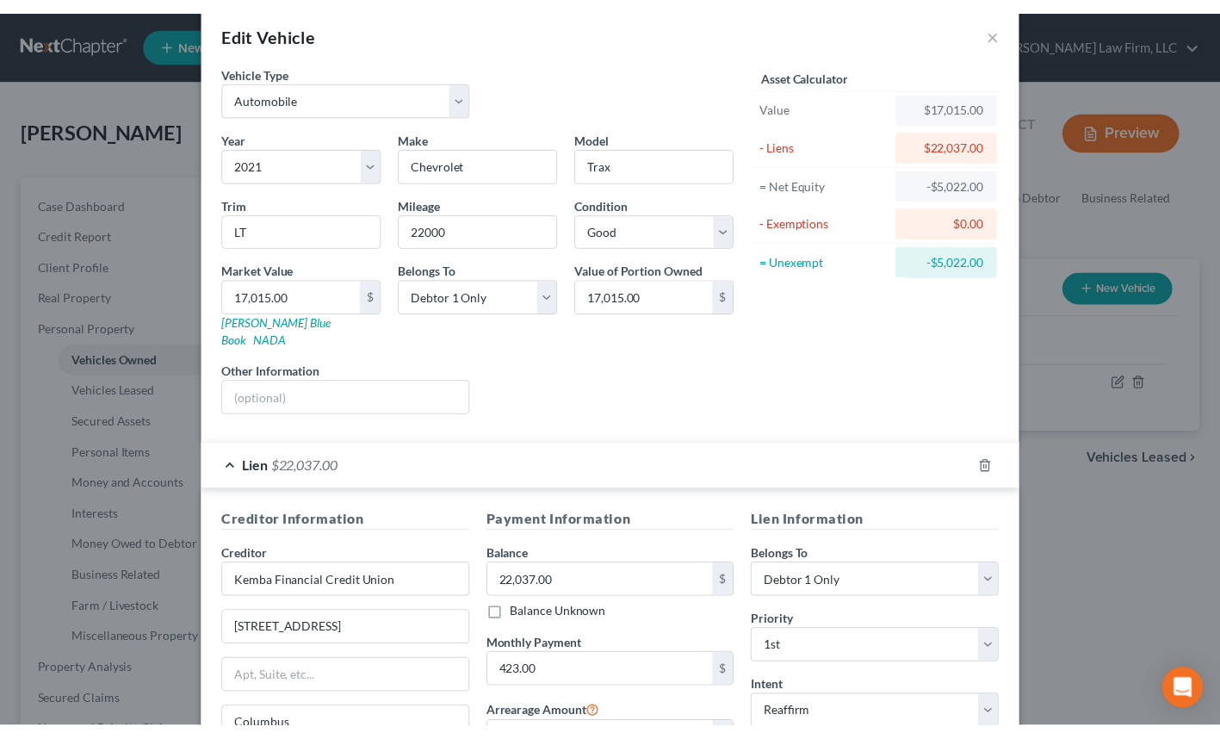
scroll to position [25, 0]
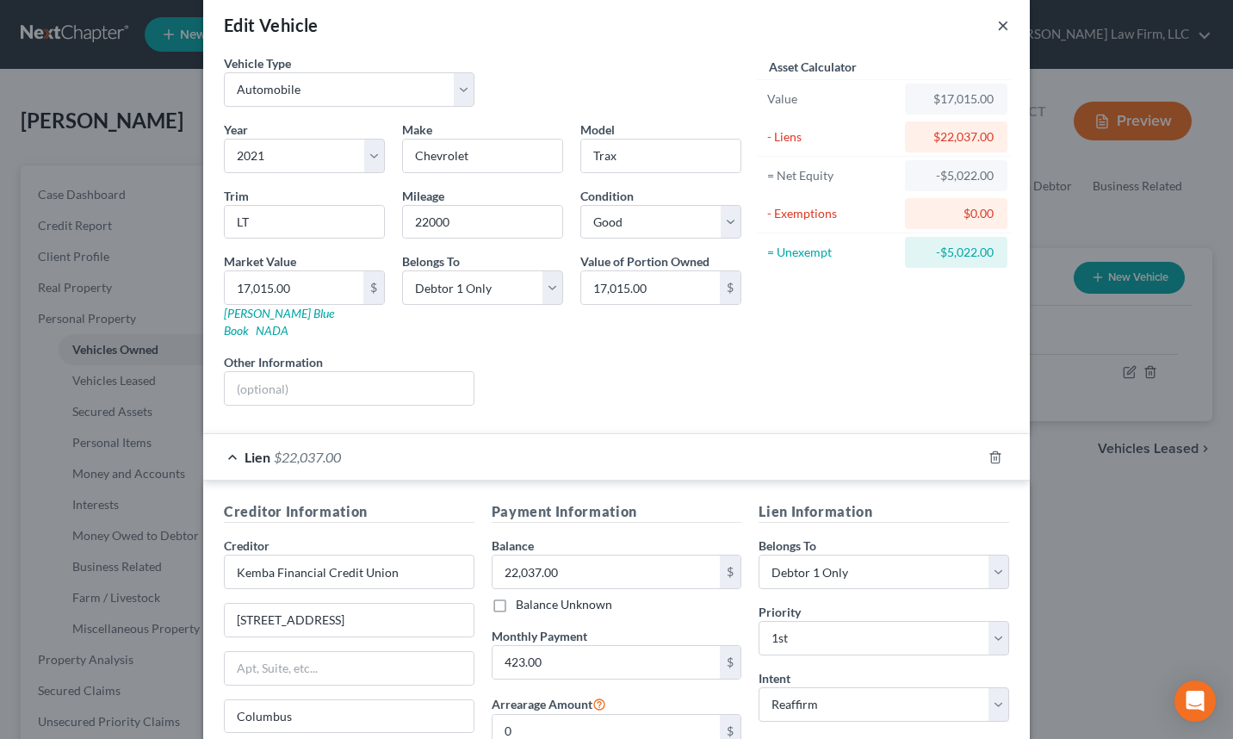
click at [997, 34] on button "×" at bounding box center [1003, 25] width 12 height 21
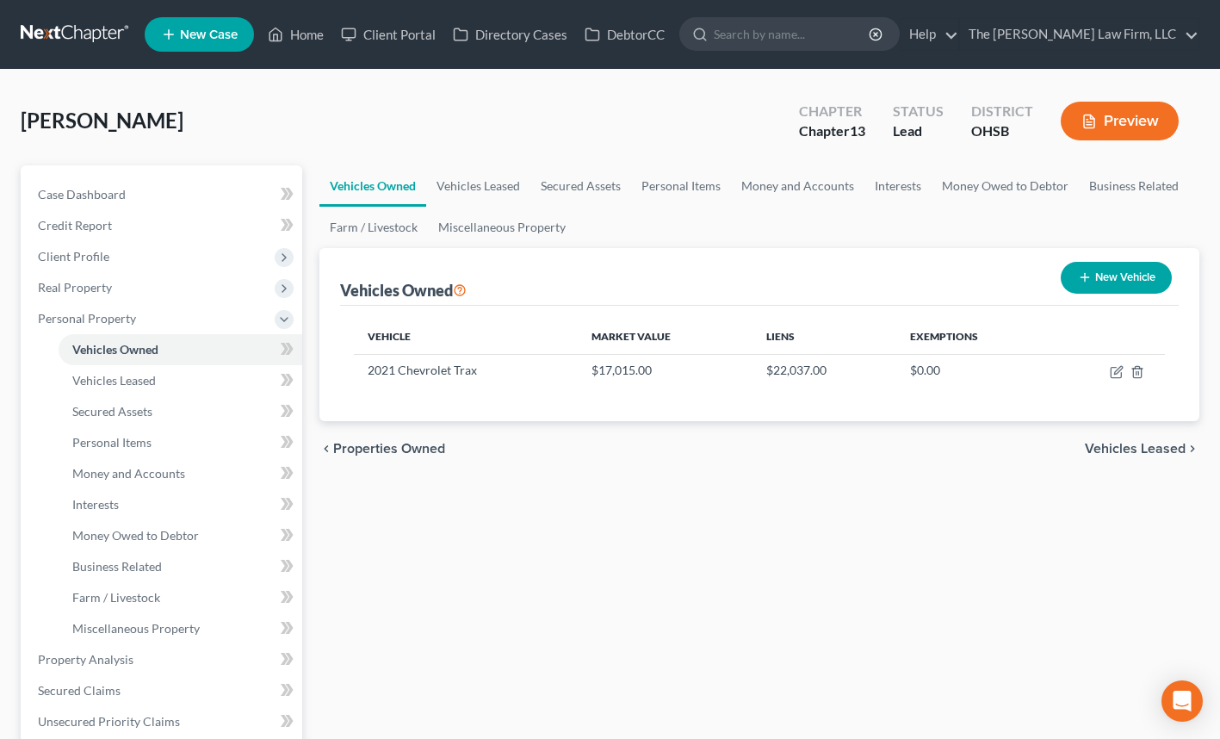
click at [101, 322] on span "Personal Property" at bounding box center [87, 318] width 98 height 15
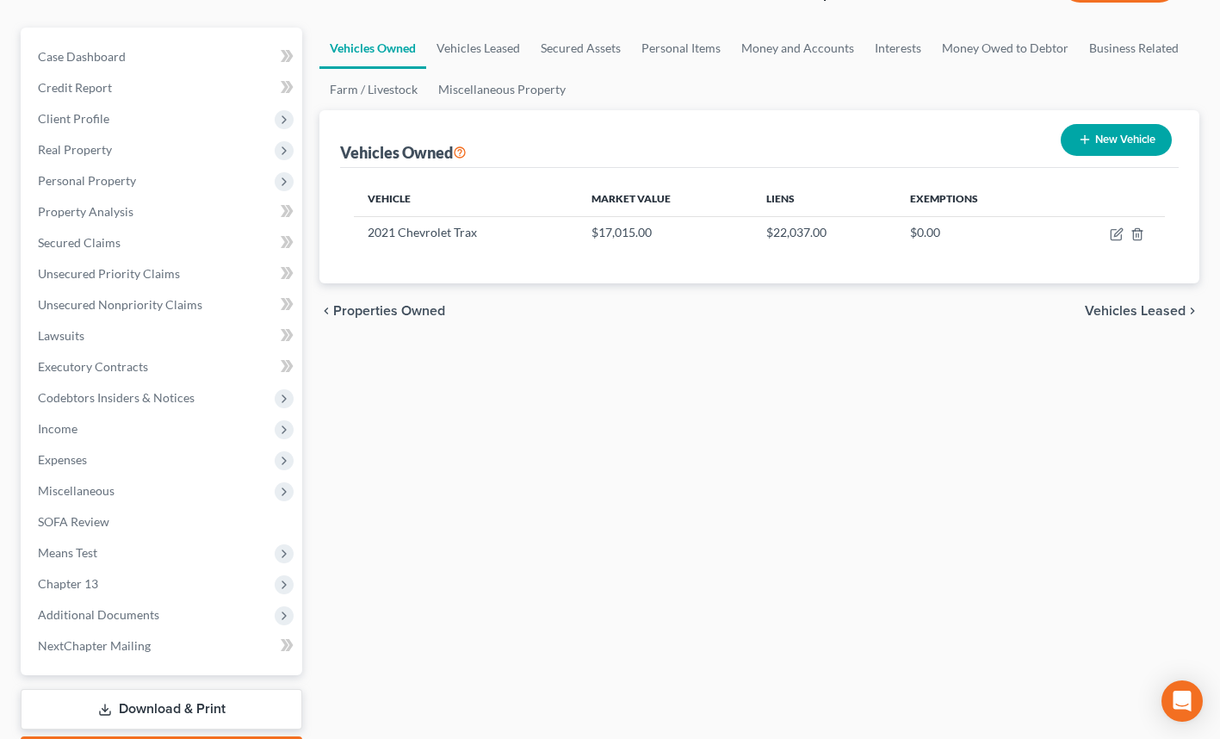
scroll to position [139, 0]
click at [72, 429] on span "Income" at bounding box center [58, 427] width 40 height 15
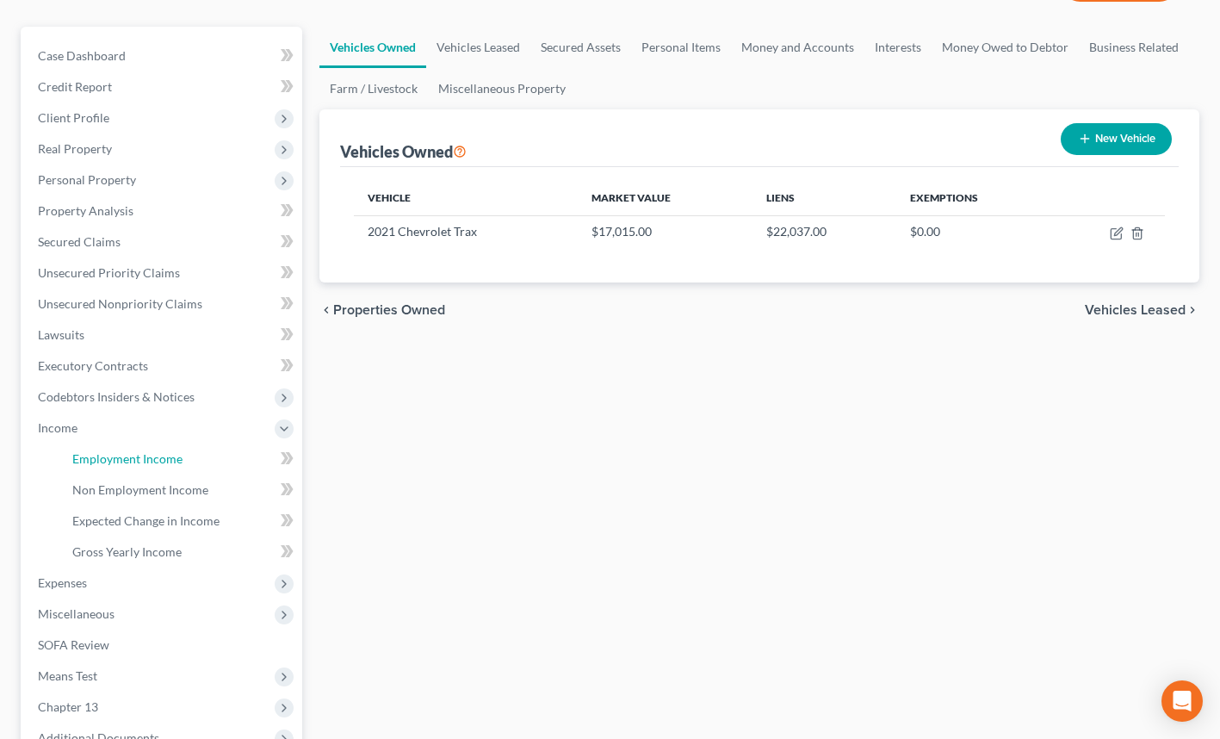
click at [115, 460] on span "Employment Income" at bounding box center [127, 458] width 110 height 15
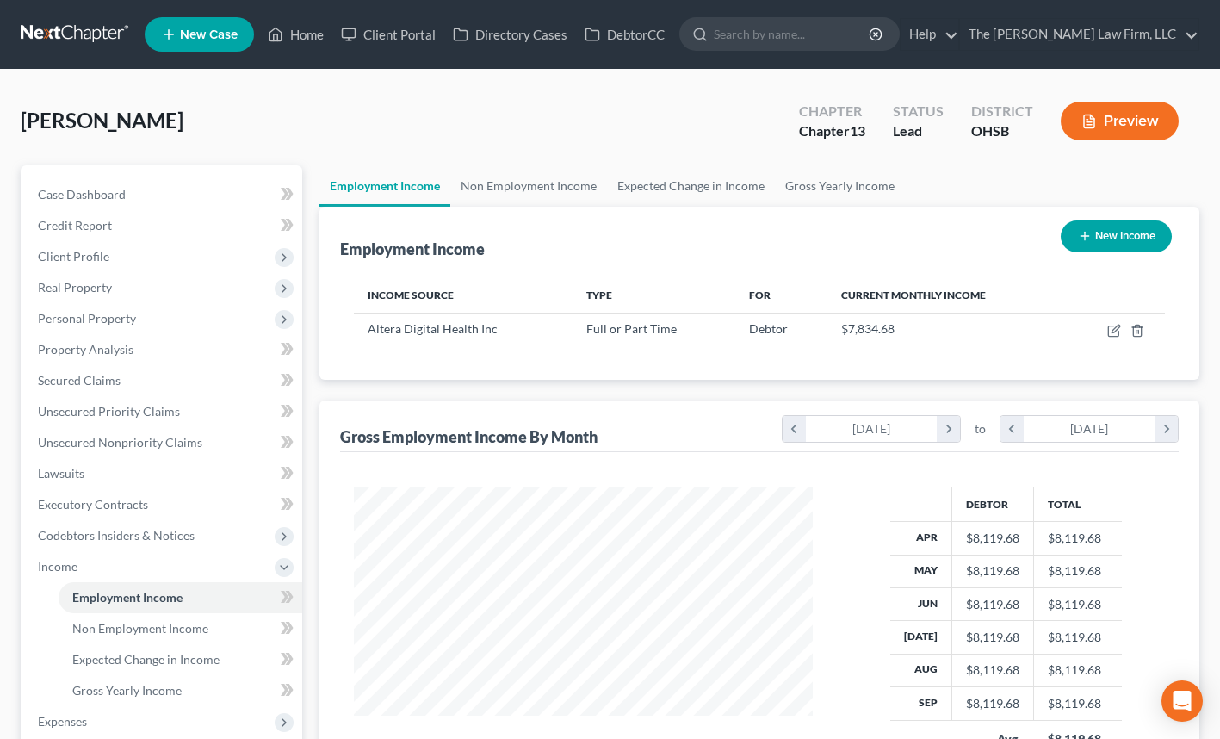
scroll to position [361, 0]
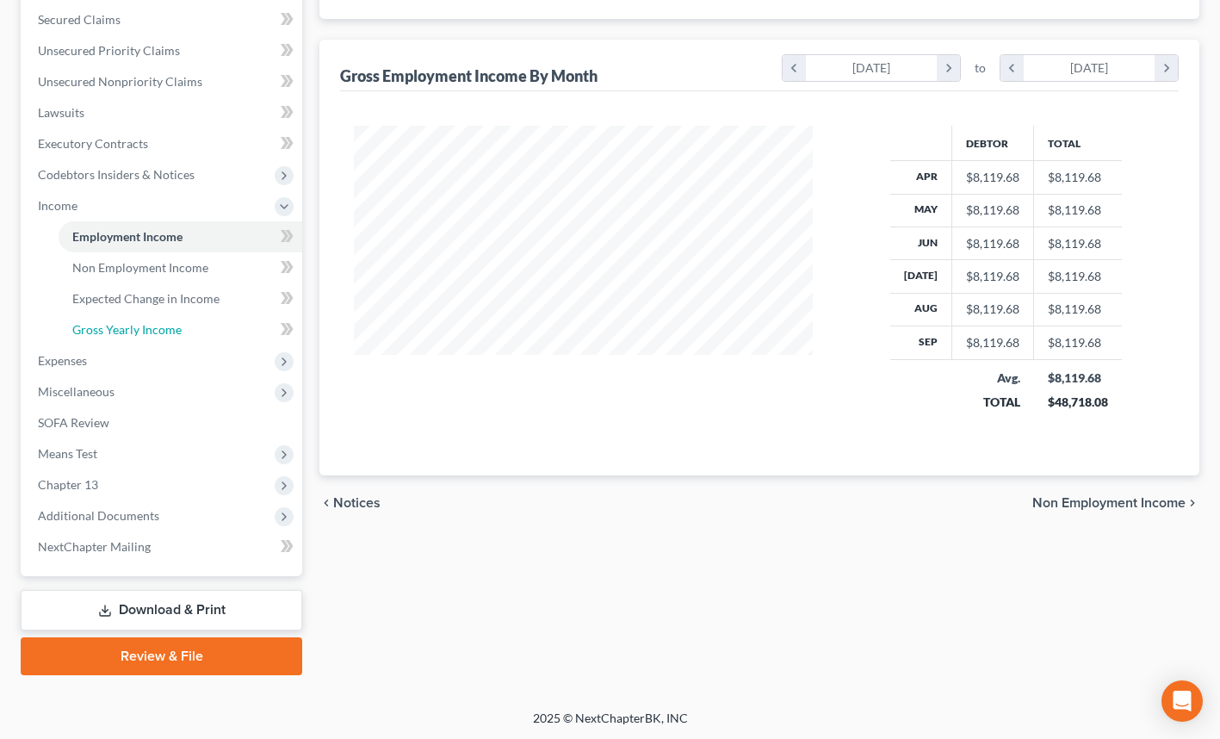
click at [171, 330] on span "Gross Yearly Income" at bounding box center [126, 329] width 109 height 15
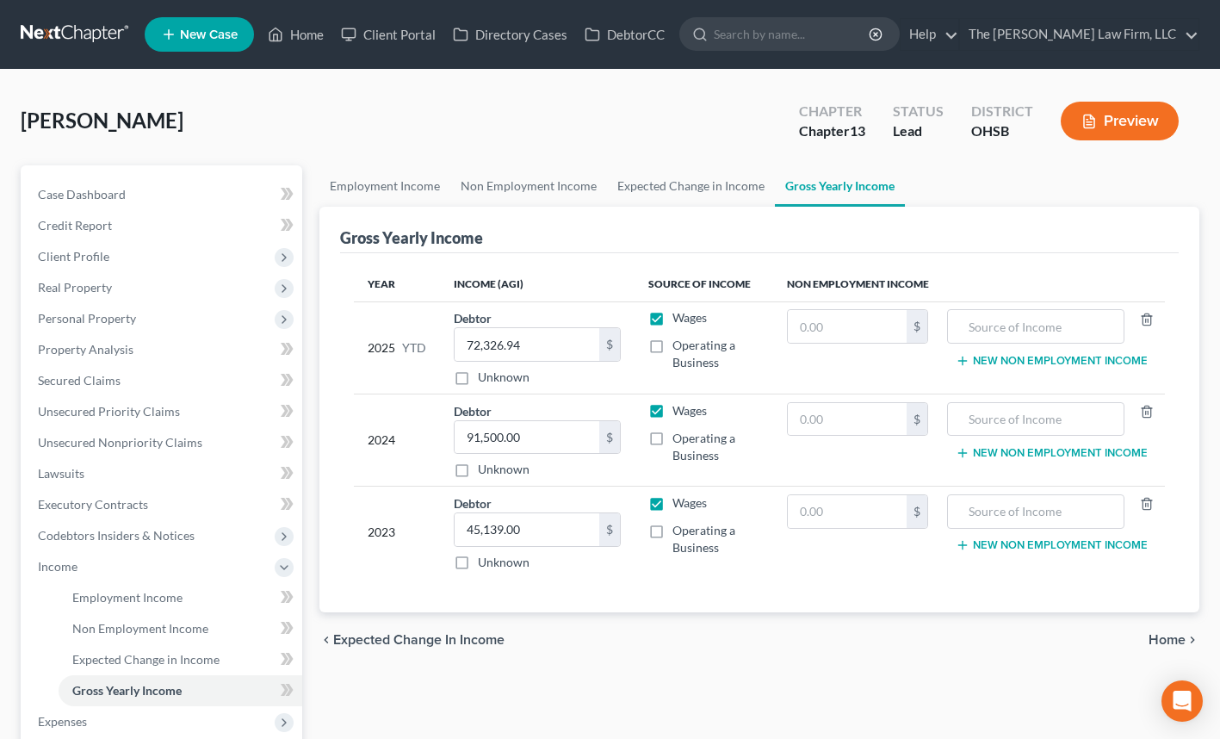
click at [1104, 113] on button "Preview" at bounding box center [1120, 121] width 118 height 39
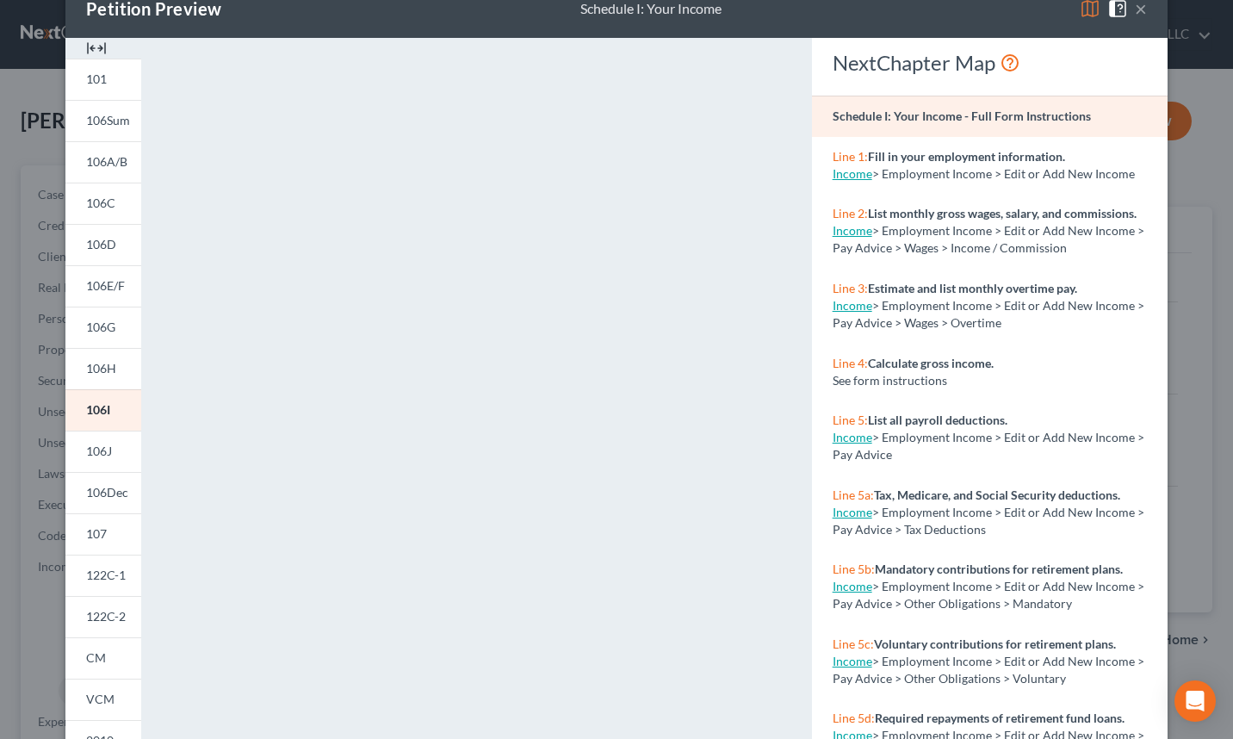
scroll to position [42, 0]
click at [104, 574] on span "122C-1" at bounding box center [106, 573] width 40 height 15
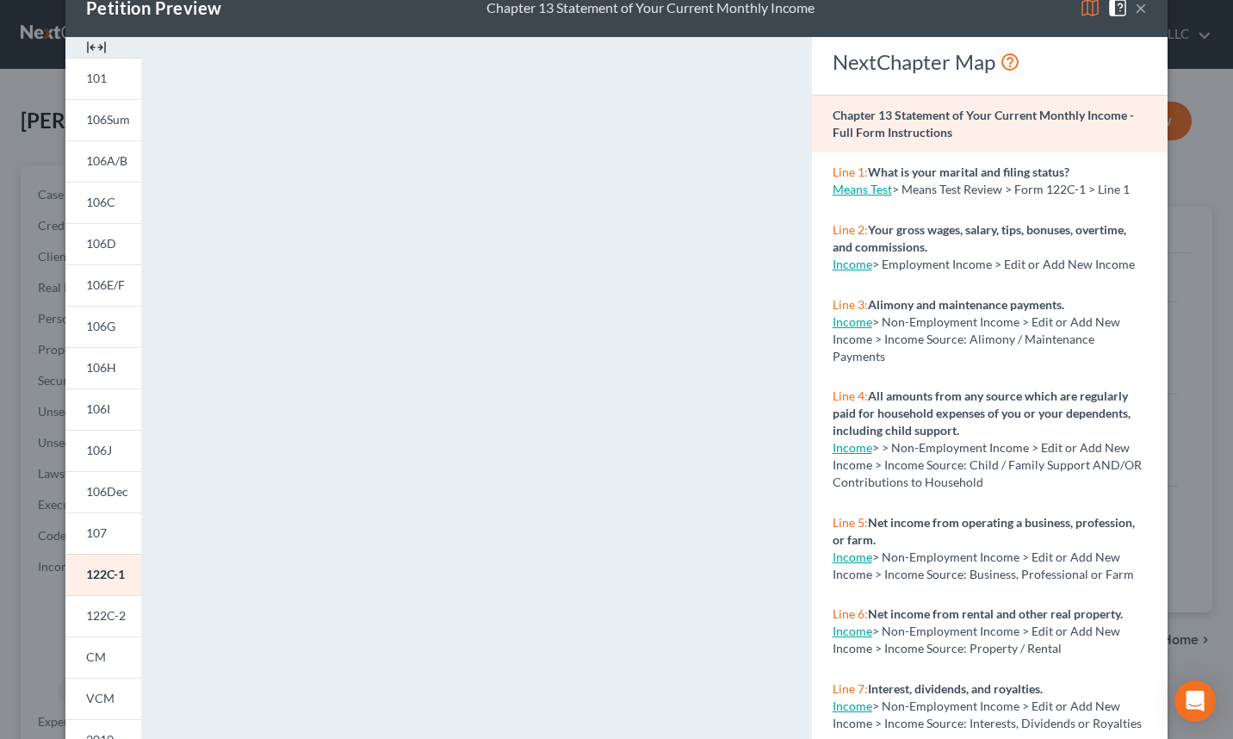
click at [86, 615] on span "122C-2" at bounding box center [106, 615] width 40 height 15
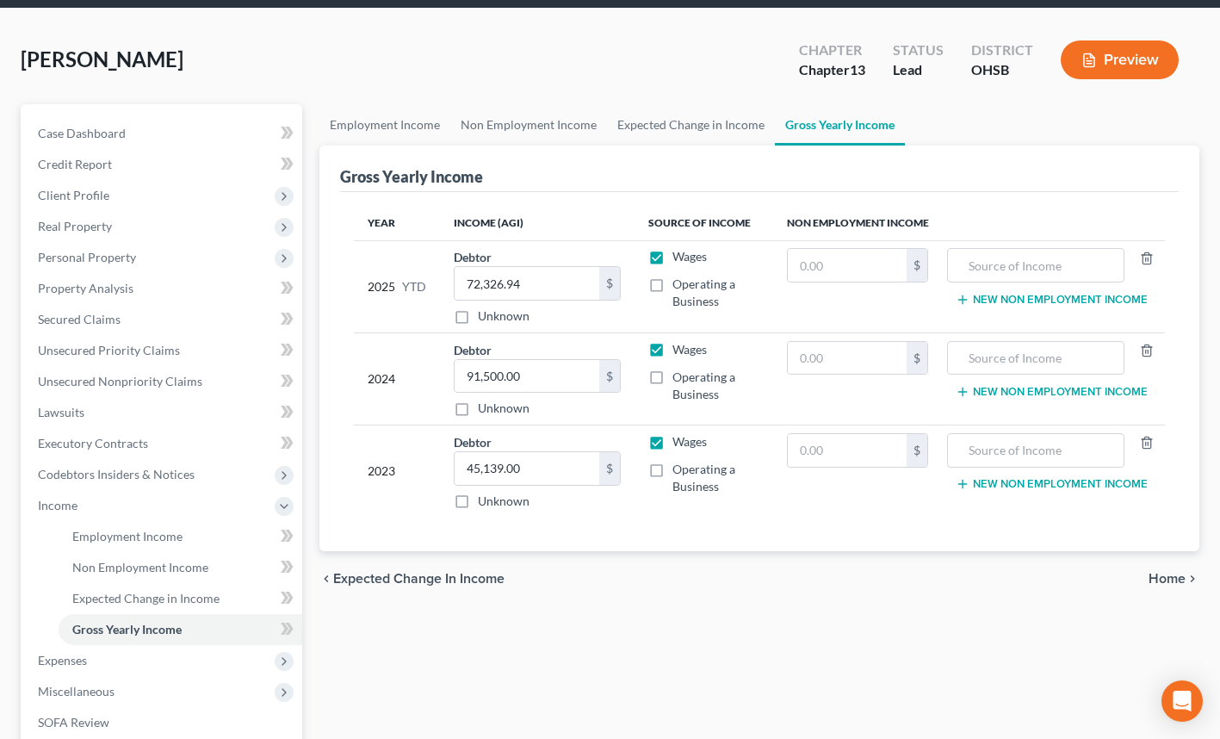
scroll to position [68, 0]
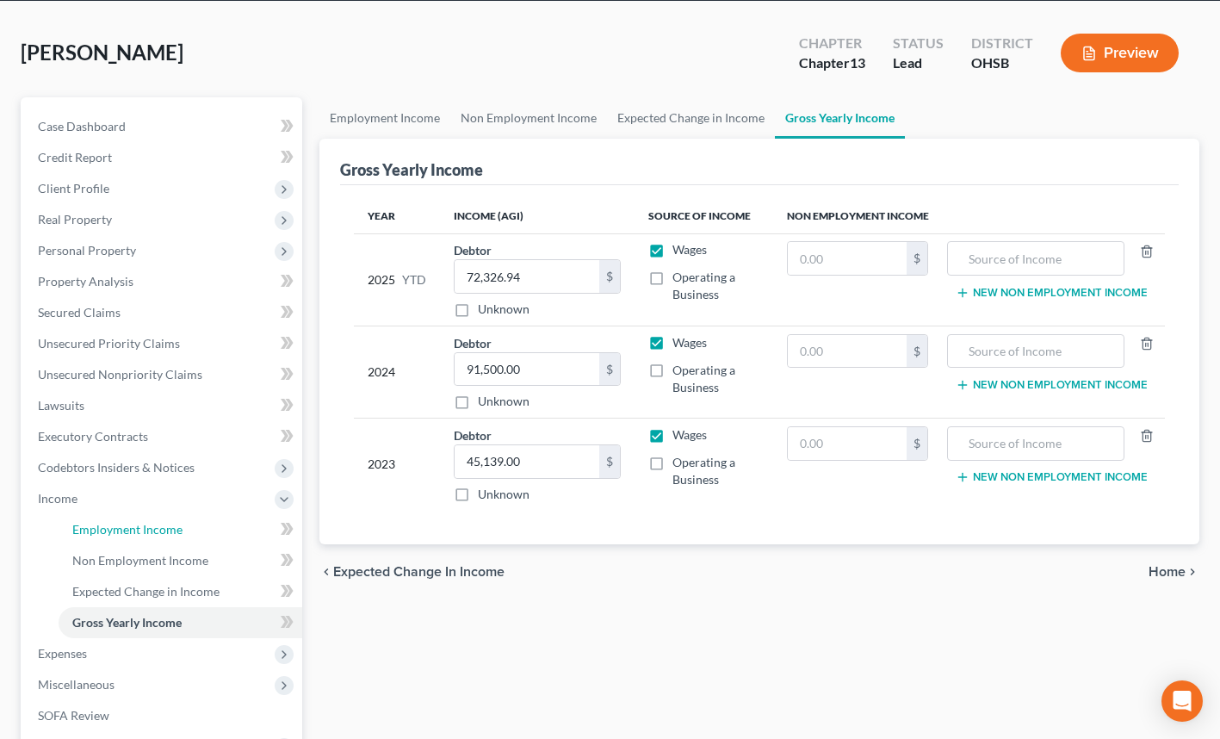
click at [129, 539] on link "Employment Income" at bounding box center [181, 529] width 244 height 31
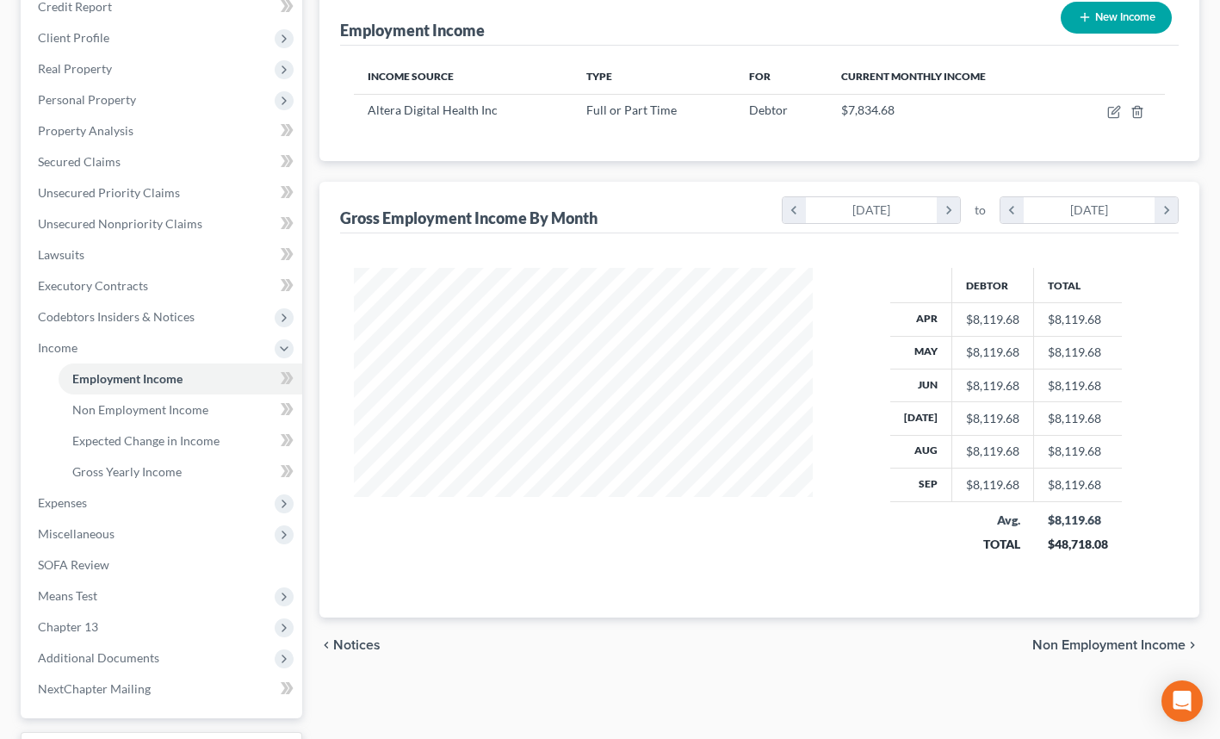
scroll to position [220, 0]
click at [105, 495] on span "Expenses" at bounding box center [163, 501] width 278 height 31
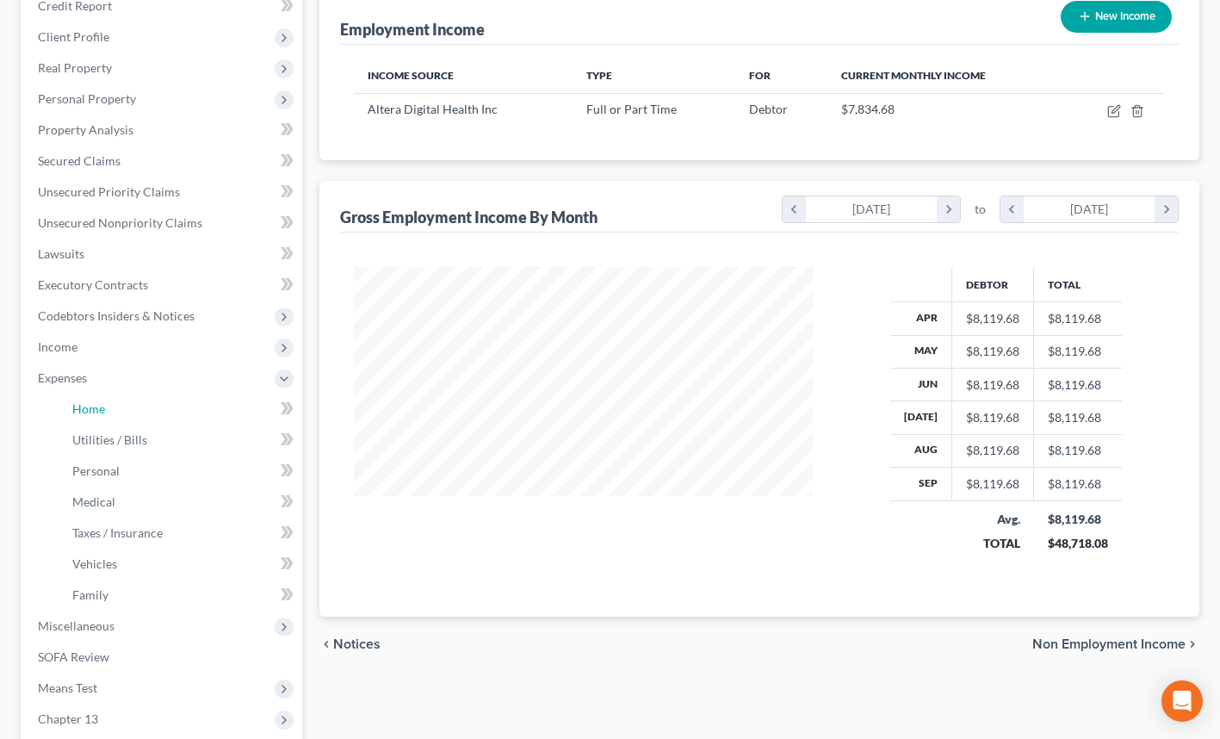
click at [127, 409] on link "Home" at bounding box center [181, 408] width 244 height 31
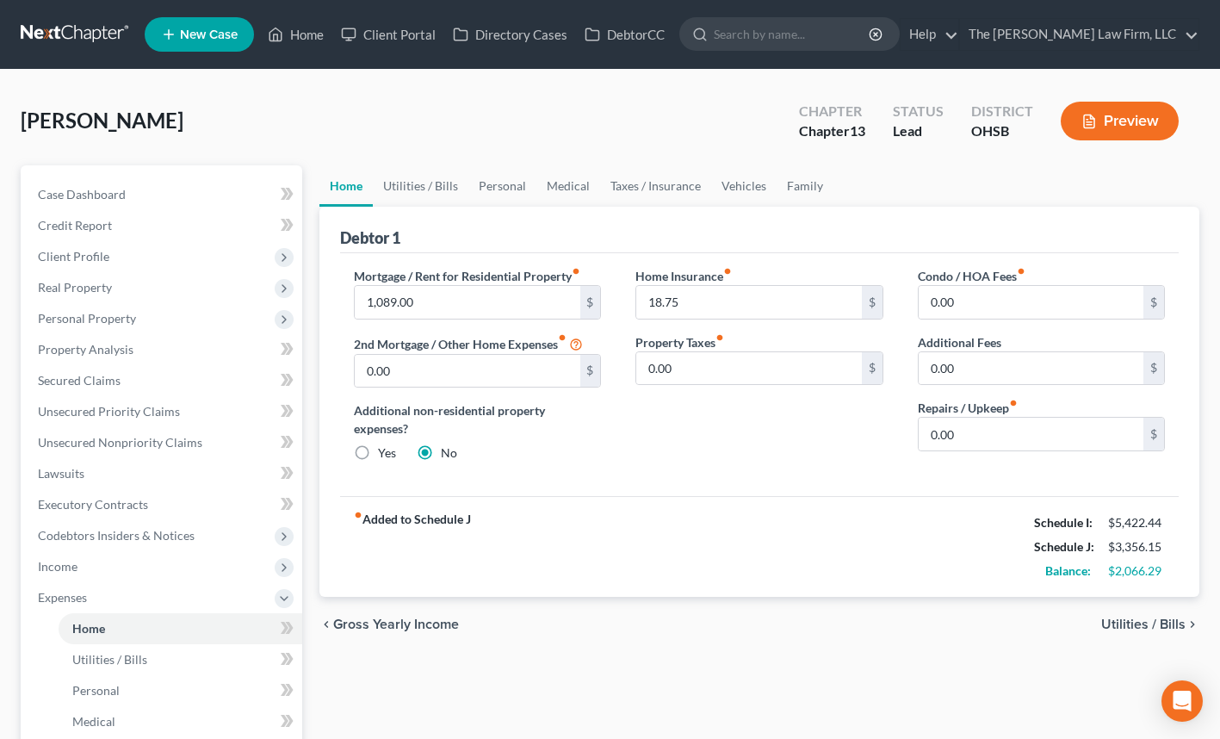
scroll to position [1, 0]
